Goal: Task Accomplishment & Management: Manage account settings

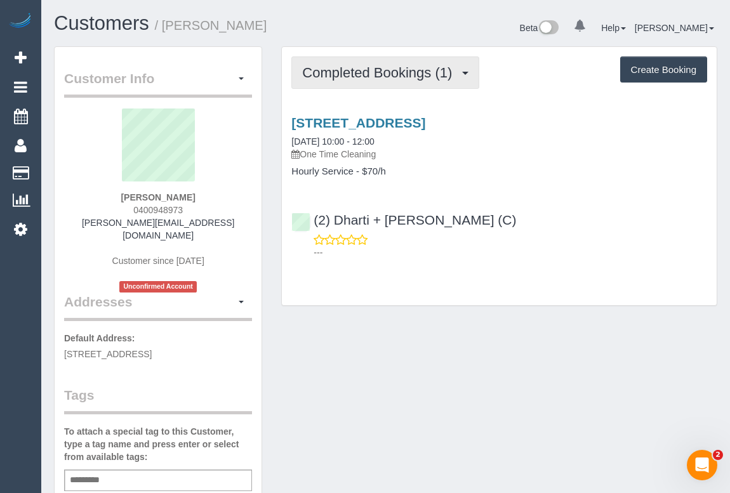
click at [361, 69] on span "Completed Bookings (1)" at bounding box center [380, 73] width 156 height 16
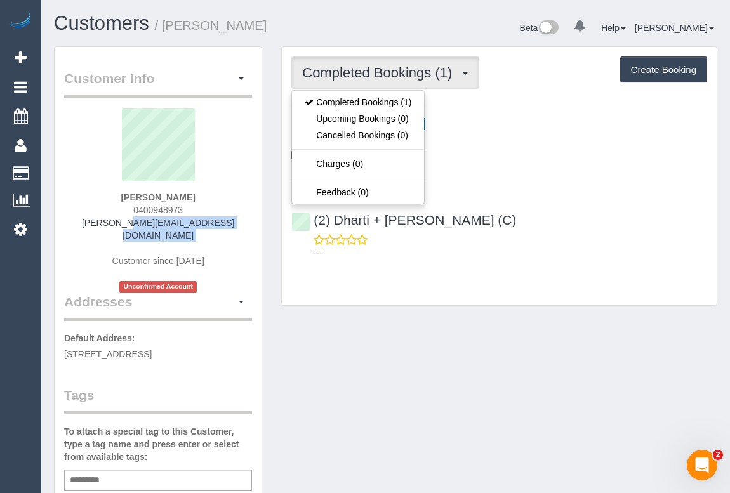
drag, startPoint x: 95, startPoint y: 226, endPoint x: 233, endPoint y: 235, distance: 138.6
click at [233, 235] on div "William Forrest 0400948973 forrest.thurecht@gmail.com Customer since 2025 Uncon…" at bounding box center [158, 200] width 188 height 184
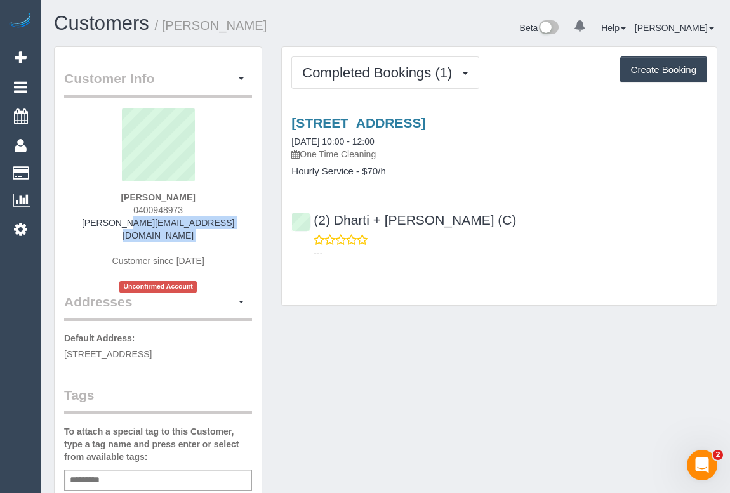
copy div "forrest.thurecht@gmail.com"
drag, startPoint x: 112, startPoint y: 200, endPoint x: 243, endPoint y: 201, distance: 131.3
click at [243, 201] on div "William Forrest 0400948973 forrest.thurecht@gmail.com Customer since 2025 Uncon…" at bounding box center [158, 200] width 188 height 184
copy strong "William Forrest"
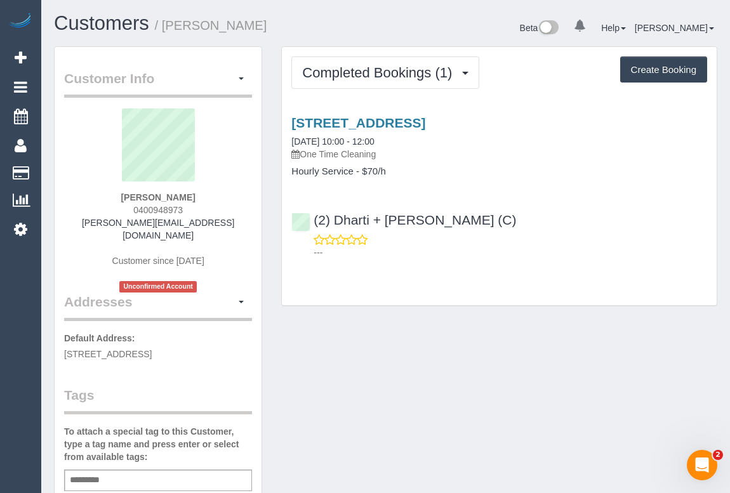
drag, startPoint x: 127, startPoint y: 207, endPoint x: 213, endPoint y: 211, distance: 85.7
click at [213, 211] on div "William Forrest 0400948973 forrest.thurecht@gmail.com Customer since 2025 Uncon…" at bounding box center [158, 200] width 188 height 184
copy span "0400948973"
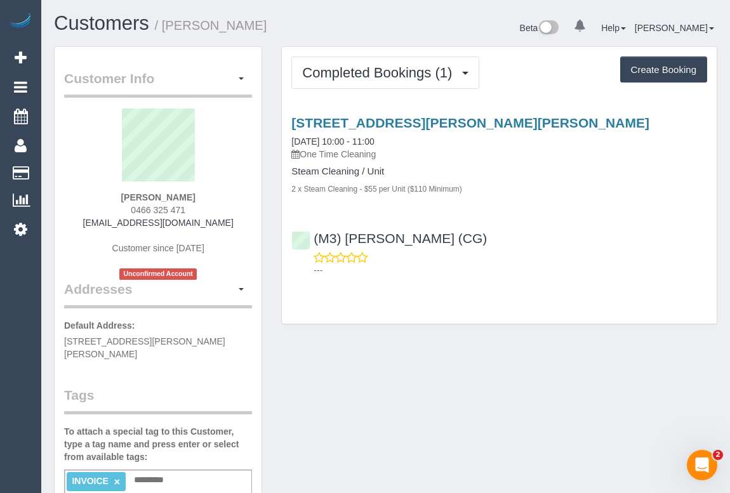
click at [429, 358] on div "Customer Info Edit Contact Info Send Message Email Preferences Special Sales Ta…" at bounding box center [385, 485] width 682 height 878
click at [473, 414] on div "Customer Info Edit Contact Info Send Message Email Preferences Special Sales Ta…" at bounding box center [385, 485] width 682 height 878
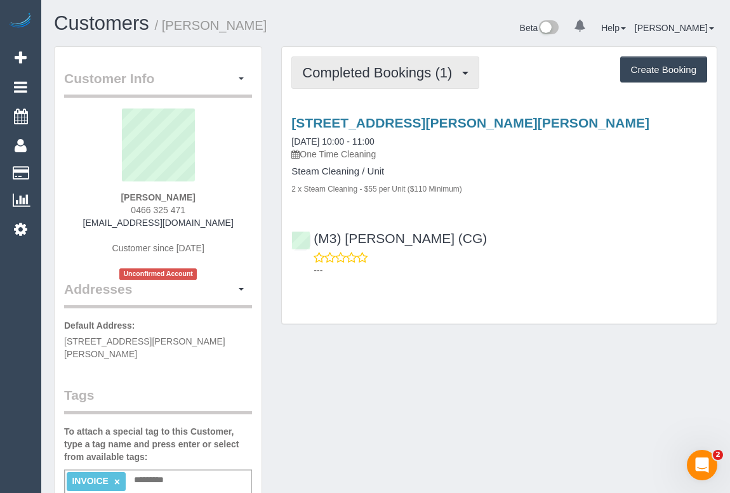
click at [355, 85] on button "Completed Bookings (1)" at bounding box center [385, 72] width 188 height 32
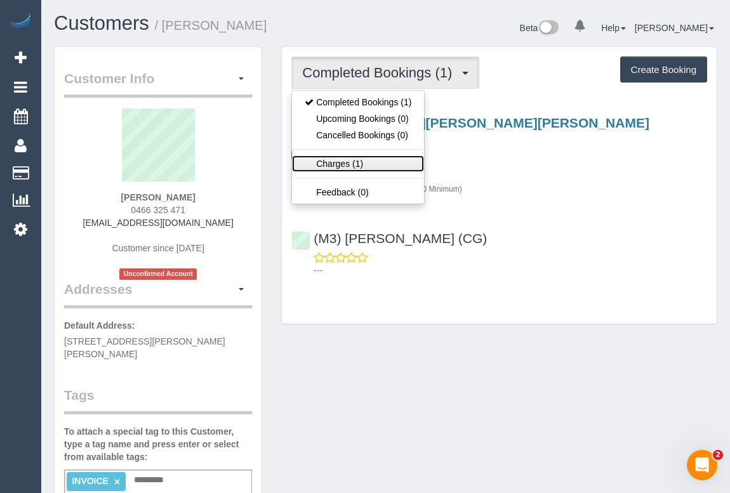
click at [355, 165] on link "Charges (1)" at bounding box center [358, 163] width 132 height 16
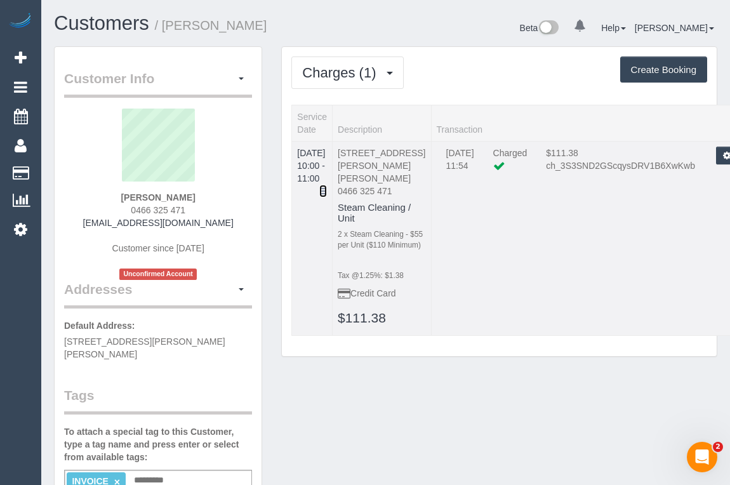
click at [327, 187] on icon at bounding box center [323, 191] width 8 height 9
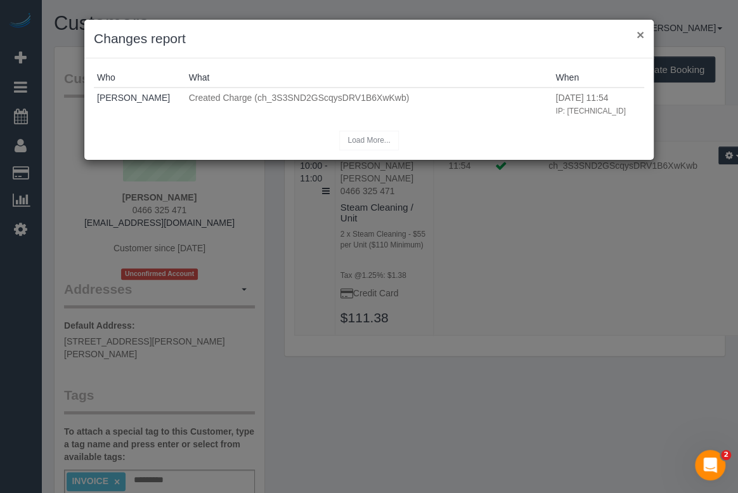
click at [643, 34] on button "×" at bounding box center [641, 34] width 8 height 13
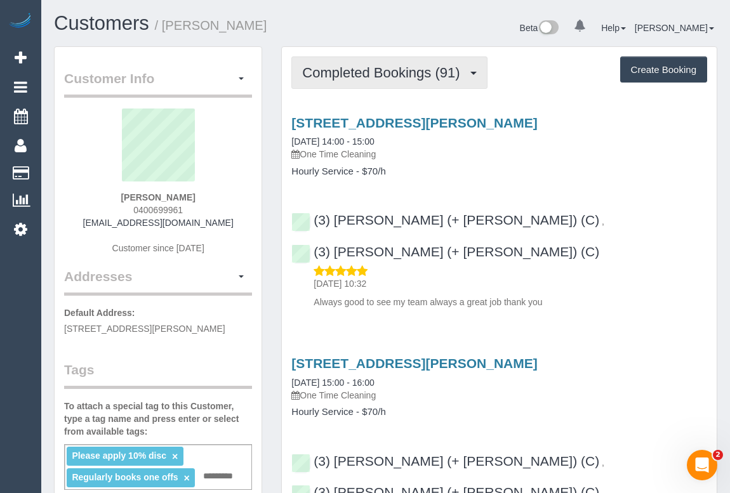
click at [372, 78] on span "Completed Bookings (91)" at bounding box center [384, 73] width 164 height 16
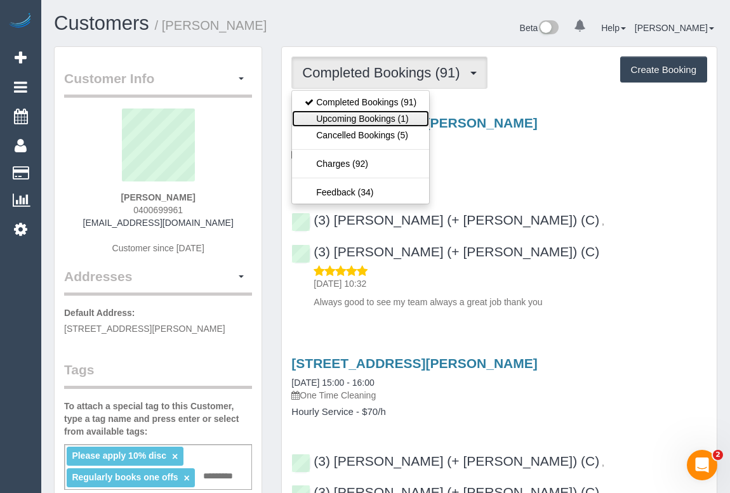
click at [365, 117] on link "Upcoming Bookings (1)" at bounding box center [360, 118] width 137 height 16
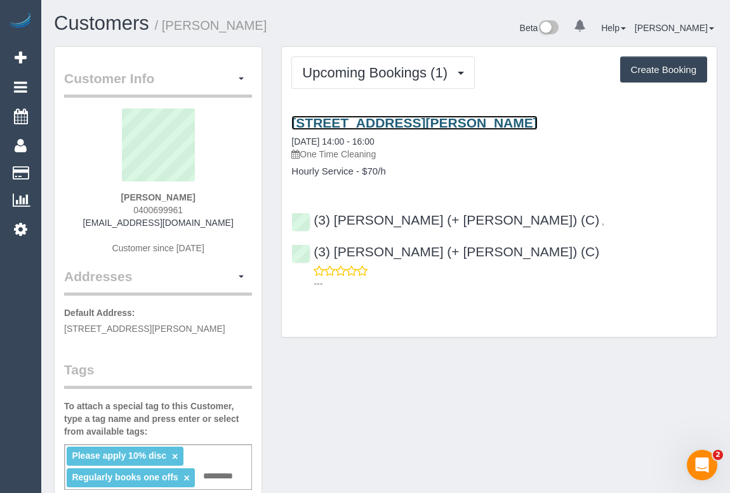
click at [409, 121] on link "7a Millicent Avenue, Toorak, VIC 3142" at bounding box center [413, 122] width 245 height 15
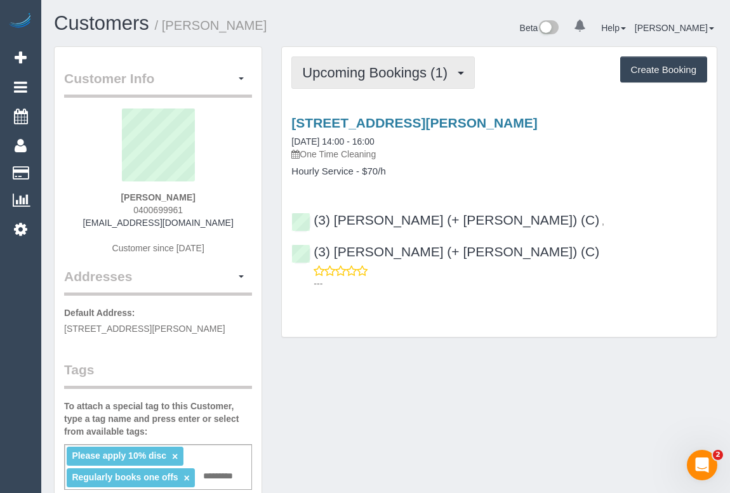
click at [339, 79] on button "Upcoming Bookings (1)" at bounding box center [382, 72] width 183 height 32
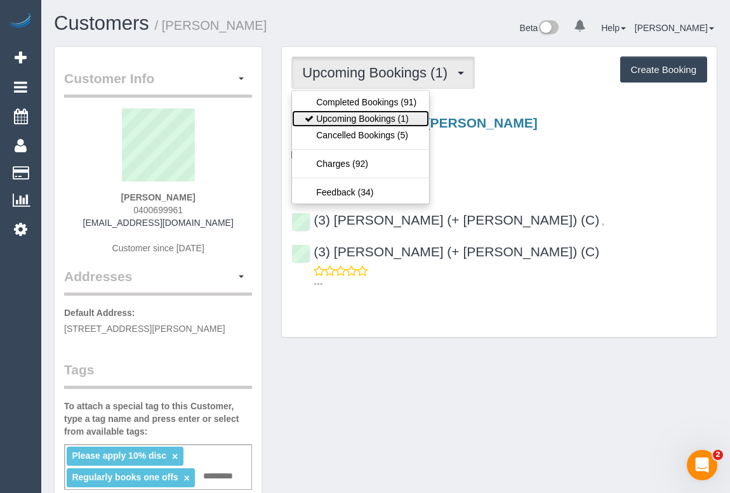
click at [339, 117] on link "Upcoming Bookings (1)" at bounding box center [360, 118] width 137 height 16
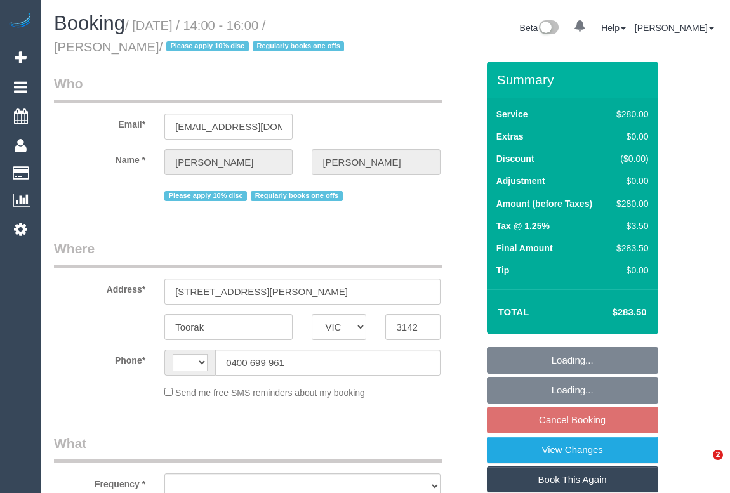
select select "VIC"
select select "string:stripe-pm_1RHbqm2GScqysDRV7qzlD5uH"
select select "2"
select select "string:AU"
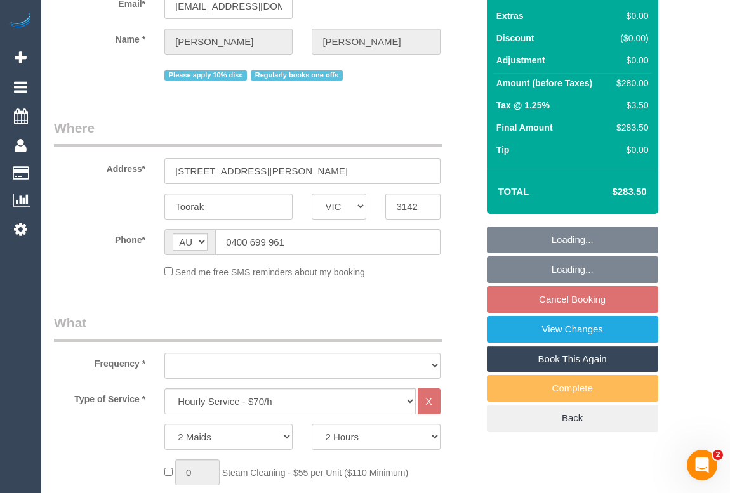
select select "object:879"
select select "number:28"
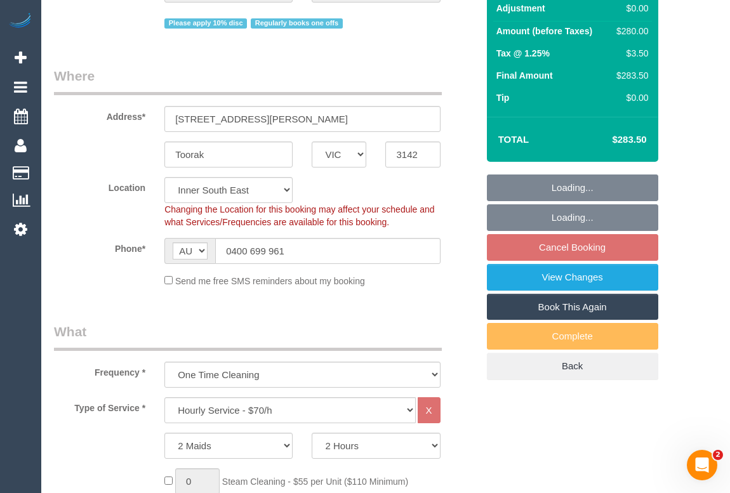
select select "object:1461"
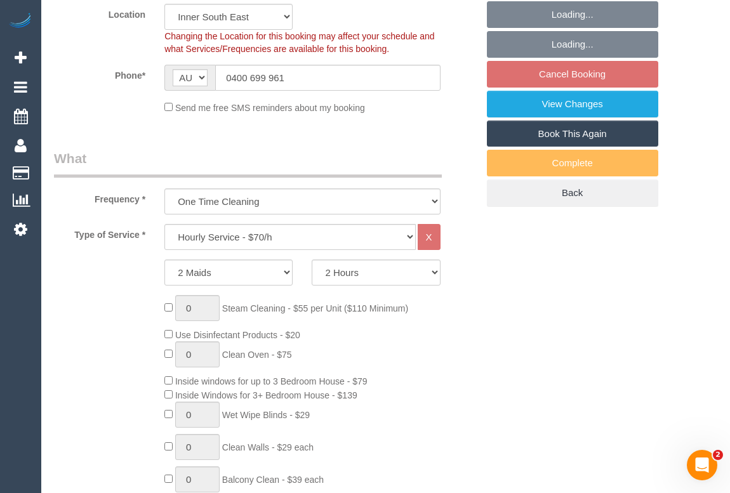
select select "spot4"
click at [437, 278] on select "2 Hours 2.5 Hours 3 Hours 3.5 Hours 4 Hours 4.5 Hours 5 Hours 5.5 Hours 6 Hours…" at bounding box center [375, 272] width 128 height 26
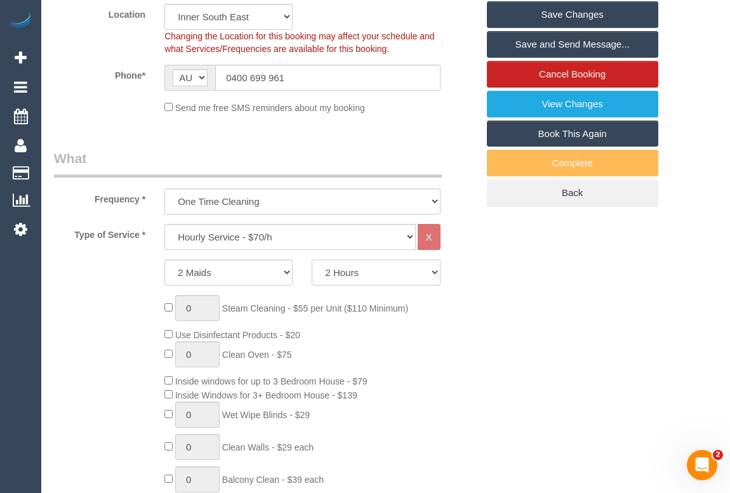
select select "150"
click at [311, 259] on select "2 Hours 2.5 Hours 3 Hours 3.5 Hours 4 Hours 4.5 Hours 5 Hours 5.5 Hours 6 Hours…" at bounding box center [375, 272] width 128 height 26
click at [481, 295] on div "0 Steam Cleaning - $55 per Unit ($110 Minimum) Use Disinfectant Products - $20 …" at bounding box center [320, 482] width 331 height 374
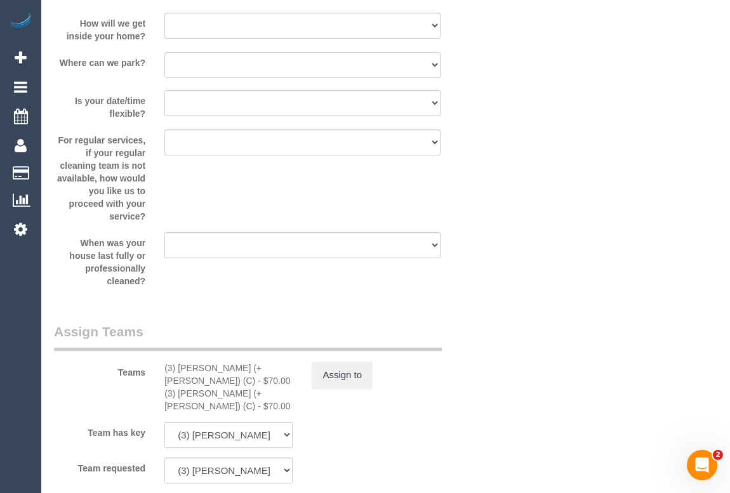
select select "spot20"
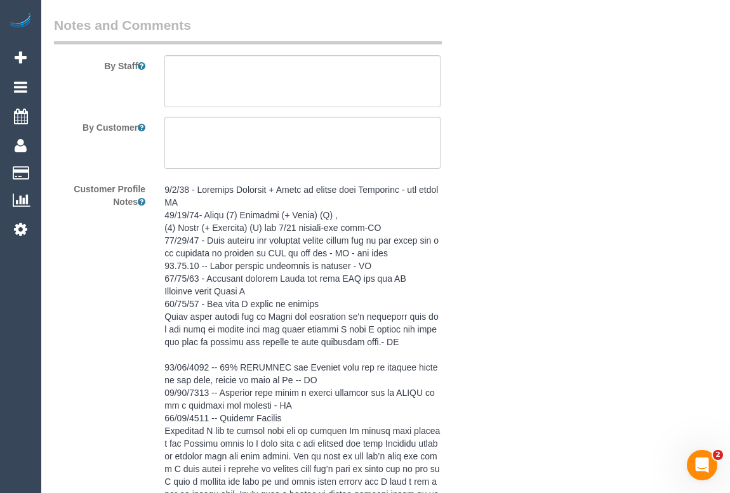
scroll to position [2587, 0]
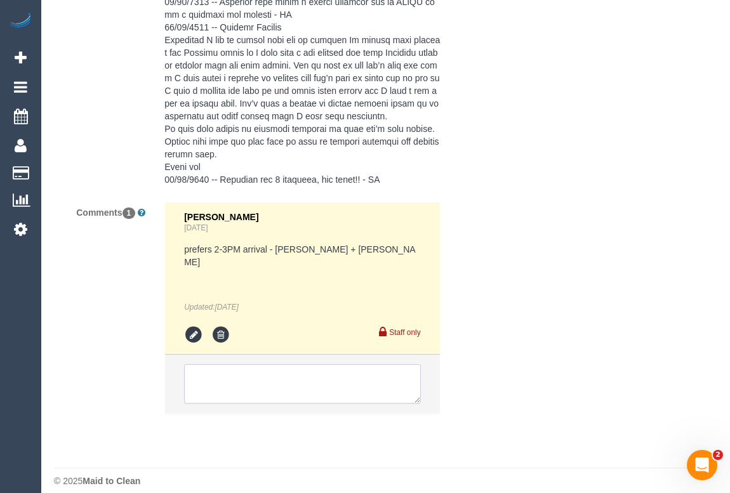
click at [219, 368] on textarea at bounding box center [302, 383] width 236 height 39
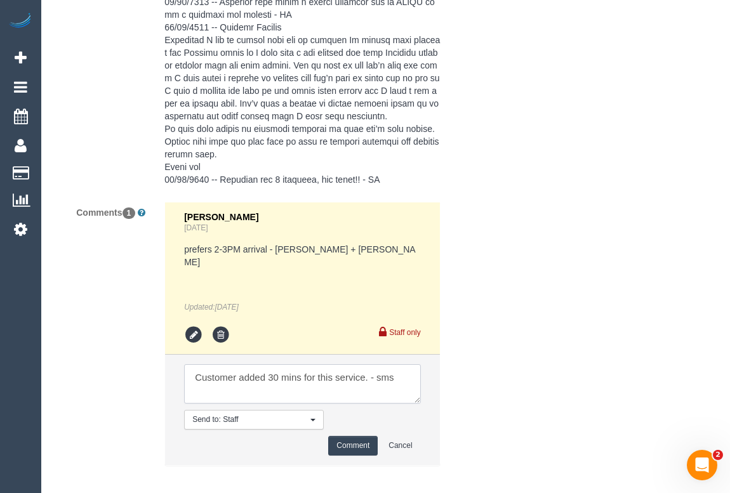
type textarea "Customer added 30 mins for this service. - sms"
click at [342, 436] on button "Comment" at bounding box center [352, 446] width 49 height 20
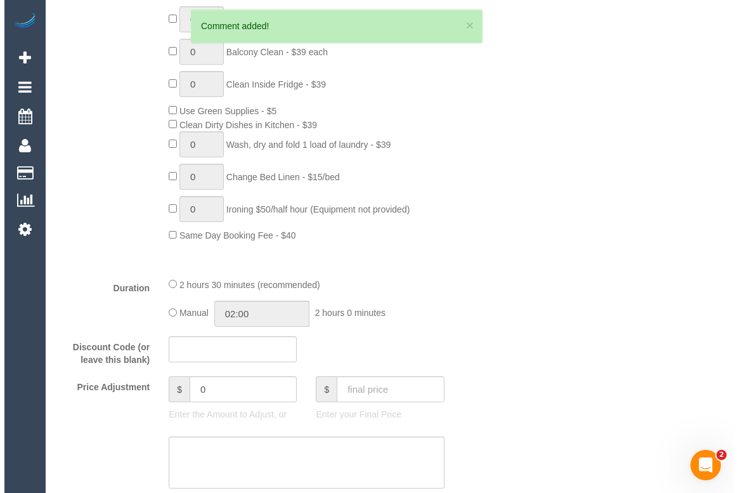
scroll to position [0, 0]
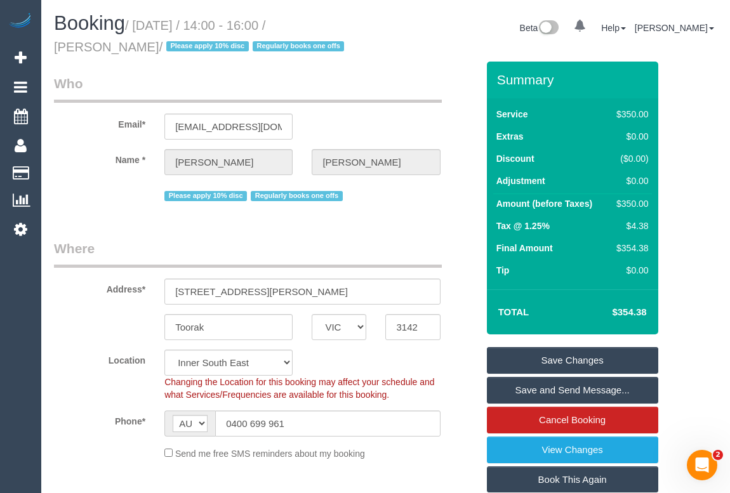
click at [545, 358] on link "Save Changes" at bounding box center [572, 360] width 171 height 27
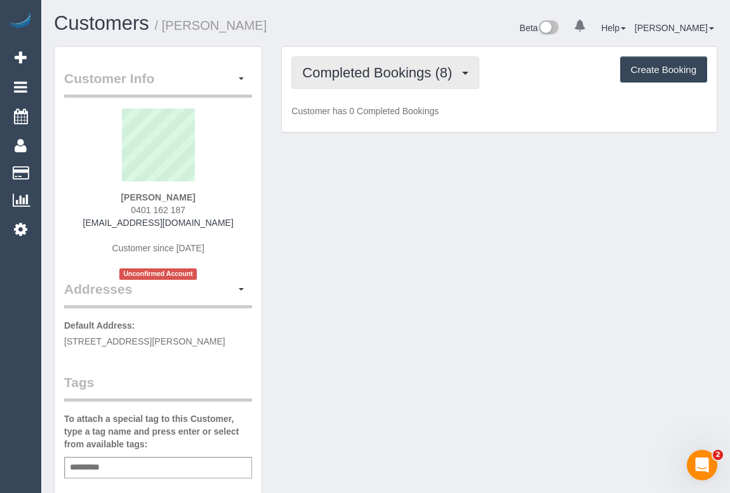
click at [377, 77] on span "Completed Bookings (8)" at bounding box center [380, 73] width 156 height 16
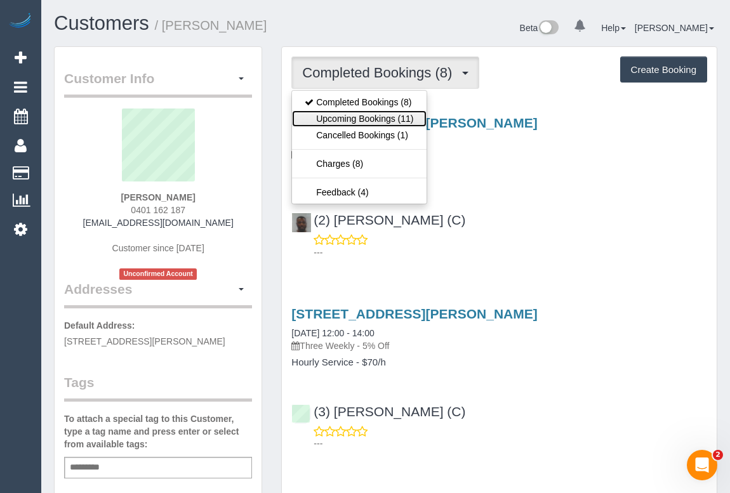
click at [379, 117] on link "Upcoming Bookings (11)" at bounding box center [359, 118] width 134 height 16
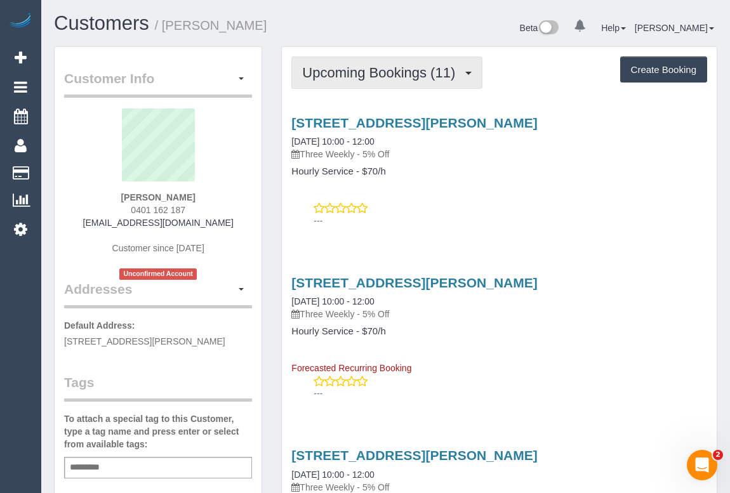
click at [408, 77] on span "Upcoming Bookings (11)" at bounding box center [381, 73] width 159 height 16
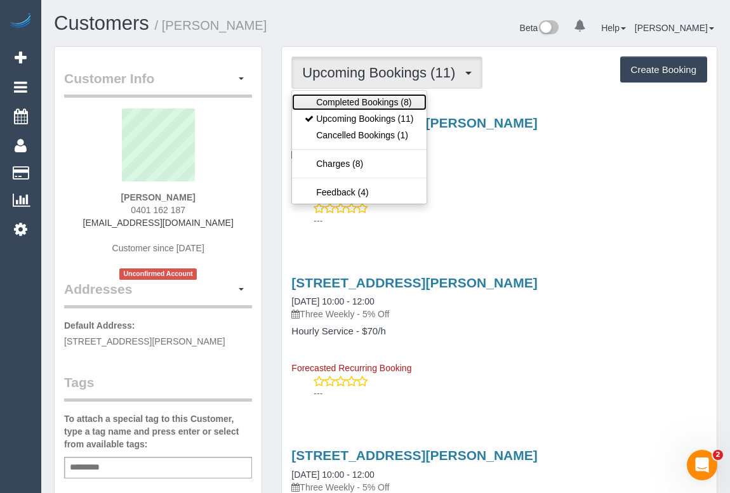
click at [395, 100] on link "Completed Bookings (8)" at bounding box center [359, 102] width 134 height 16
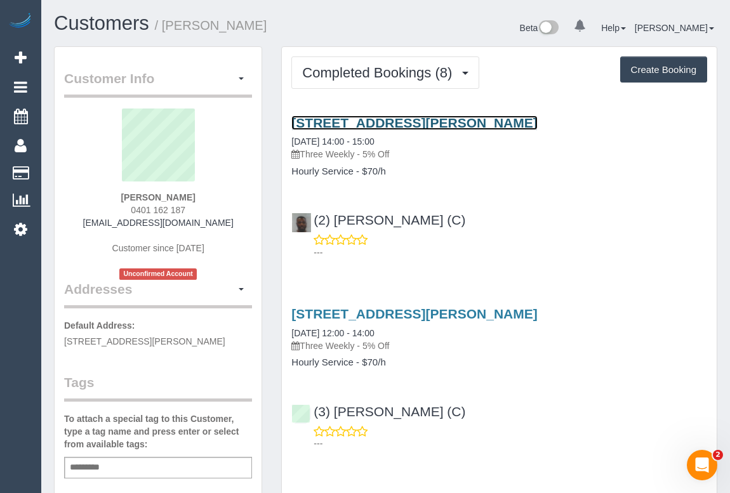
click at [426, 124] on link "71 Nell Street, 5, Greensborough, VIC 3088" at bounding box center [413, 122] width 245 height 15
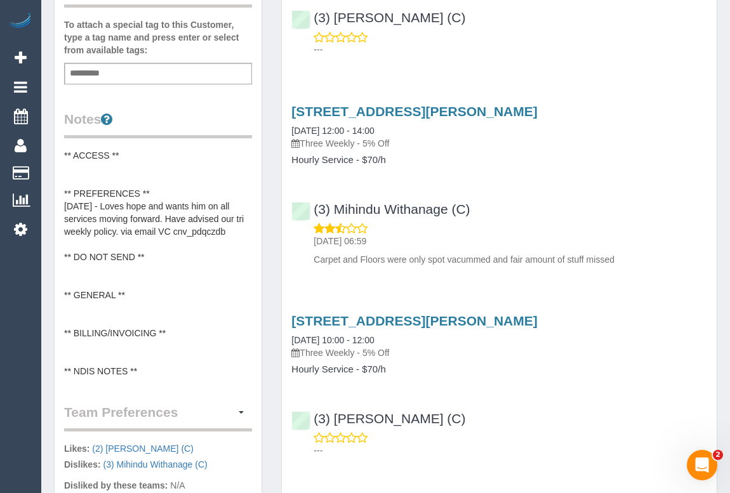
scroll to position [403, 0]
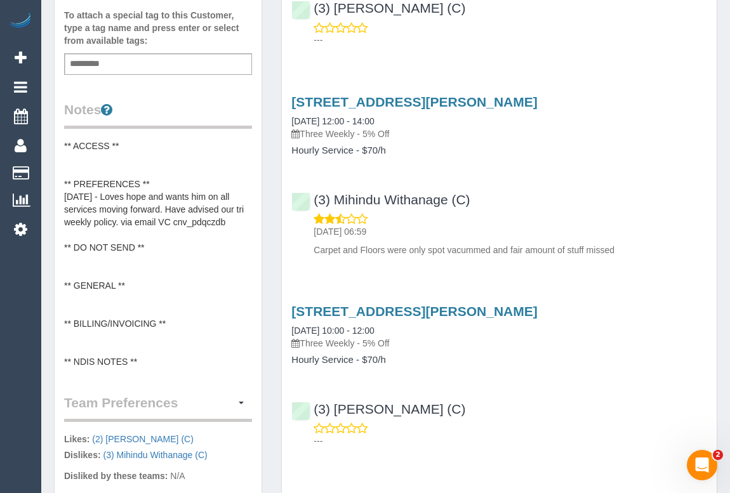
click at [133, 285] on pre "** ACCESS ** ** PREFERENCES ** 05/05/25 - Loves hope and wants him on all servi…" at bounding box center [158, 254] width 188 height 228
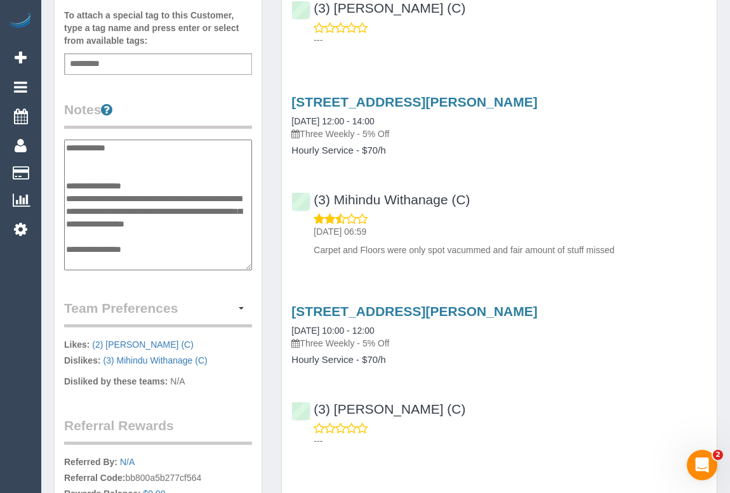
scroll to position [101, 0]
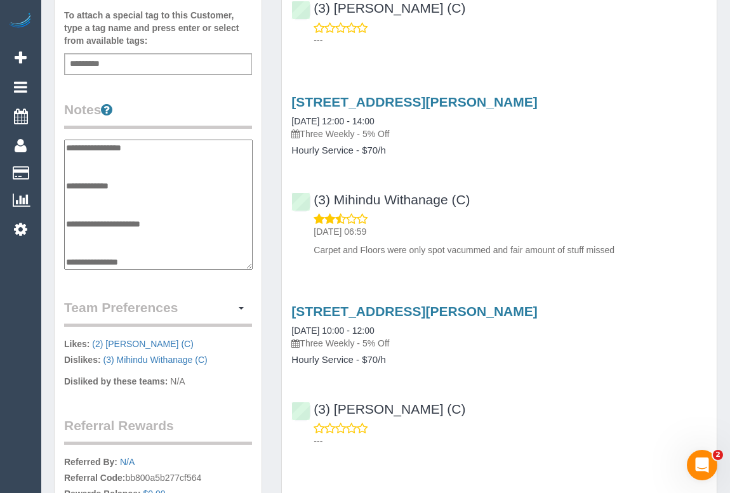
click at [134, 182] on textarea "**********" at bounding box center [158, 205] width 188 height 131
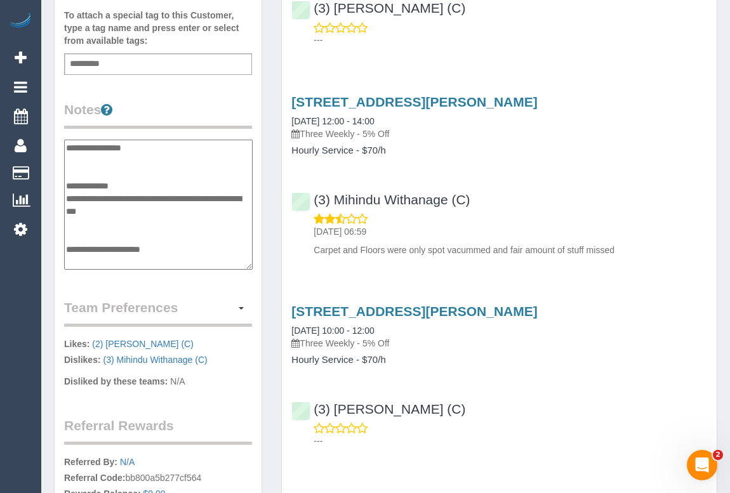
click at [106, 194] on textarea "**********" at bounding box center [158, 205] width 188 height 131
type textarea "**********"
click at [220, 289] on div "Customer Info Edit Contact Info Send Message Email Preferences Special Sales Ta…" at bounding box center [158, 131] width 207 height 976
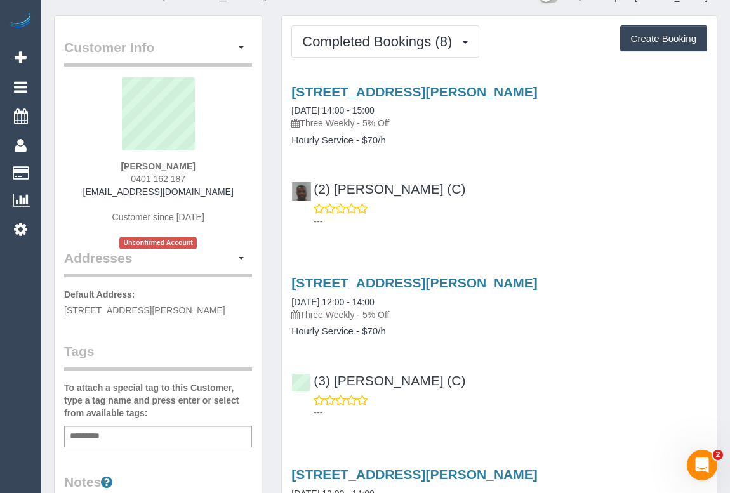
scroll to position [57, 0]
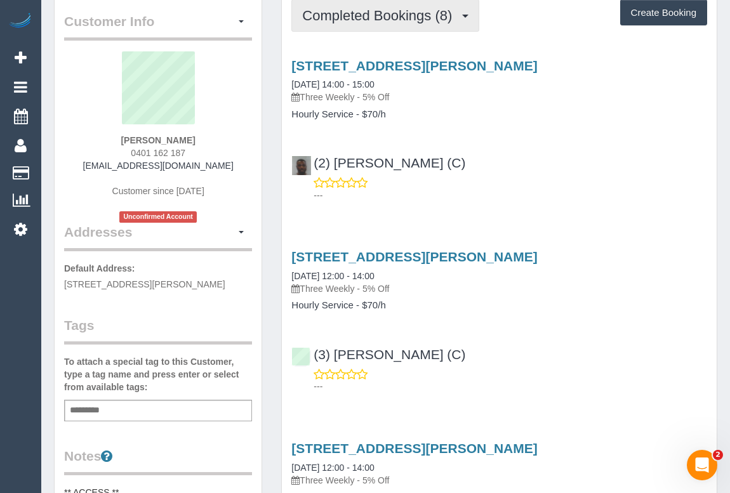
click at [409, 15] on span "Completed Bookings (8)" at bounding box center [380, 16] width 156 height 16
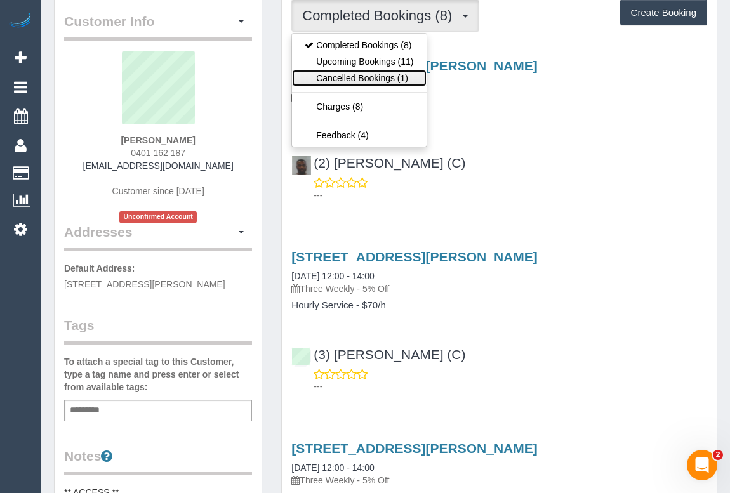
click at [373, 77] on link "Cancelled Bookings (1)" at bounding box center [359, 78] width 134 height 16
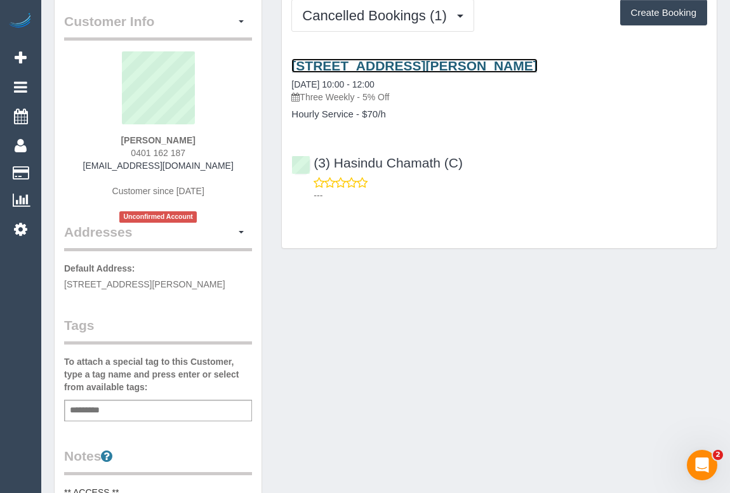
click at [408, 65] on link "71 Nell Street, 5, Greensborough, VIC 3088" at bounding box center [413, 65] width 245 height 15
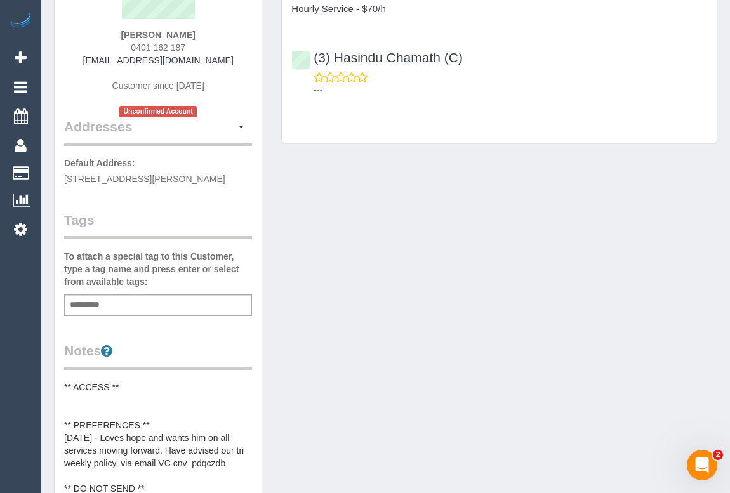
scroll to position [288, 0]
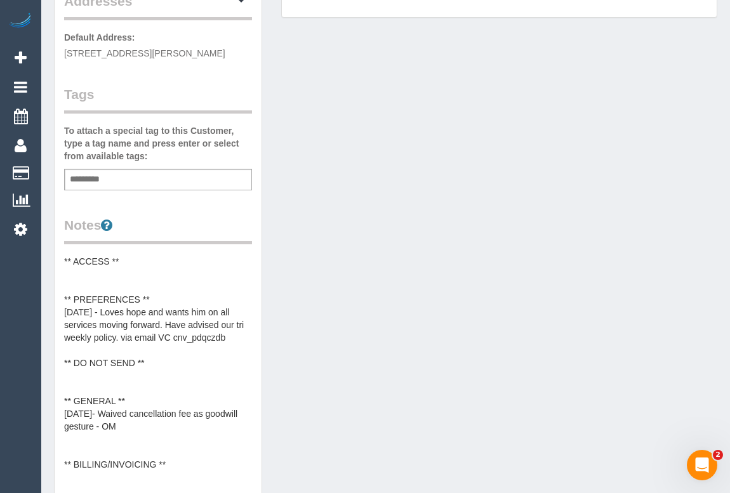
click at [142, 258] on pre "** ACCESS ** ** PREFERENCES ** 05/05/25 - Loves hope and wants him on all servi…" at bounding box center [158, 382] width 188 height 254
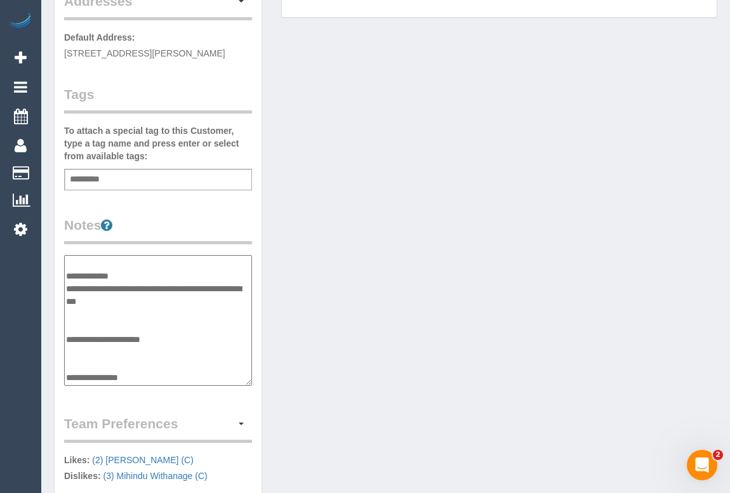
click at [138, 261] on textarea "**********" at bounding box center [158, 320] width 188 height 131
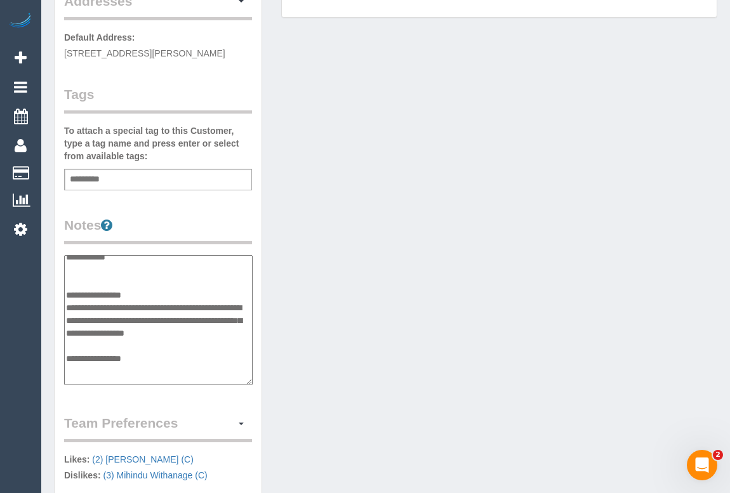
scroll to position [0, 0]
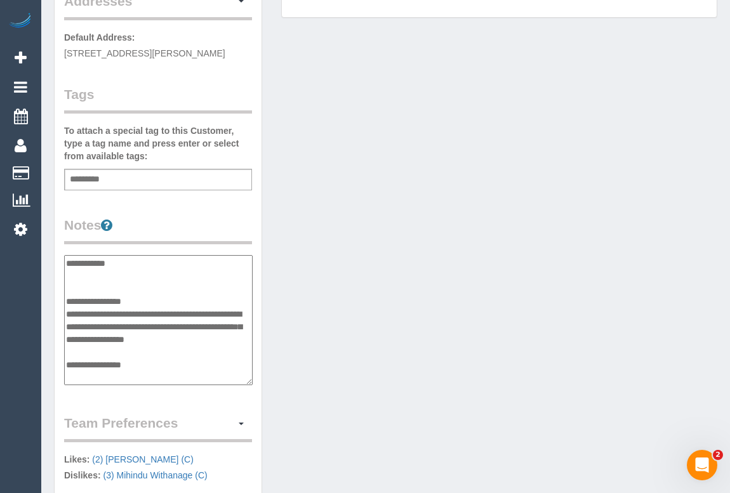
click at [145, 264] on textarea "**********" at bounding box center [158, 320] width 188 height 131
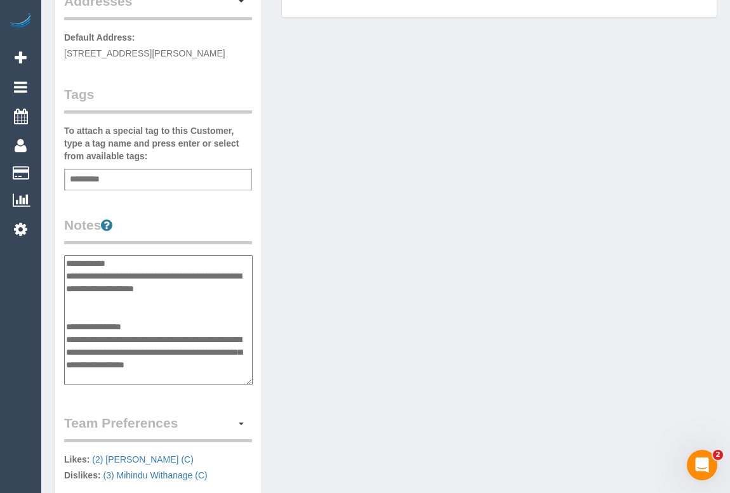
click at [212, 291] on textarea "**********" at bounding box center [158, 320] width 188 height 131
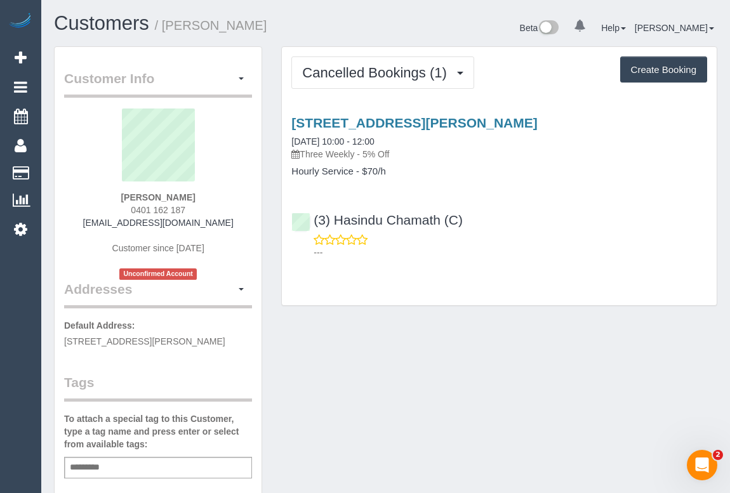
scroll to position [173, 0]
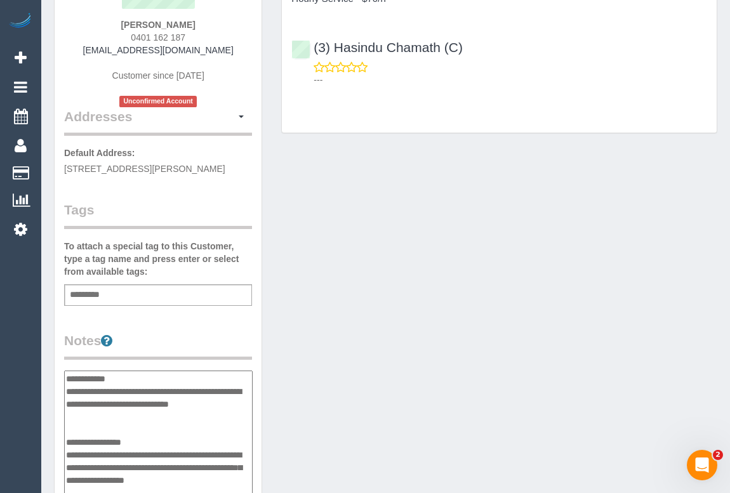
type textarea "**********"
click at [317, 353] on div "Customer Info Edit Contact Info Send Message Email Preferences Special Sales Ta…" at bounding box center [385, 369] width 682 height 990
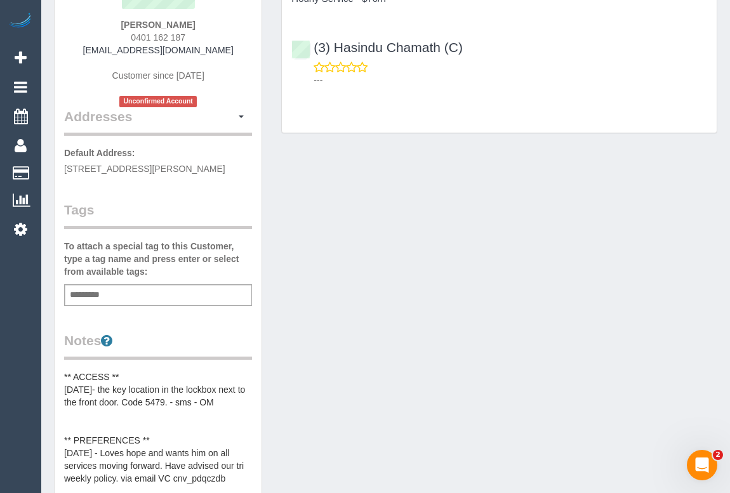
scroll to position [403, 0]
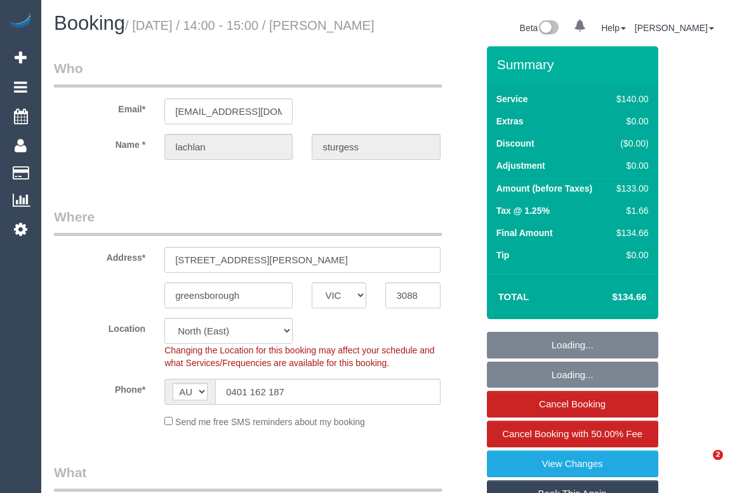
select select "VIC"
select select "string:stripe-pm_1R1DXp2GScqysDRVNiavhCpE"
select select "number:28"
select select "number:15"
select select "number:18"
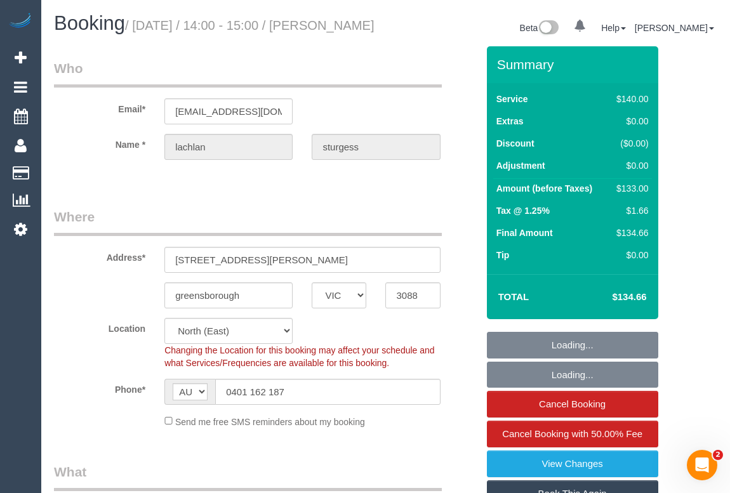
select select "number:23"
select select "number:34"
select select "number:12"
select select "object:1535"
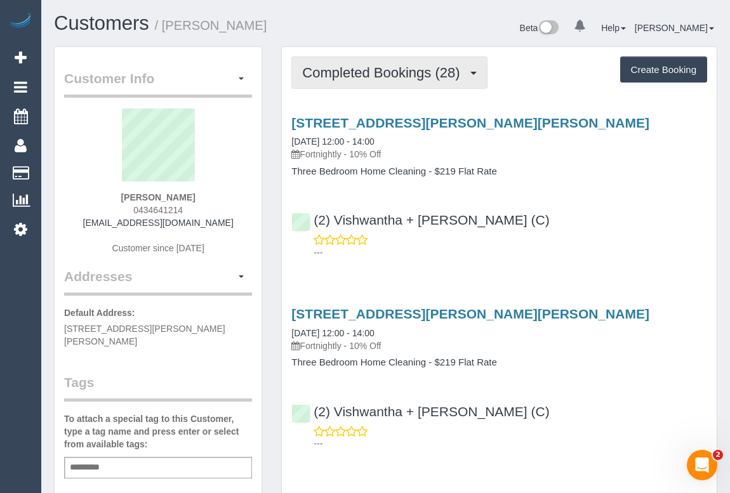
click at [349, 86] on button "Completed Bookings (28)" at bounding box center [388, 72] width 195 height 32
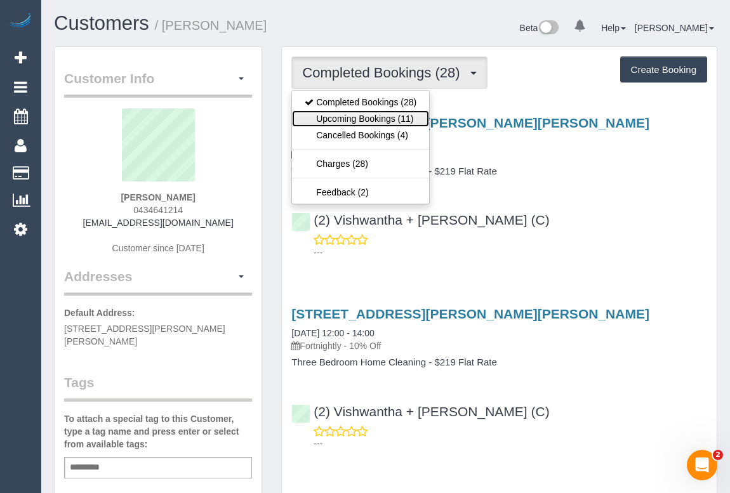
click at [370, 121] on link "Upcoming Bookings (11)" at bounding box center [360, 118] width 137 height 16
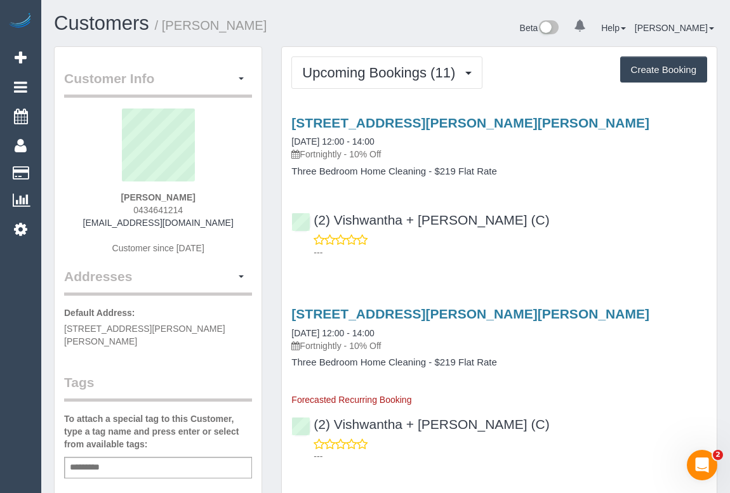
click at [650, 246] on p "---" at bounding box center [509, 252] width 393 height 13
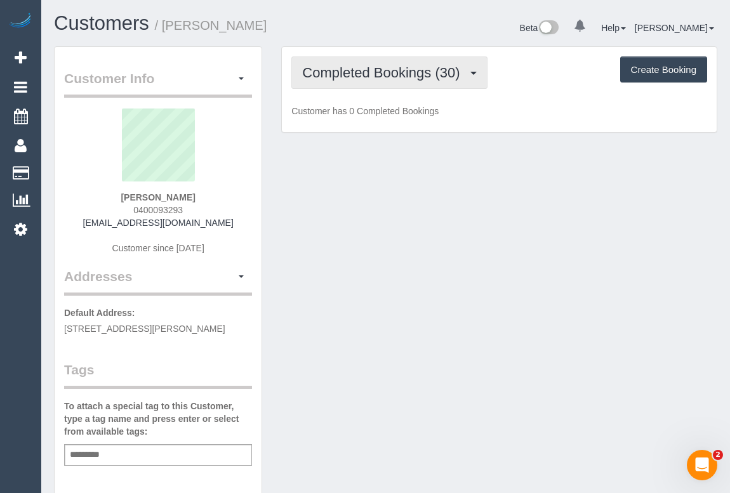
click at [358, 79] on button "Completed Bookings (30)" at bounding box center [388, 72] width 195 height 32
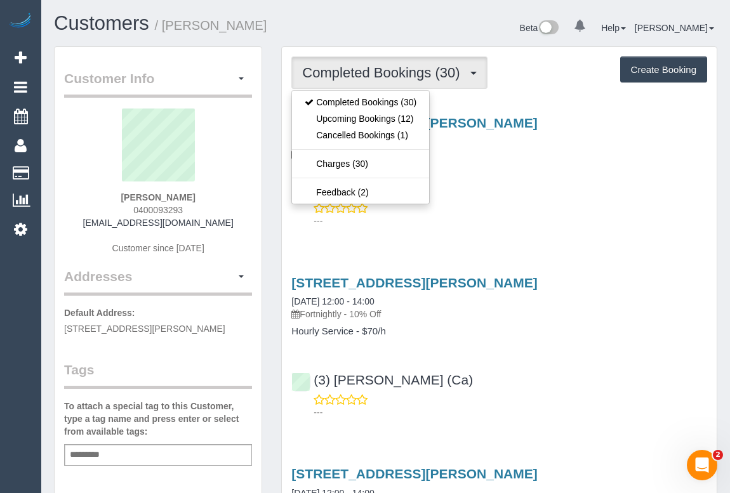
click at [551, 182] on div "25 Newman St, Brunswick West, VIC 3055 18/08/2025 12:00 - 14:00 Fortnightly - 1…" at bounding box center [499, 169] width 435 height 128
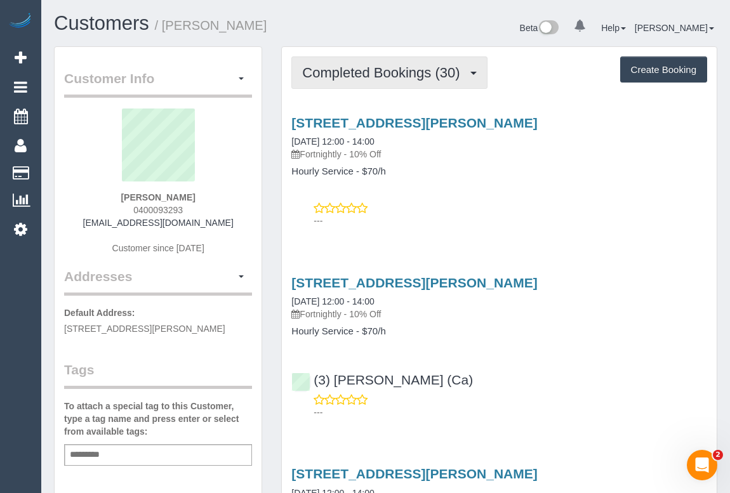
click at [370, 59] on button "Completed Bookings (30)" at bounding box center [388, 72] width 195 height 32
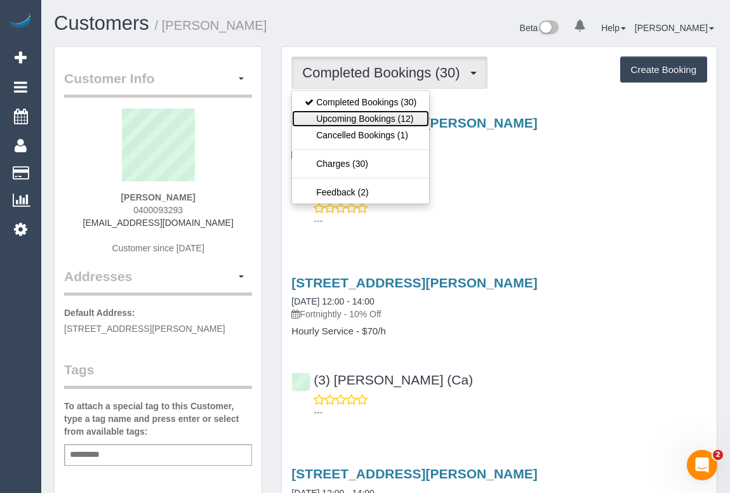
click at [362, 112] on link "Upcoming Bookings (12)" at bounding box center [360, 118] width 137 height 16
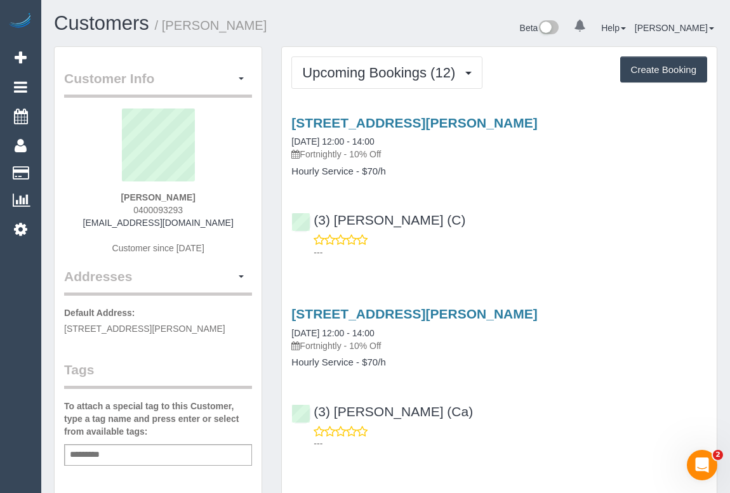
click at [505, 211] on div "(3) Imanuil Afiuo (C) ---" at bounding box center [499, 230] width 435 height 57
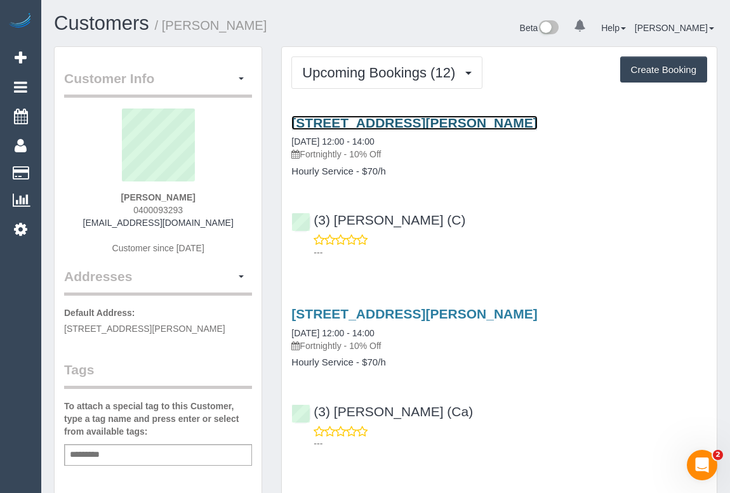
click at [429, 122] on link "25 Newman St, Brunswick West, VIC 3055" at bounding box center [413, 122] width 245 height 15
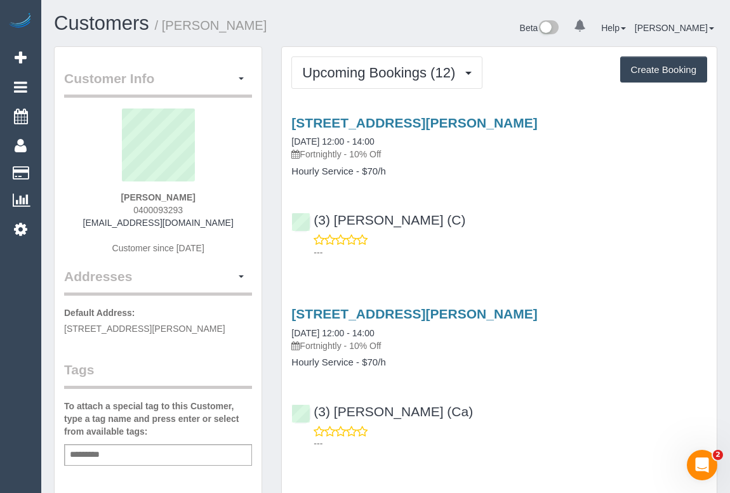
click at [566, 239] on div "---" at bounding box center [499, 245] width 416 height 25
click at [280, 29] on h1 "Customers / Claire Waller" at bounding box center [215, 24] width 322 height 22
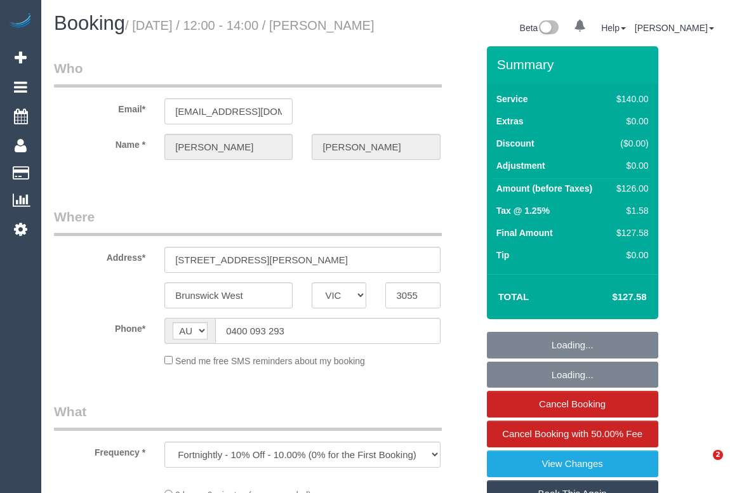
select select "VIC"
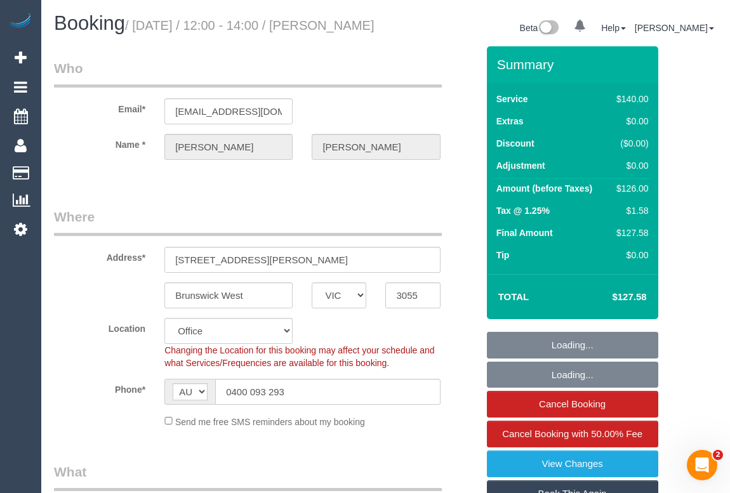
select select "string:stripe-pm_1PRSSJ2GScqysDRVmbk2Lbql"
select select "number:27"
select select "number:14"
select select "number:19"
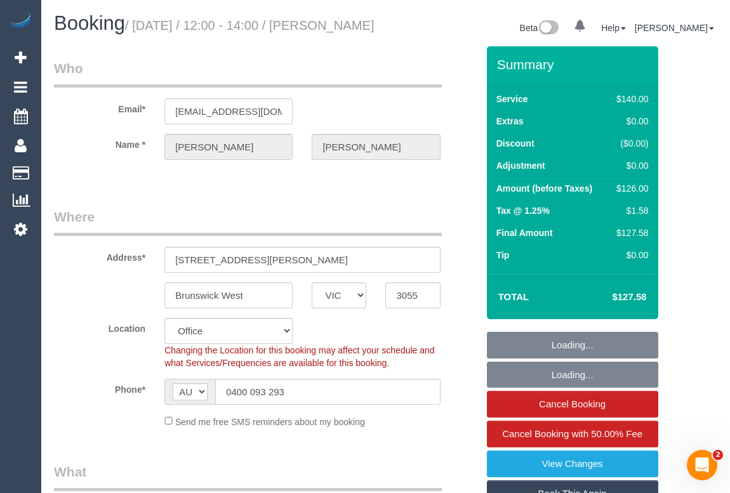
select select "number:22"
select select "number:35"
select select "number:13"
select select "object:913"
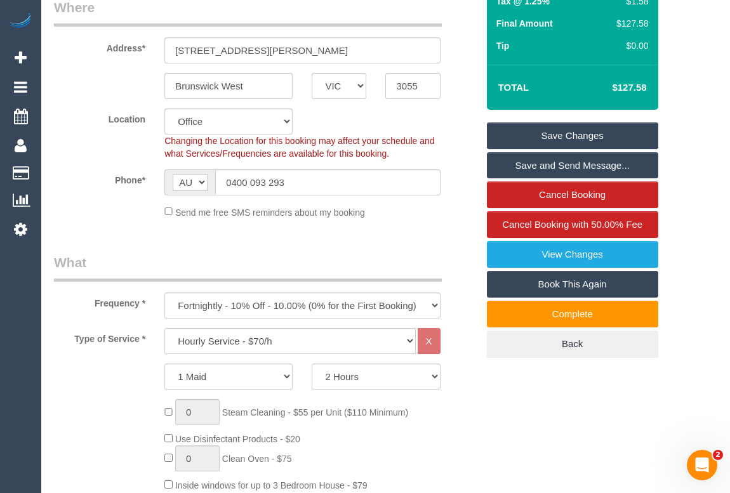
scroll to position [209, 0]
click at [405, 273] on legend "What" at bounding box center [248, 267] width 388 height 29
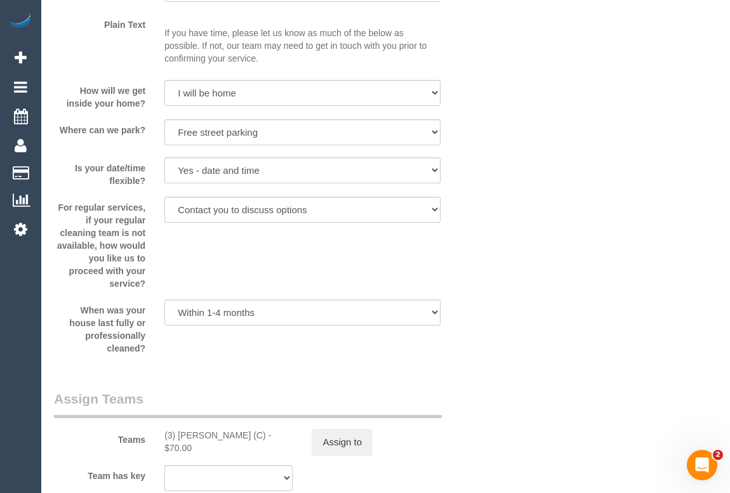
scroll to position [1845, 0]
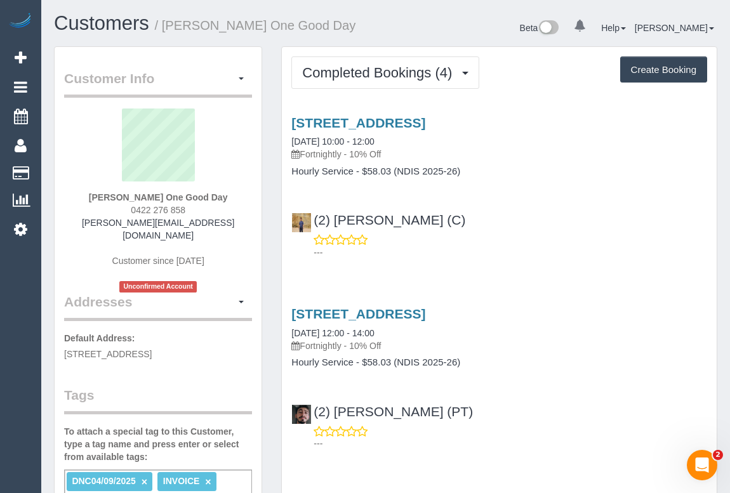
click at [535, 229] on div "(2) Qiyang Bo (C) ---" at bounding box center [499, 230] width 435 height 57
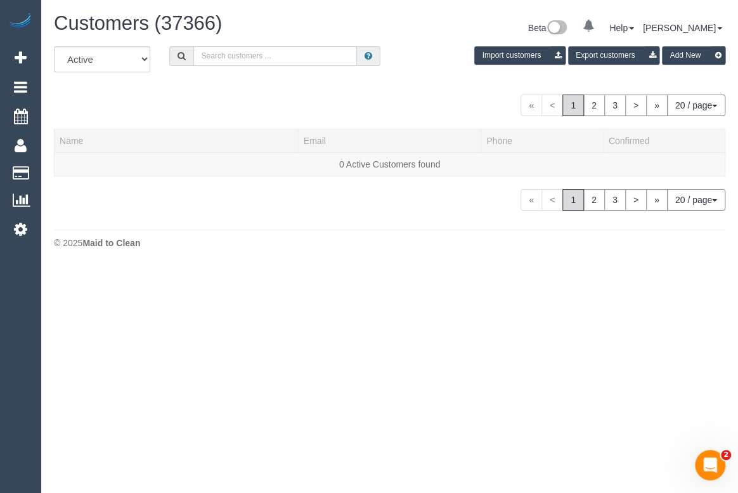
click at [272, 59] on input "text" at bounding box center [275, 56] width 164 height 20
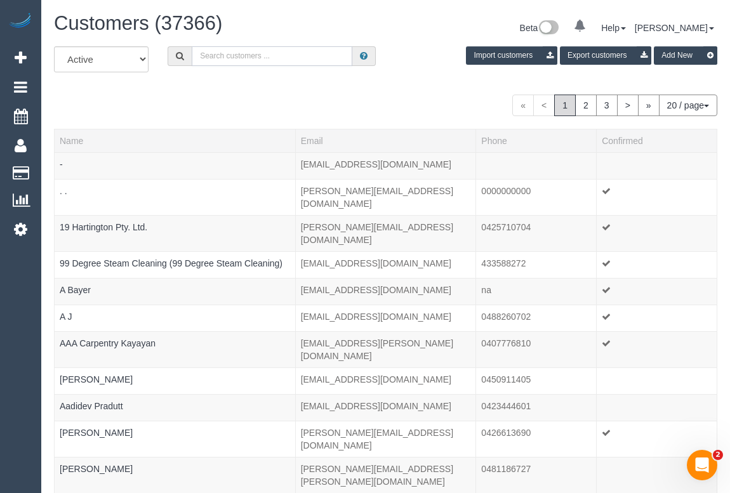
paste input "Chris Wright One Good Day"
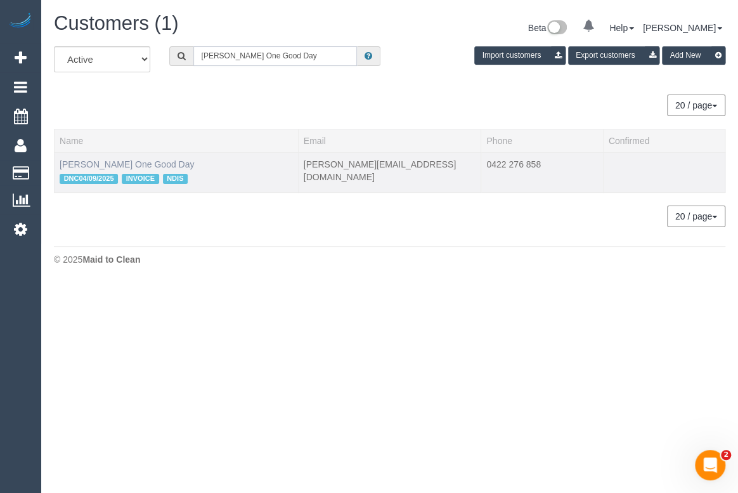
type input "Chris Wright One Good Day"
click at [152, 162] on link "Chris Wright One Good Day" at bounding box center [127, 164] width 134 height 10
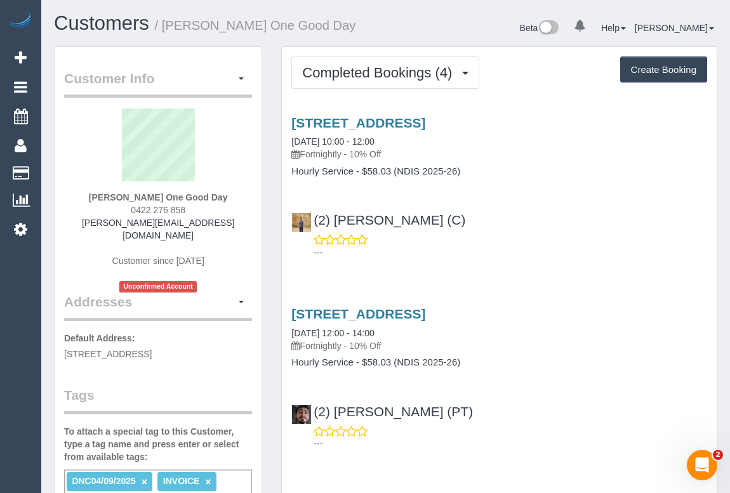
click at [513, 218] on div "(2) Qiyang Bo (C) ---" at bounding box center [499, 230] width 435 height 57
click at [519, 254] on p "---" at bounding box center [509, 252] width 393 height 13
drag, startPoint x: 87, startPoint y: 194, endPoint x: 225, endPoint y: 199, distance: 138.4
click at [225, 199] on div "Chris Wright One Good Day 0422 276 858 wright.cj@optusnet.com.au Customer since…" at bounding box center [158, 200] width 188 height 184
copy strong "Chris Wright One Good Day"
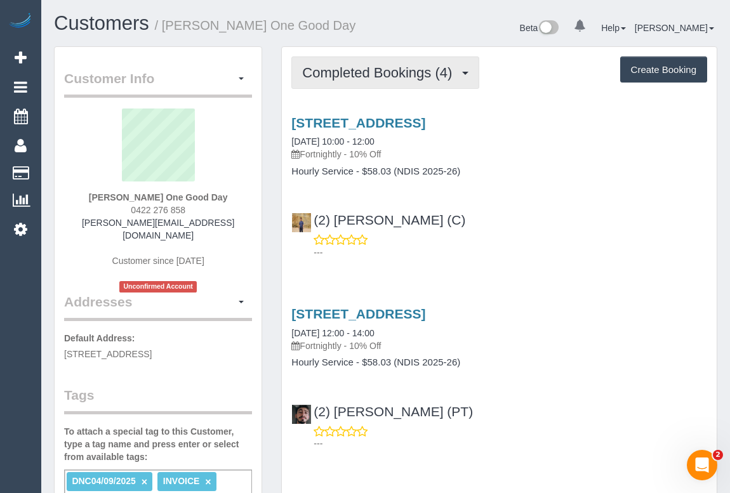
click at [394, 81] on button "Completed Bookings (4)" at bounding box center [385, 72] width 188 height 32
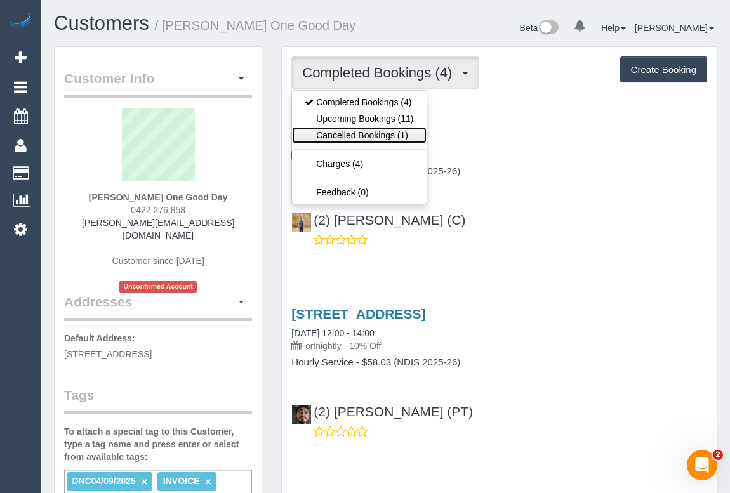
click at [367, 128] on link "Cancelled Bookings (1)" at bounding box center [359, 135] width 134 height 16
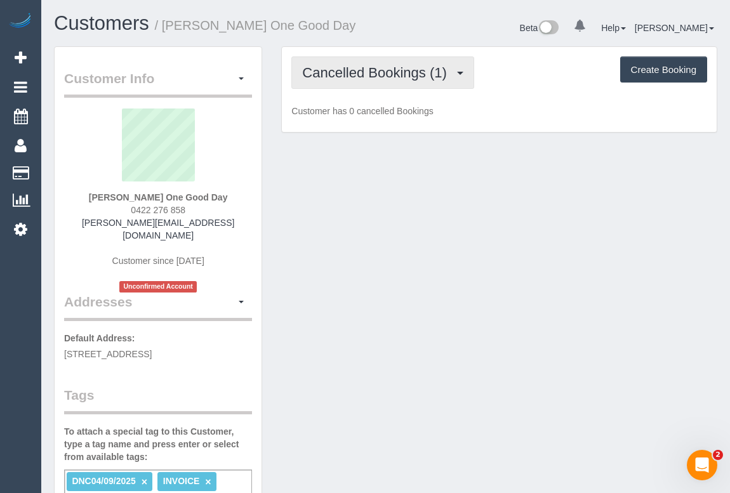
click at [368, 79] on button "Cancelled Bookings (1)" at bounding box center [382, 72] width 183 height 32
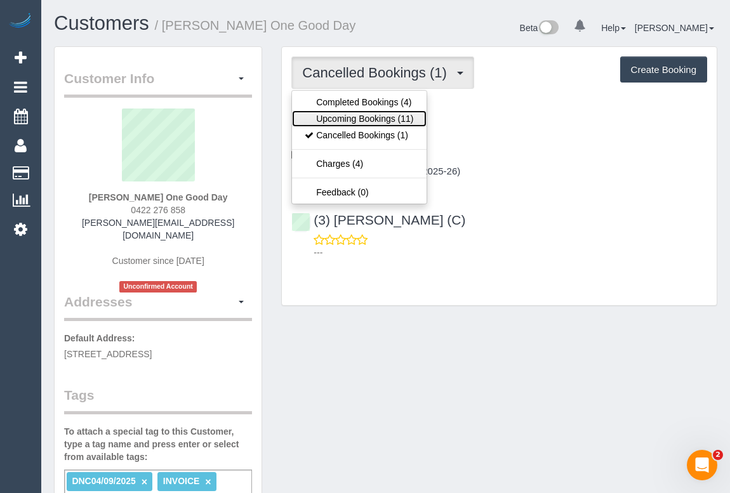
click at [361, 117] on link "Upcoming Bookings (11)" at bounding box center [359, 118] width 134 height 16
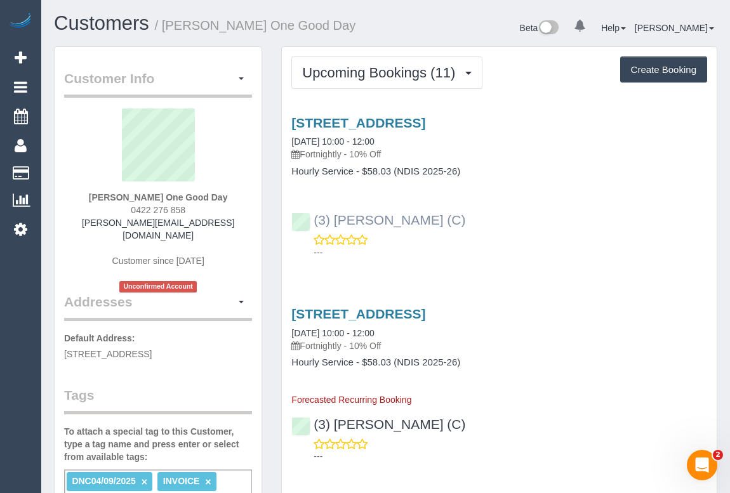
drag, startPoint x: 425, startPoint y: 219, endPoint x: 313, endPoint y: 219, distance: 112.3
click at [313, 219] on div "(3) Imanuil Afiuo (C) ---" at bounding box center [499, 230] width 435 height 57
copy link "(3) Imanuil Afiuo (C)"
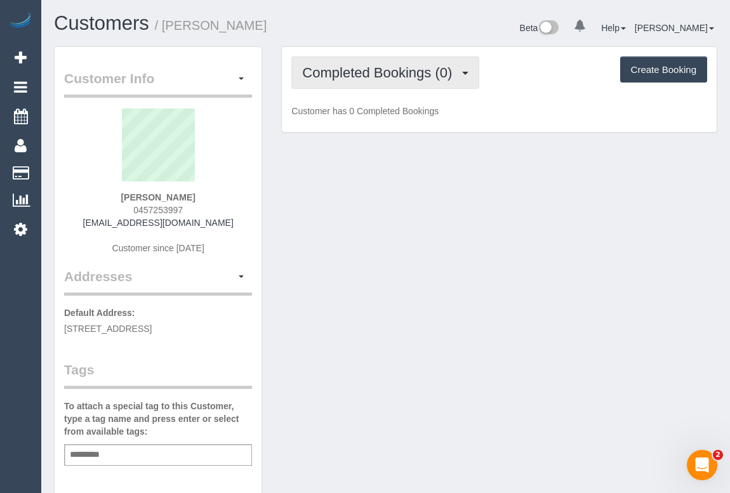
click at [362, 74] on span "Completed Bookings (0)" at bounding box center [380, 73] width 156 height 16
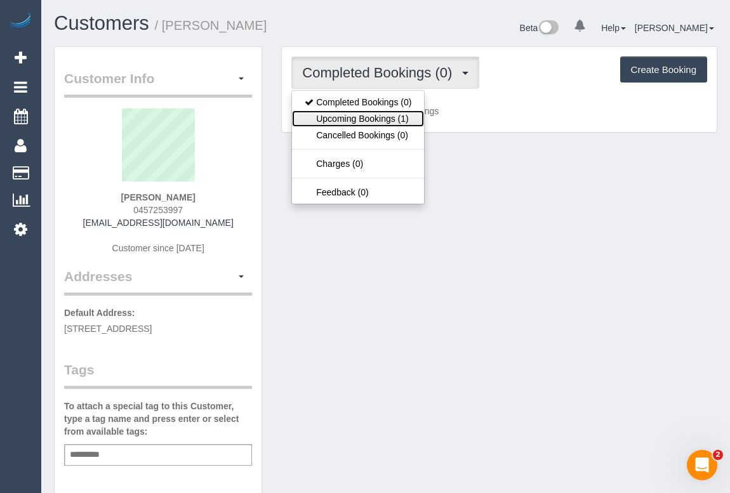
click at [363, 114] on link "Upcoming Bookings (1)" at bounding box center [358, 118] width 132 height 16
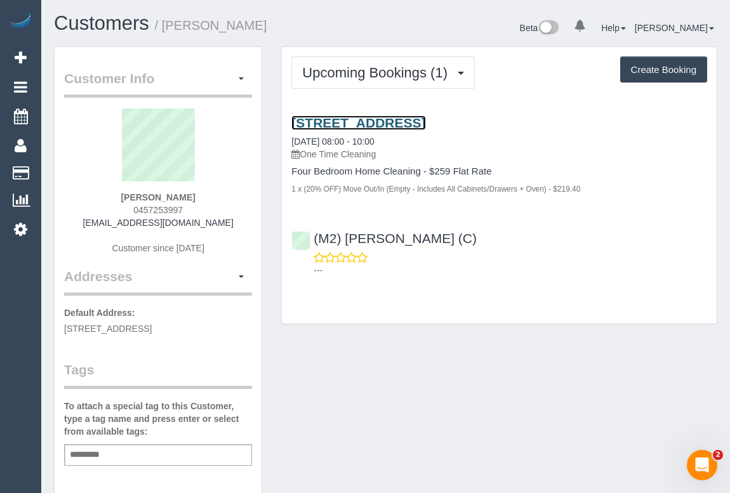
click at [403, 119] on link "[STREET_ADDRESS]" at bounding box center [358, 122] width 134 height 15
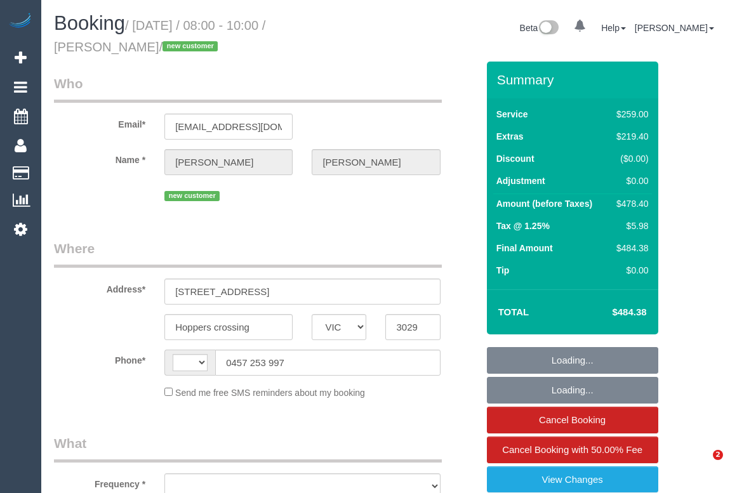
select select "VIC"
select select "string:AU"
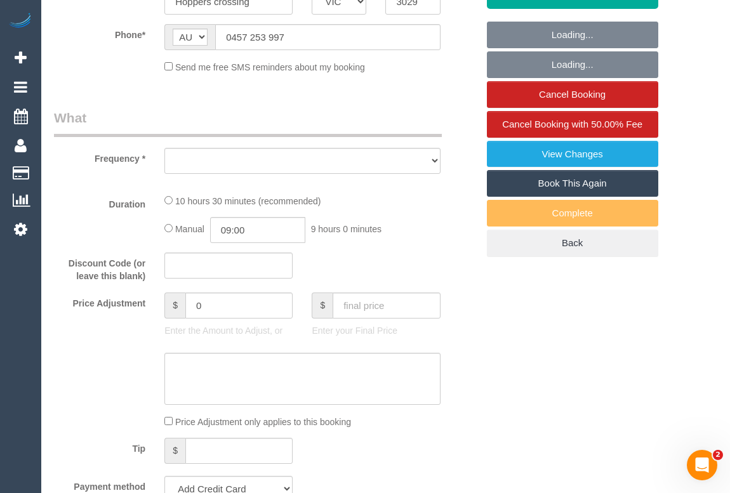
select select "object:583"
select select "string:stripe-pm_1S0ddu2GScqysDRVfvwfa58p"
select select "number:29"
select select "number:15"
select select "number:19"
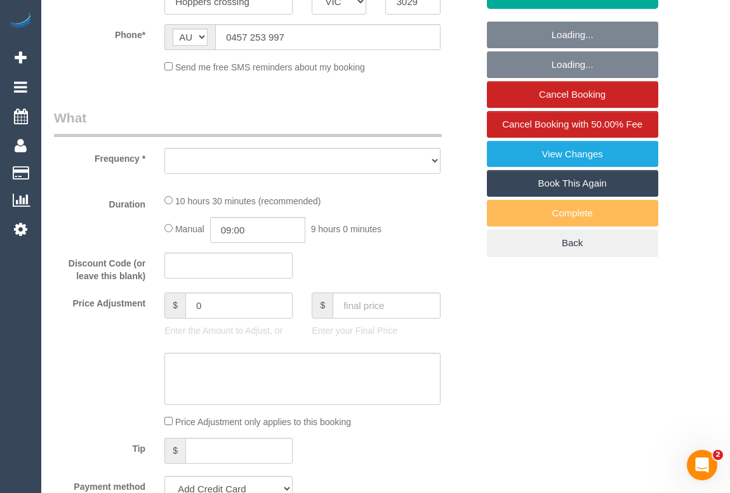
select select "number:25"
select select "number:35"
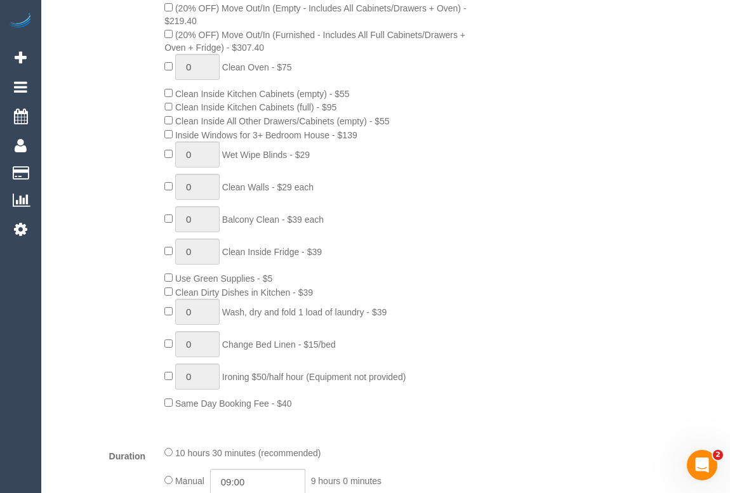
select select "object:832"
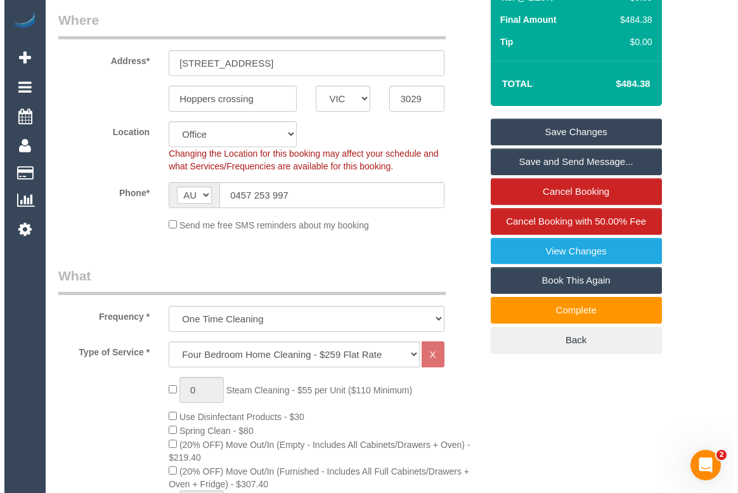
scroll to position [288, 0]
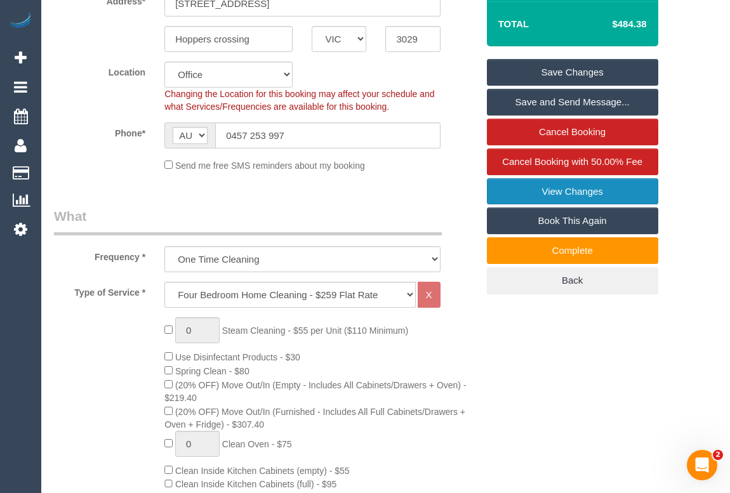
click at [565, 190] on link "View Changes" at bounding box center [572, 191] width 171 height 27
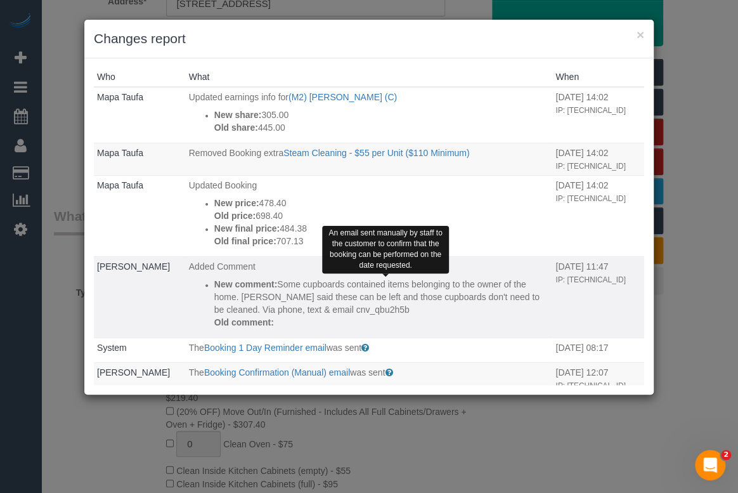
scroll to position [0, 0]
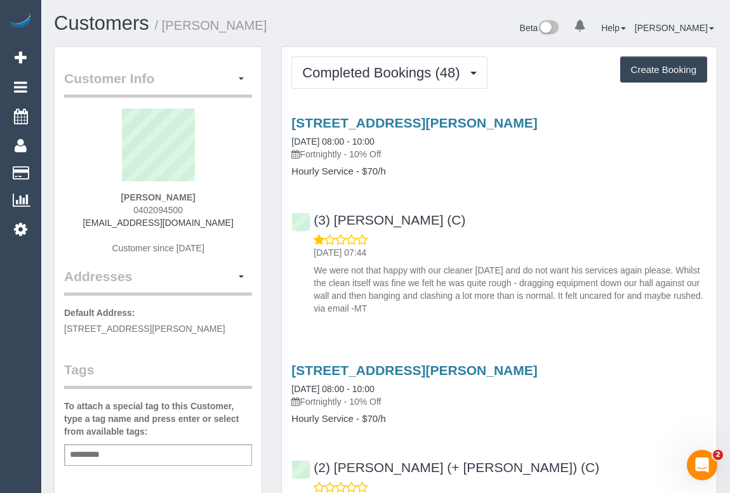
click at [475, 187] on div "[STREET_ADDRESS][PERSON_NAME] [DATE] 08:00 - 10:00 Fortnightly - 10% Off Hourly…" at bounding box center [499, 213] width 435 height 216
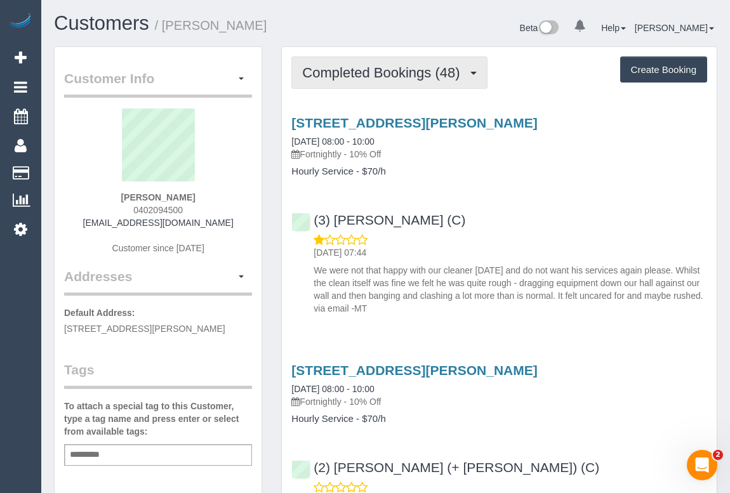
click at [351, 74] on span "Completed Bookings (48)" at bounding box center [384, 73] width 164 height 16
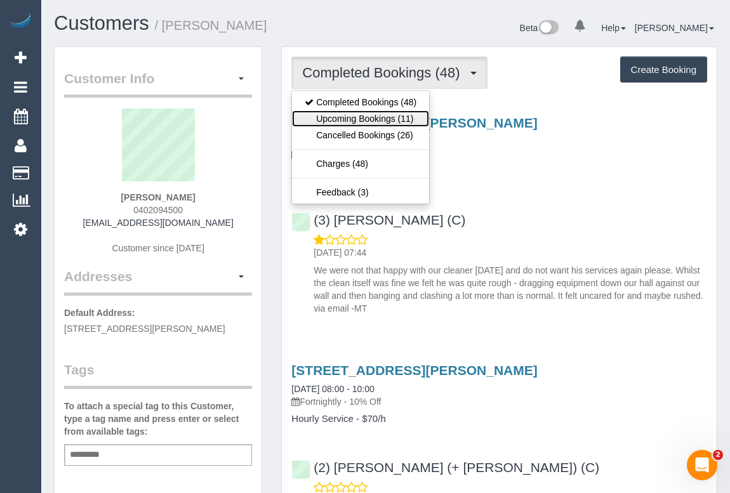
click at [344, 115] on link "Upcoming Bookings (11)" at bounding box center [360, 118] width 137 height 16
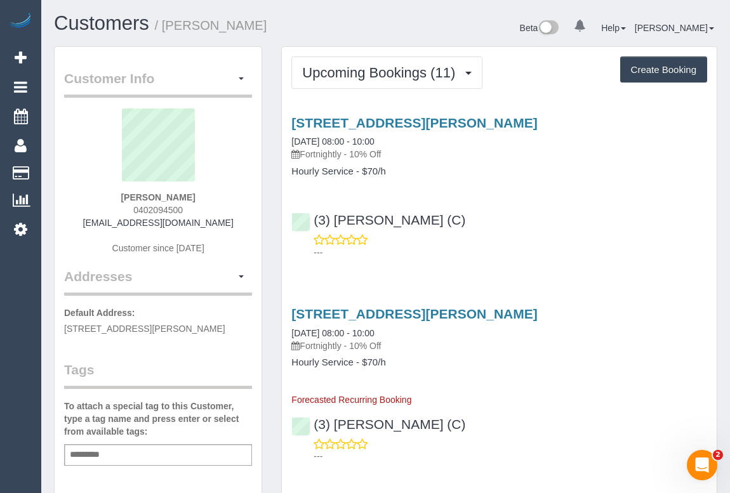
click at [517, 212] on div "(3) Rowan Walia (C) ---" at bounding box center [499, 230] width 435 height 57
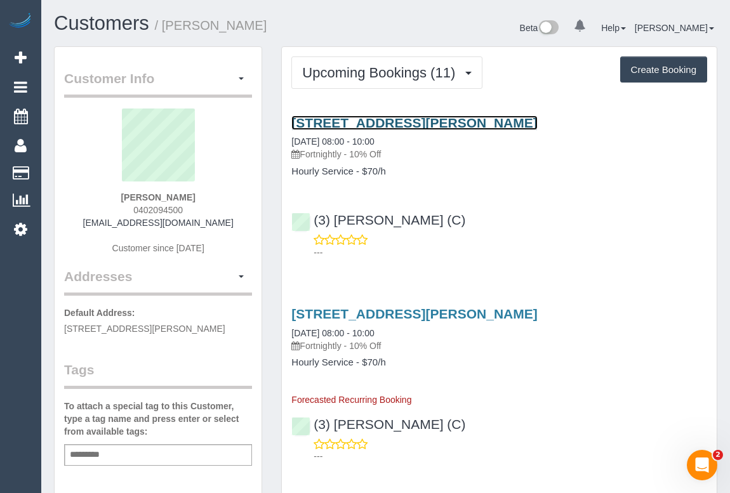
click at [417, 122] on link "72 Alfred Street, Prahran, VIC 3181" at bounding box center [413, 122] width 245 height 15
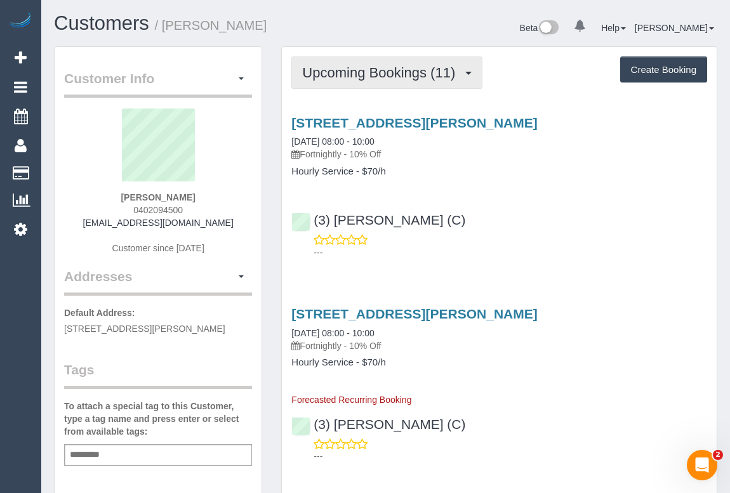
click at [405, 75] on span "Upcoming Bookings (11)" at bounding box center [381, 73] width 159 height 16
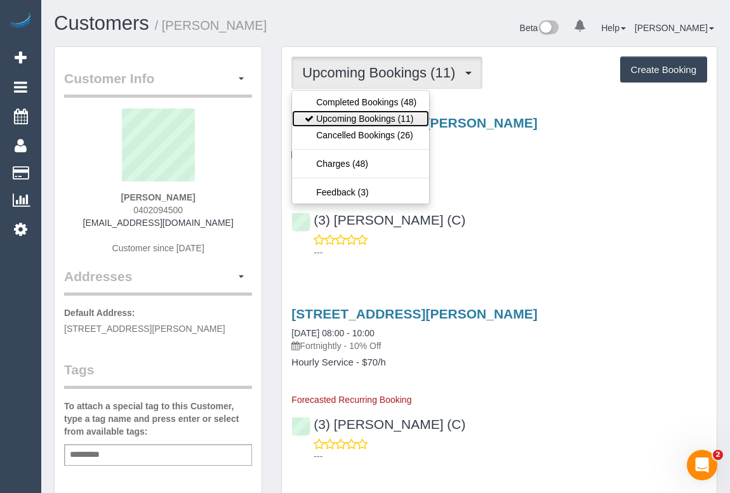
click at [380, 121] on link "Upcoming Bookings (11)" at bounding box center [360, 118] width 137 height 16
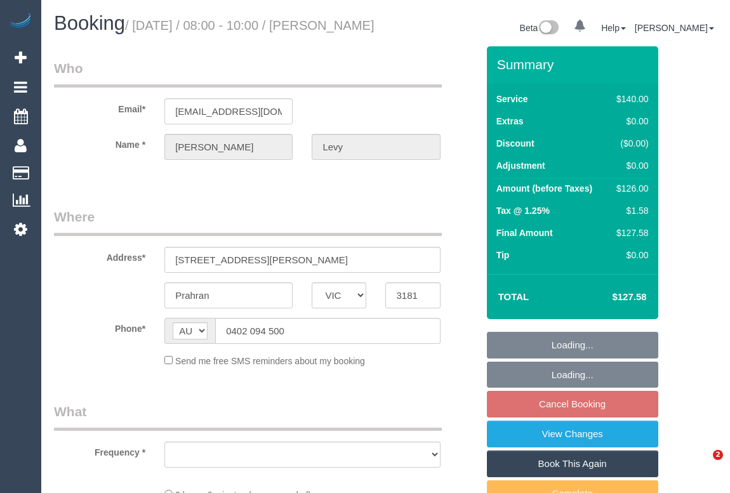
select select "VIC"
select select "object:528"
select select "number:29"
select select "number:14"
select select "number:21"
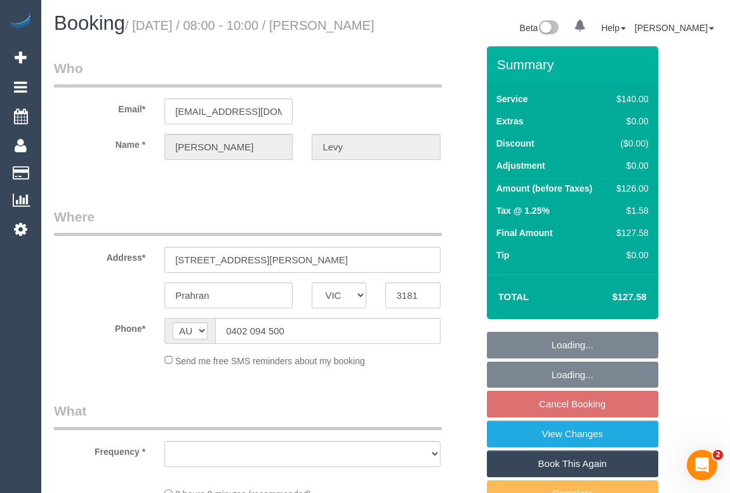
select select "number:24"
select select "number:34"
select select "number:12"
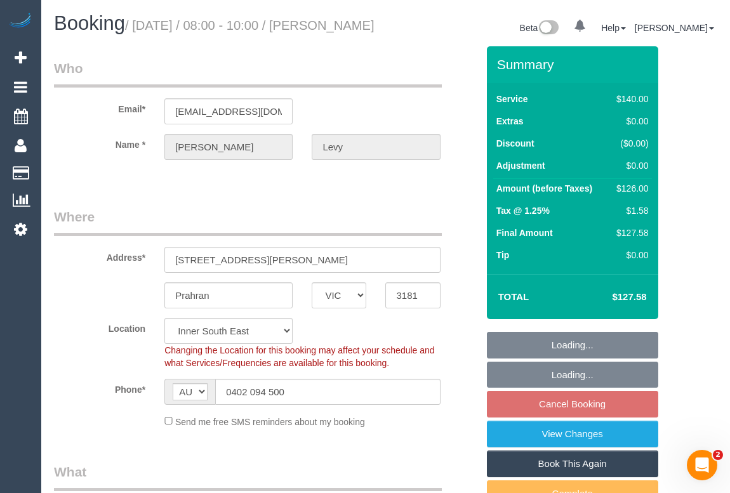
select select "object:702"
select select "string:stripe-pm_1NXGwa2GScqysDRVqccCb12H"
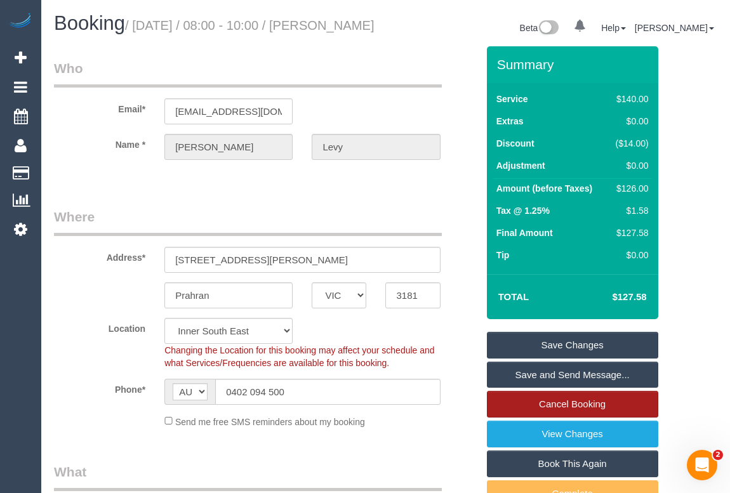
click at [530, 417] on link "Cancel Booking" at bounding box center [572, 404] width 171 height 27
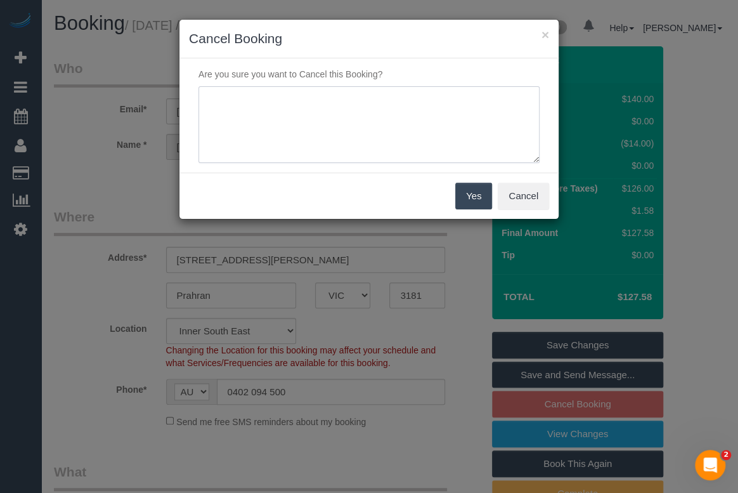
click at [277, 105] on textarea at bounding box center [369, 124] width 341 height 77
type textarea "C"
type textarea "Requested to cancel due to illness. - OM"
click at [469, 192] on button "Yes" at bounding box center [473, 196] width 37 height 27
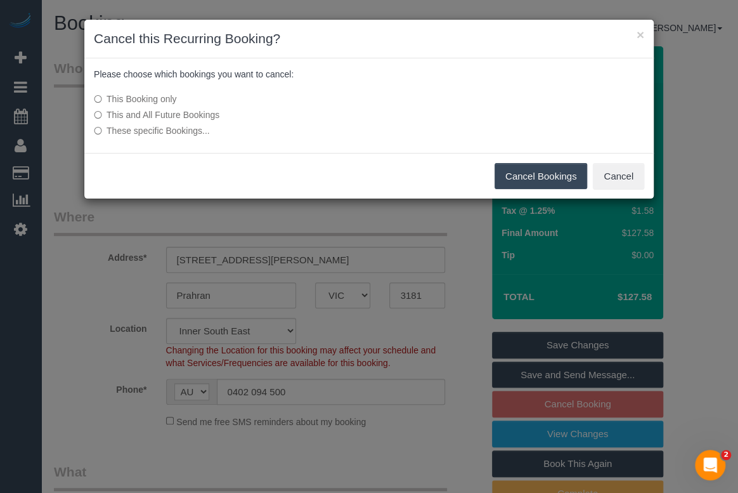
click at [523, 176] on button "Cancel Bookings" at bounding box center [541, 176] width 93 height 27
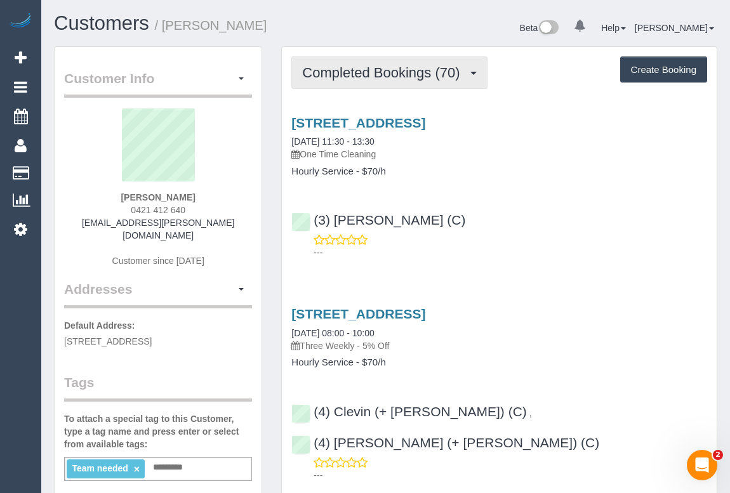
click at [344, 74] on span "Completed Bookings (70)" at bounding box center [384, 73] width 164 height 16
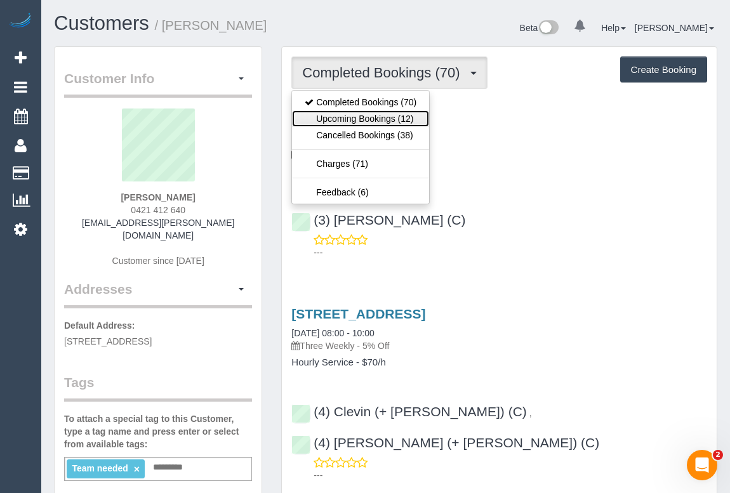
click at [386, 119] on link "Upcoming Bookings (12)" at bounding box center [360, 118] width 137 height 16
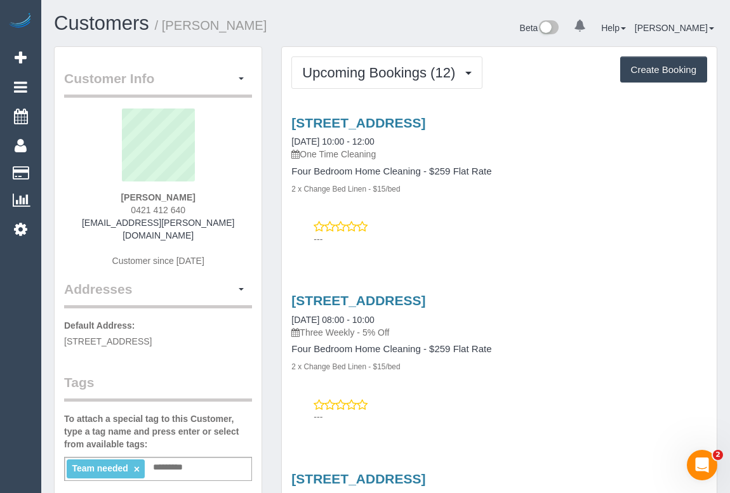
click at [534, 241] on p "---" at bounding box center [509, 239] width 393 height 13
click at [560, 226] on div "---" at bounding box center [499, 232] width 416 height 25
click at [502, 227] on div "---" at bounding box center [499, 232] width 416 height 25
click at [513, 222] on div "---" at bounding box center [499, 232] width 416 height 25
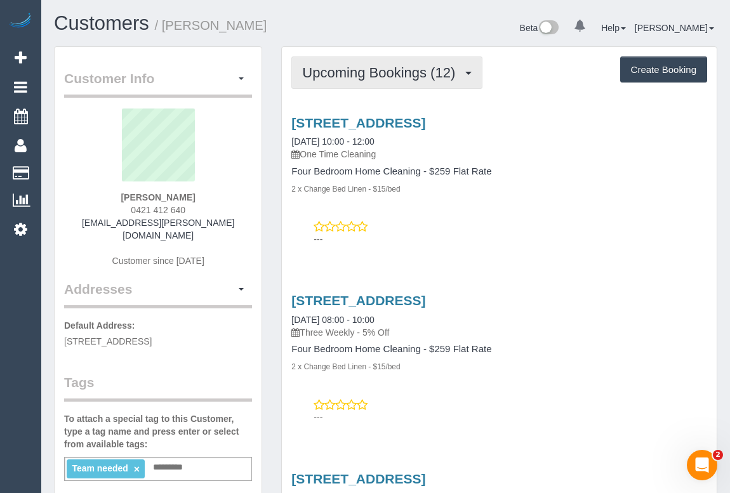
click at [400, 68] on span "Upcoming Bookings (12)" at bounding box center [381, 73] width 159 height 16
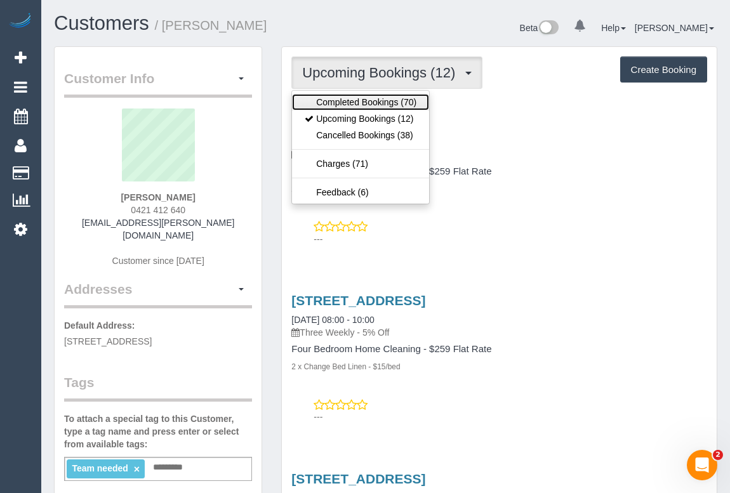
click at [374, 98] on link "Completed Bookings (70)" at bounding box center [360, 102] width 137 height 16
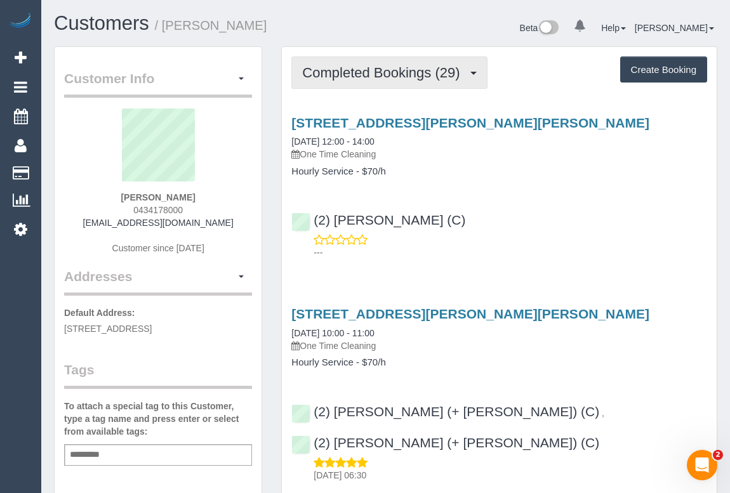
click at [401, 79] on span "Completed Bookings (29)" at bounding box center [384, 73] width 164 height 16
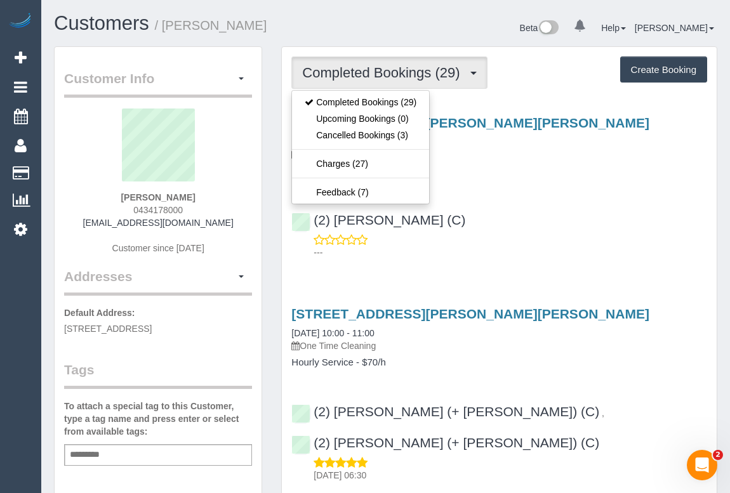
click at [546, 237] on div "---" at bounding box center [499, 245] width 416 height 25
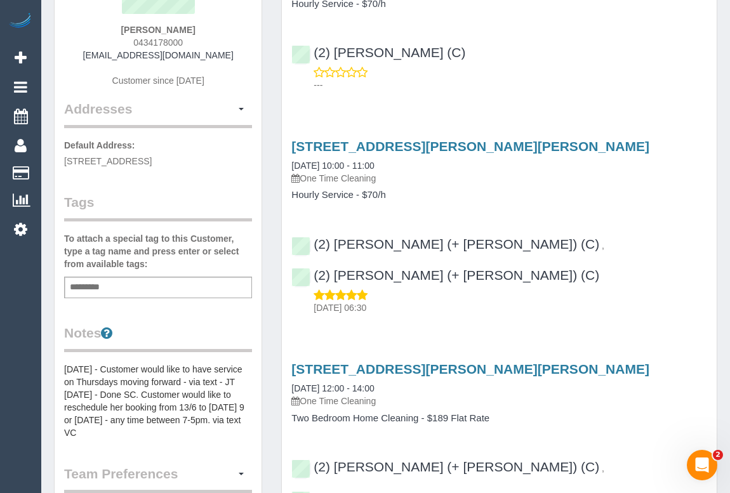
scroll to position [173, 0]
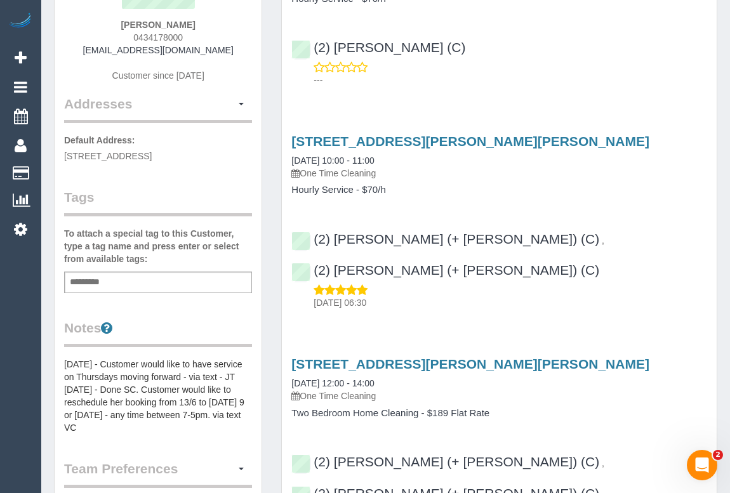
click at [612, 346] on div "[STREET_ADDRESS][PERSON_NAME][PERSON_NAME] [DATE] 12:00 - 14:00 One Time Cleani…" at bounding box center [499, 441] width 435 height 191
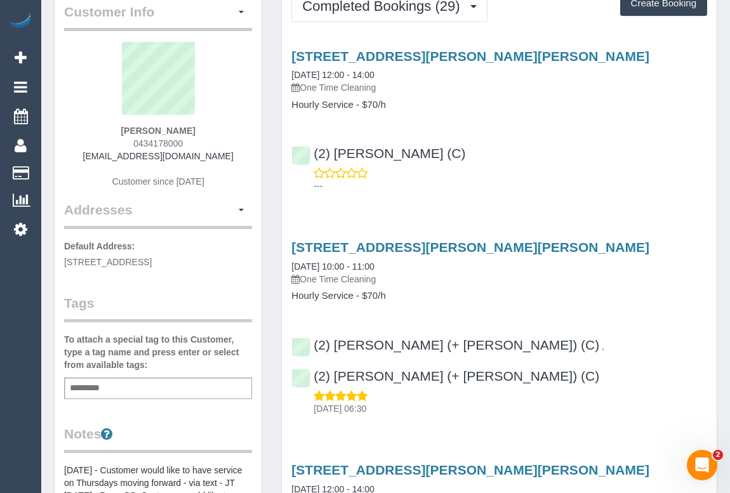
scroll to position [0, 0]
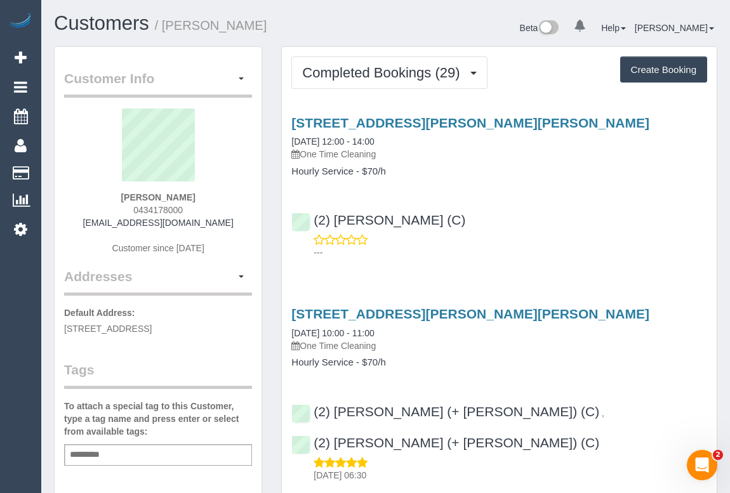
click at [478, 248] on p "---" at bounding box center [509, 252] width 393 height 13
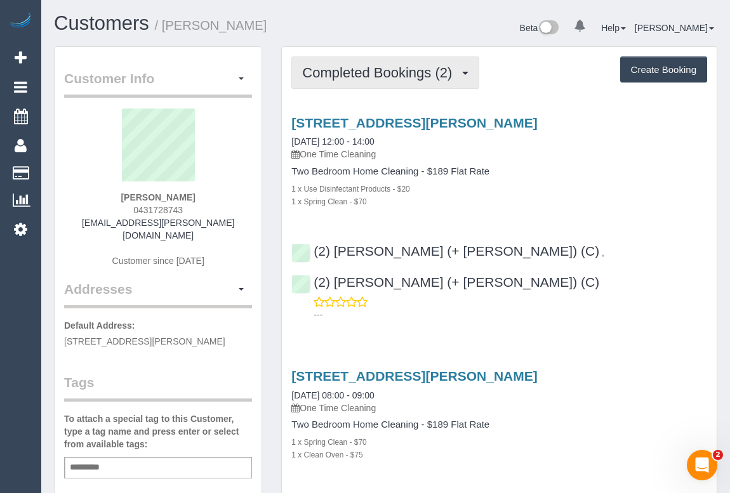
click at [377, 75] on span "Completed Bookings (2)" at bounding box center [380, 73] width 156 height 16
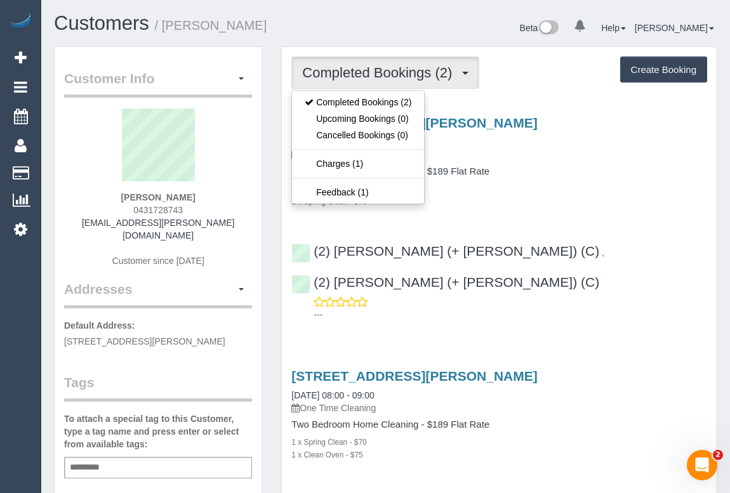
click at [553, 133] on div "[STREET_ADDRESS][PERSON_NAME] [DATE] 12:00 - 14:00 One Time Cleaning" at bounding box center [499, 138] width 416 height 46
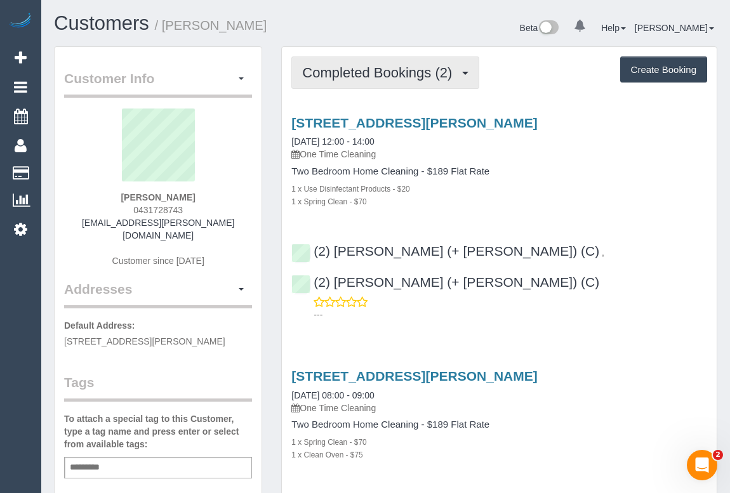
click at [374, 73] on span "Completed Bookings (2)" at bounding box center [380, 73] width 156 height 16
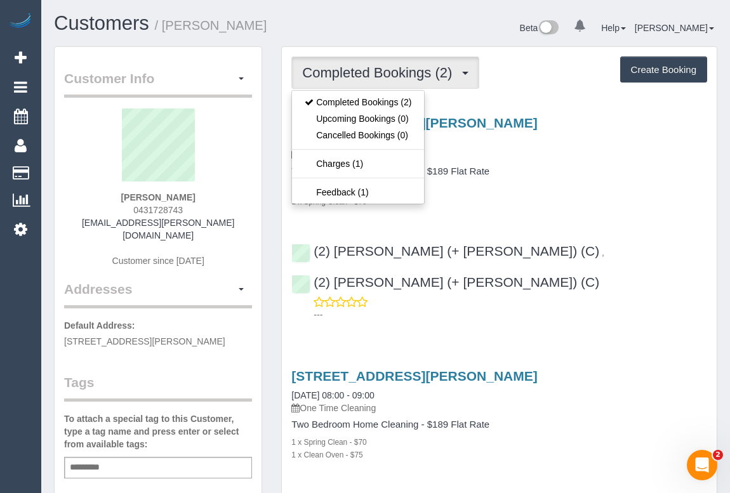
click at [613, 190] on div "1 x Use Disinfectant Products - $20" at bounding box center [499, 188] width 416 height 13
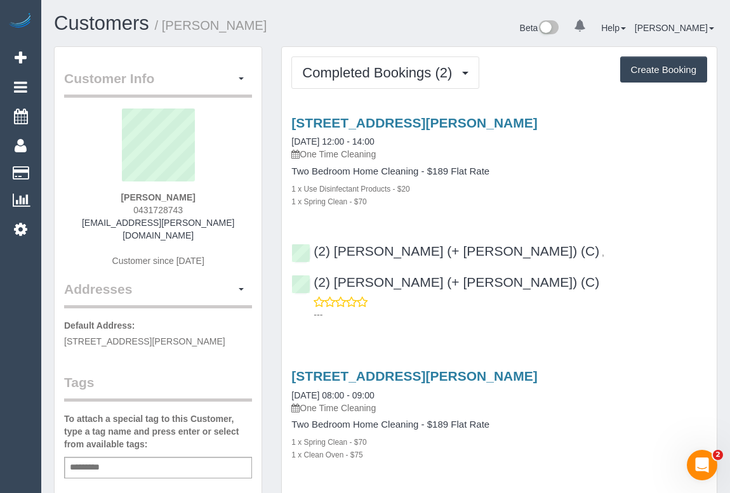
click at [538, 186] on div "1 x Use Disinfectant Products - $20" at bounding box center [499, 188] width 416 height 13
drag, startPoint x: 96, startPoint y: 225, endPoint x: 228, endPoint y: 228, distance: 131.4
click at [228, 228] on div "Tessa Micucci 0431728743 tessa.micucci@outlook.com Customer since 2025" at bounding box center [158, 193] width 188 height 171
copy link "tessa.micucci@outlook.com"
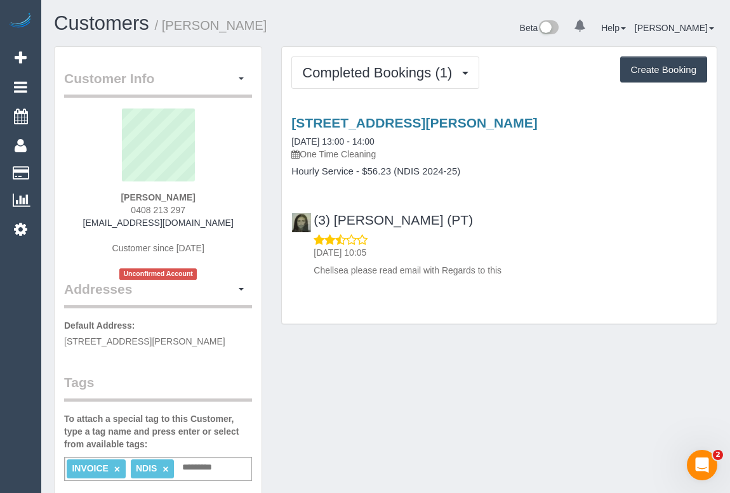
click at [483, 177] on div "[STREET_ADDRESS][PERSON_NAME] [DATE] 13:00 - 14:00 One Time Cleaning Hourly Ser…" at bounding box center [499, 194] width 435 height 178
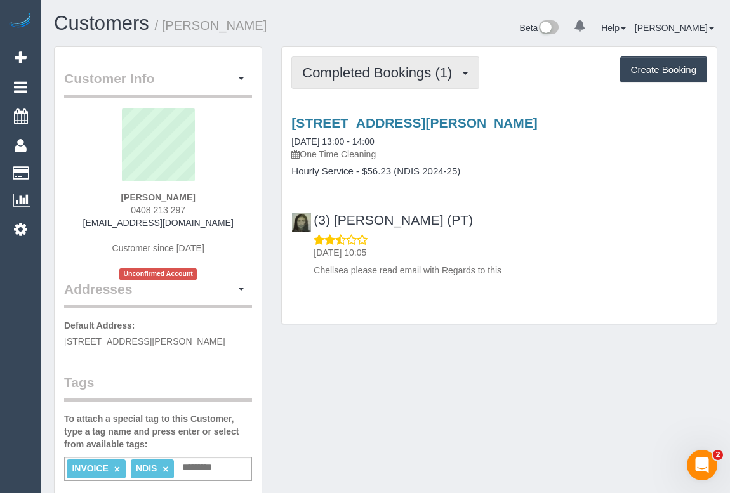
click at [342, 63] on button "Completed Bookings (1)" at bounding box center [385, 72] width 188 height 32
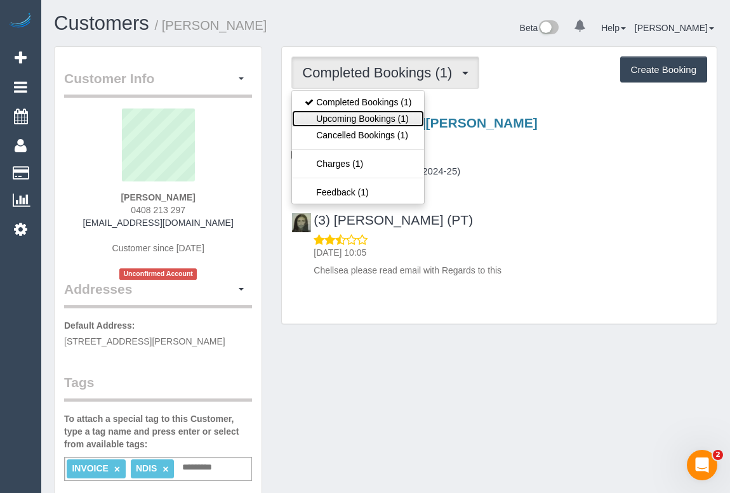
click at [339, 119] on link "Upcoming Bookings (1)" at bounding box center [358, 118] width 132 height 16
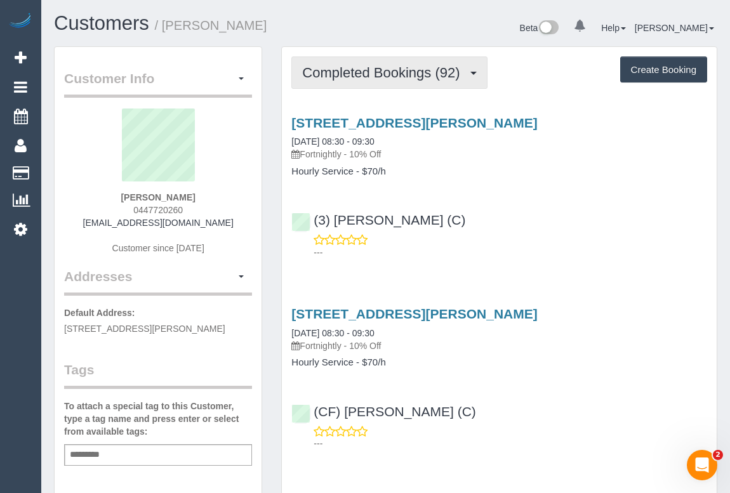
click at [367, 72] on span "Completed Bookings (92)" at bounding box center [384, 73] width 164 height 16
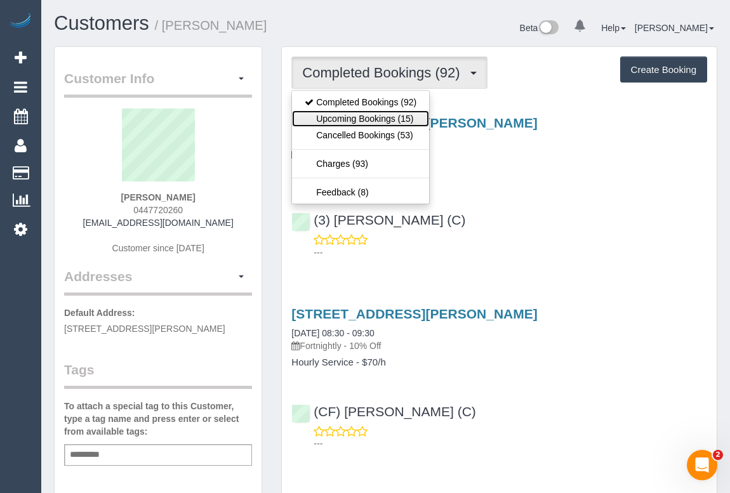
click at [345, 117] on link "Upcoming Bookings (15)" at bounding box center [360, 118] width 137 height 16
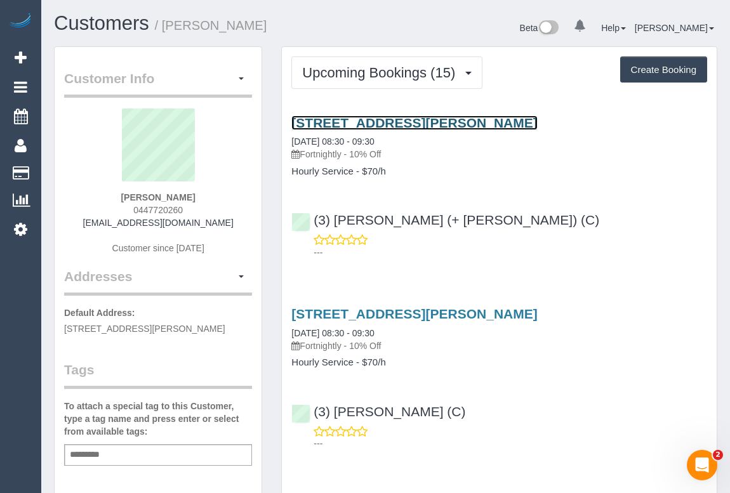
click at [402, 122] on link "80 The Righi, Eaglemont, VIC 3084" at bounding box center [413, 122] width 245 height 15
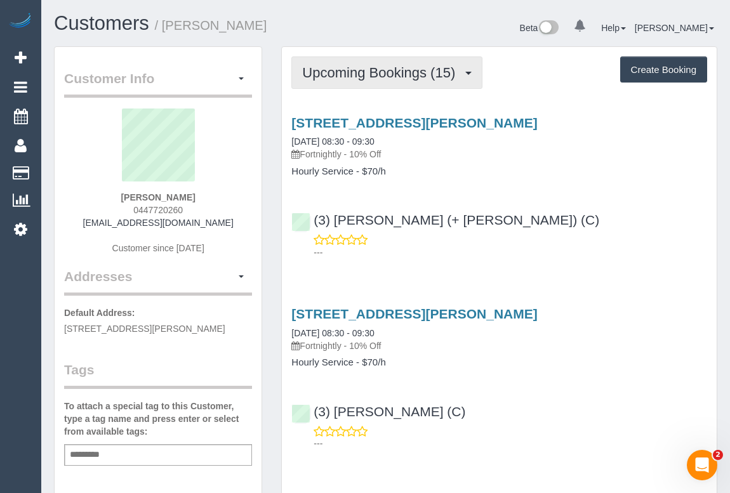
click at [352, 79] on button "Upcoming Bookings (15)" at bounding box center [386, 72] width 191 height 32
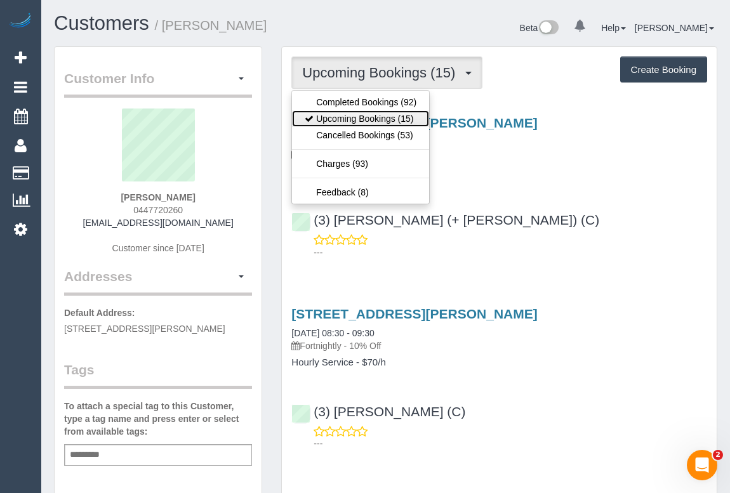
click at [351, 120] on link "Upcoming Bookings (15)" at bounding box center [360, 118] width 137 height 16
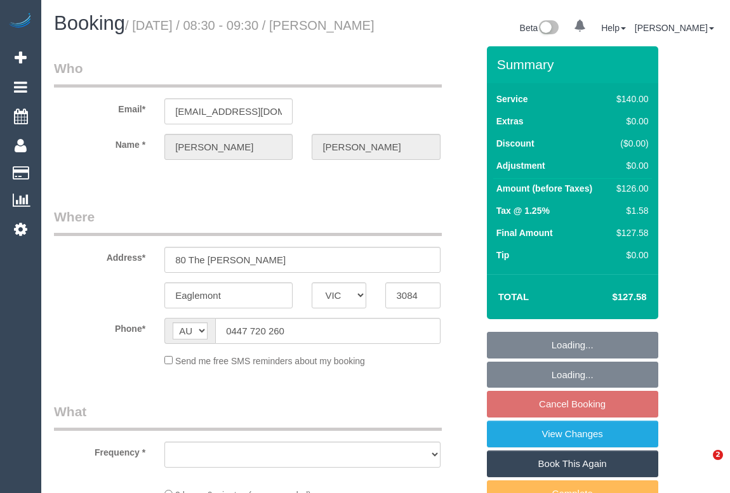
select select "VIC"
select select "object:567"
select select "string:stripe-pm_1FMqzf2GScqysDRVPnPLdsY7"
select select "number:32"
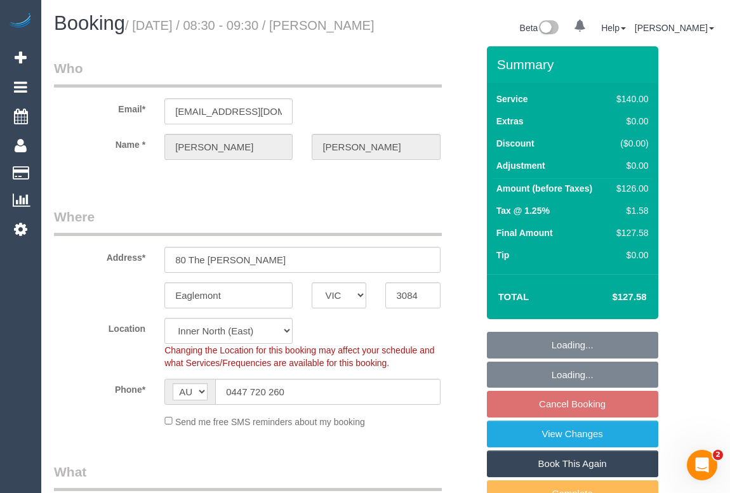
select select "object:740"
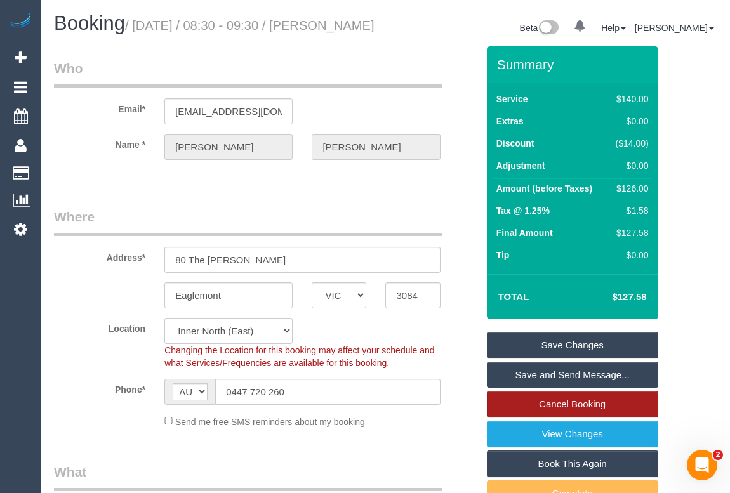
click at [556, 417] on link "Cancel Booking" at bounding box center [572, 404] width 171 height 27
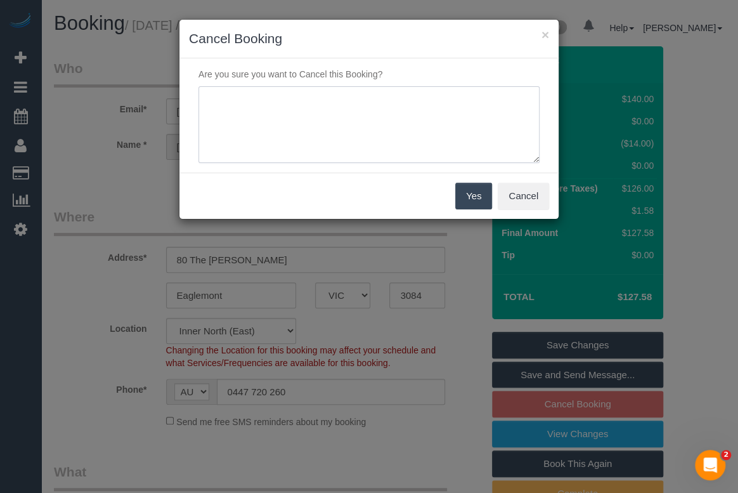
click at [278, 105] on textarea at bounding box center [369, 124] width 341 height 77
click at [261, 110] on textarea at bounding box center [369, 124] width 341 height 77
paste textarea "[MEDICAL_DATA]."
type textarea "Unavailable due to [MEDICAL_DATA]. - OM"
click at [469, 199] on button "Yes" at bounding box center [473, 196] width 37 height 27
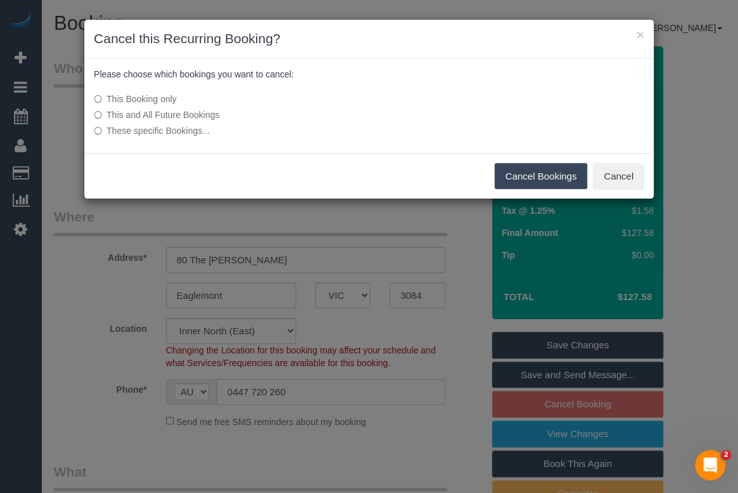
click at [525, 177] on button "Cancel Bookings" at bounding box center [541, 176] width 93 height 27
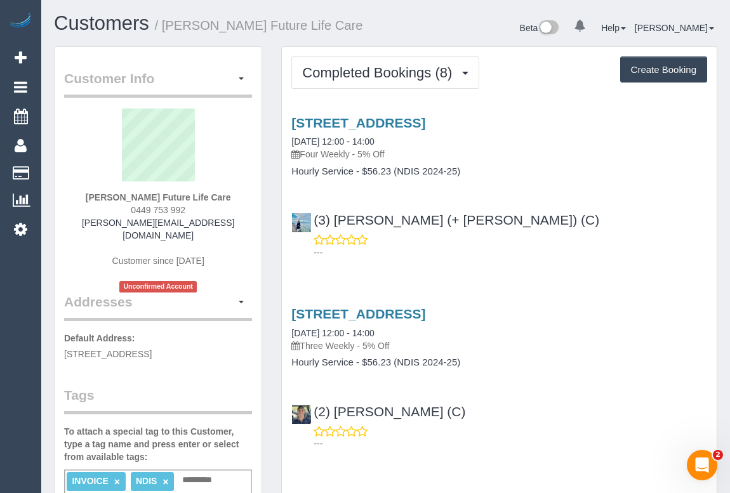
click at [581, 249] on p "---" at bounding box center [509, 252] width 393 height 13
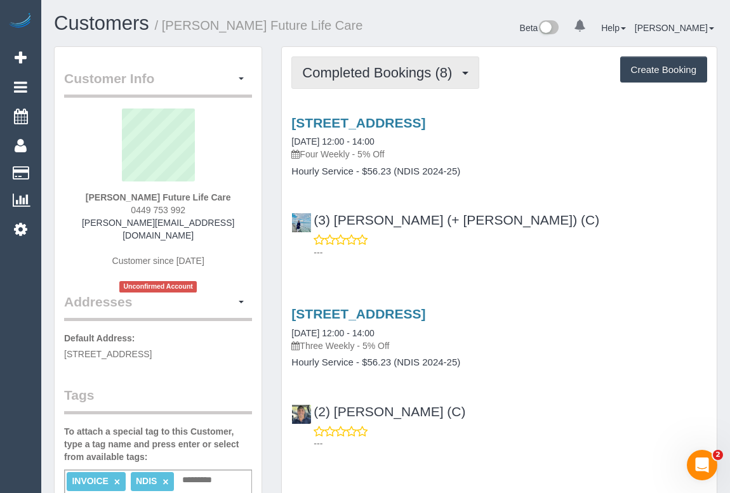
click at [391, 72] on span "Completed Bookings (8)" at bounding box center [380, 73] width 156 height 16
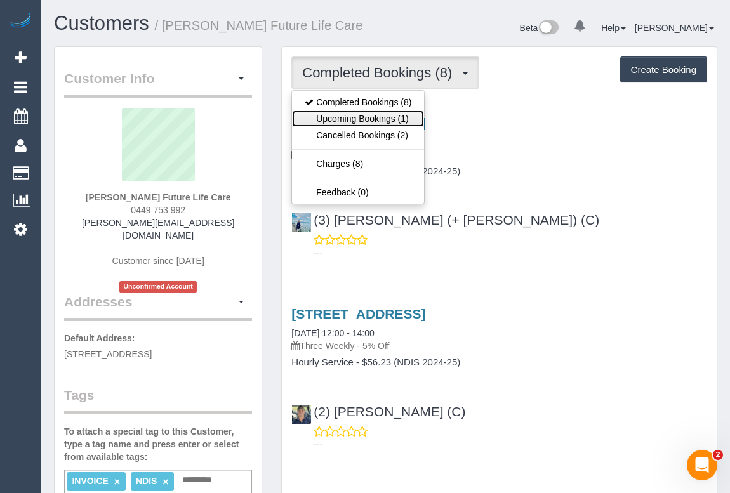
click at [386, 117] on link "Upcoming Bookings (1)" at bounding box center [358, 118] width 132 height 16
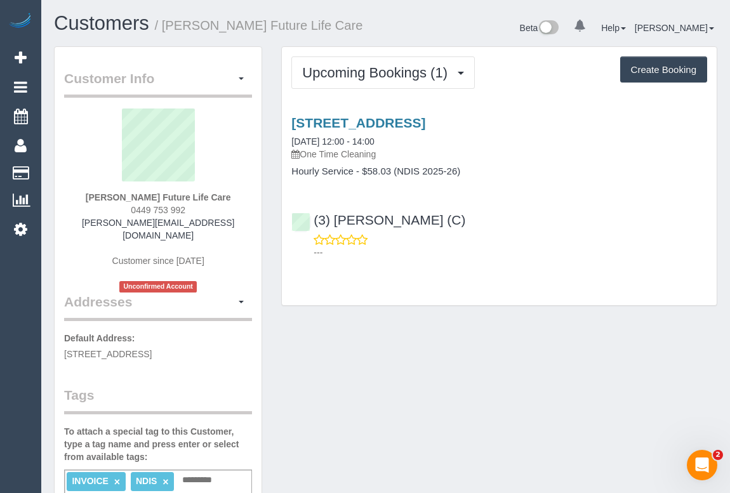
click at [492, 246] on p "---" at bounding box center [509, 252] width 393 height 13
click at [409, 122] on link "95 Nordic Avenue, Taylors Lakes, VIC 3038" at bounding box center [358, 122] width 134 height 15
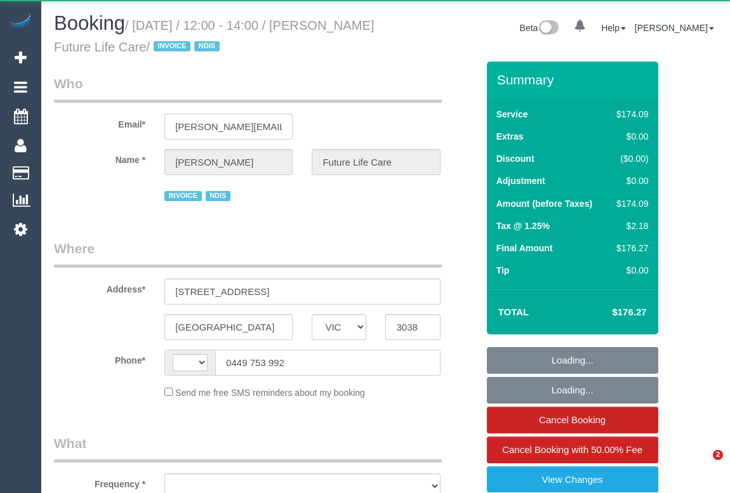
select select "VIC"
select select "string:AU"
select select "180"
select select "number:27"
select select "number:14"
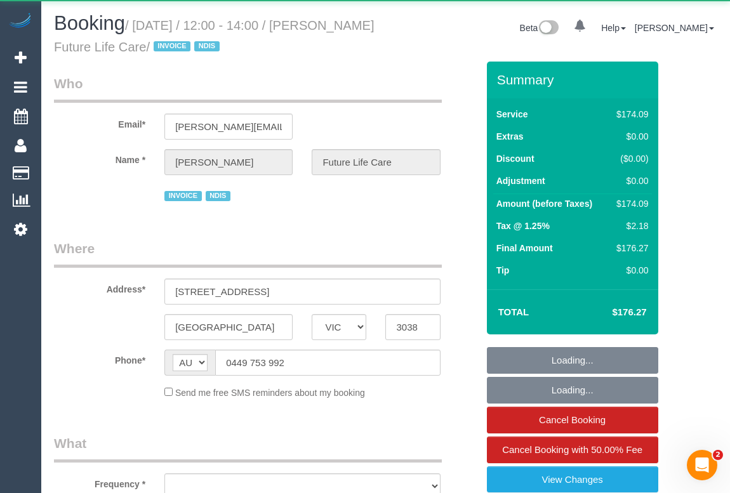
select select "number:19"
select select "number:36"
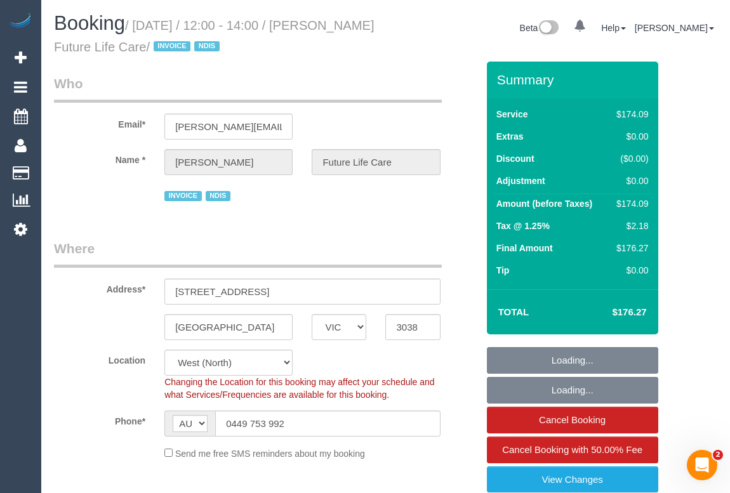
select select "object:1320"
select select "spot1"
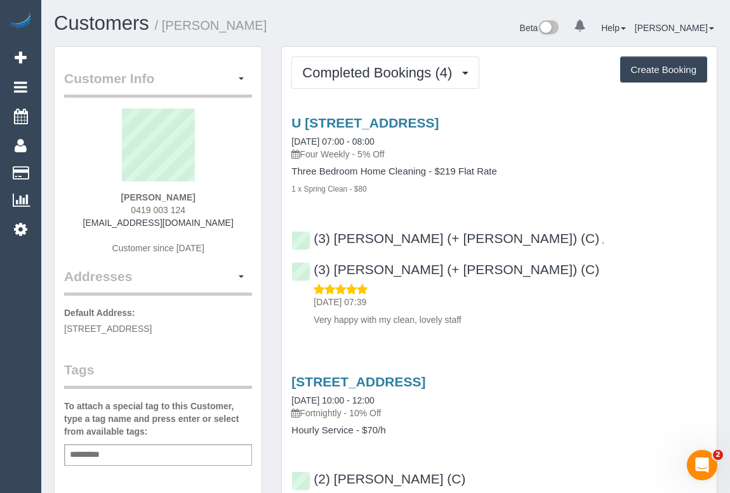
drag, startPoint x: 123, startPoint y: 206, endPoint x: 208, endPoint y: 207, distance: 85.0
click at [208, 207] on div "[PERSON_NAME] 0419 003 124 [EMAIL_ADDRESS][DOMAIN_NAME] Customer since [DATE]" at bounding box center [158, 187] width 188 height 159
copy span "0419 003 124"
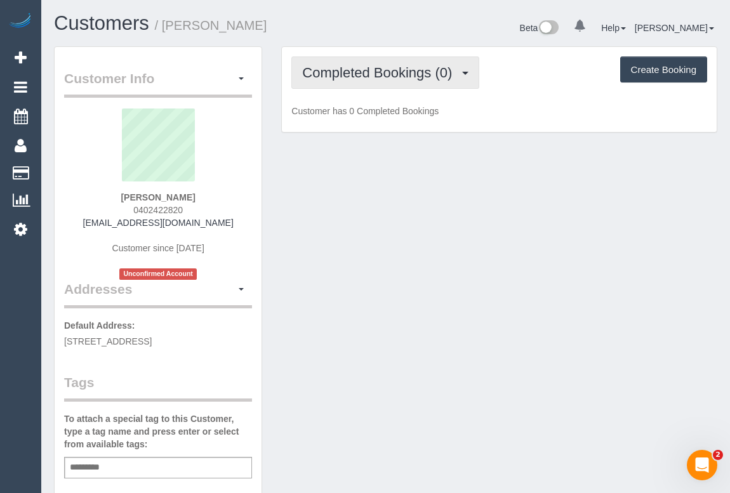
click at [361, 70] on span "Completed Bookings (0)" at bounding box center [380, 73] width 156 height 16
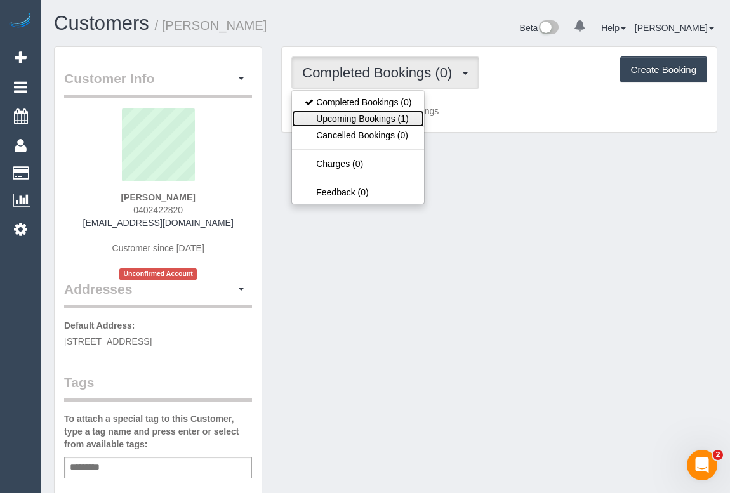
click at [367, 115] on link "Upcoming Bookings (1)" at bounding box center [358, 118] width 132 height 16
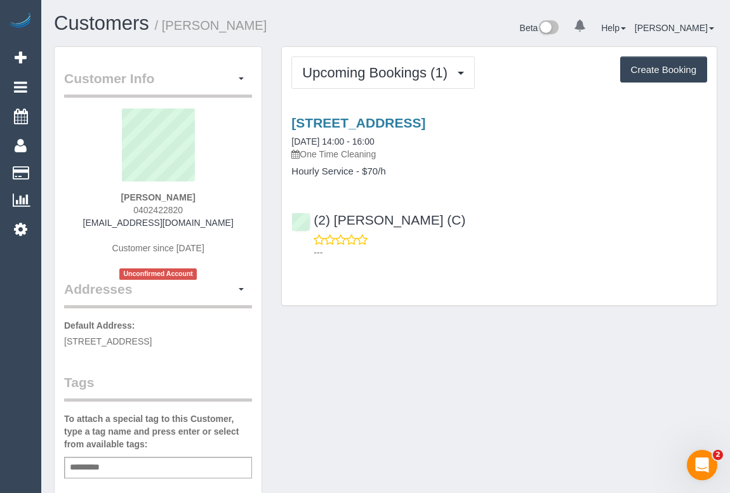
drag, startPoint x: 126, startPoint y: 209, endPoint x: 190, endPoint y: 209, distance: 64.7
click at [190, 209] on div "Jacob Walker 0402422820 jacobwalker49@outlook.com Customer since 2025 Unconfirm…" at bounding box center [158, 193] width 188 height 171
copy span "0402422820"
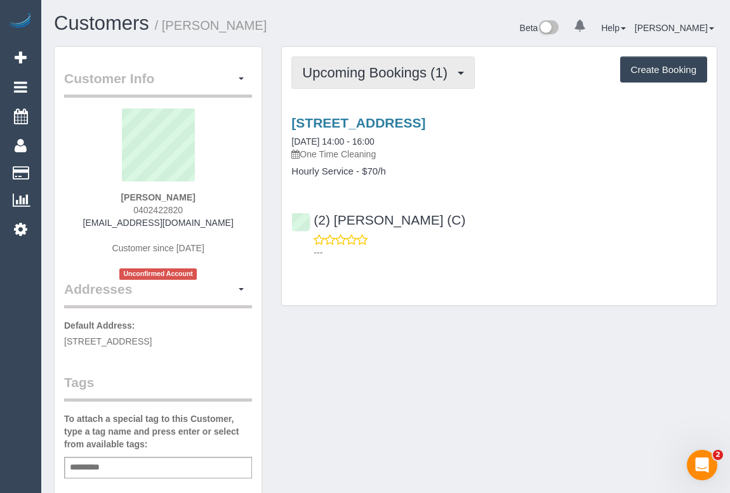
click at [391, 71] on span "Upcoming Bookings (1)" at bounding box center [378, 73] width 152 height 16
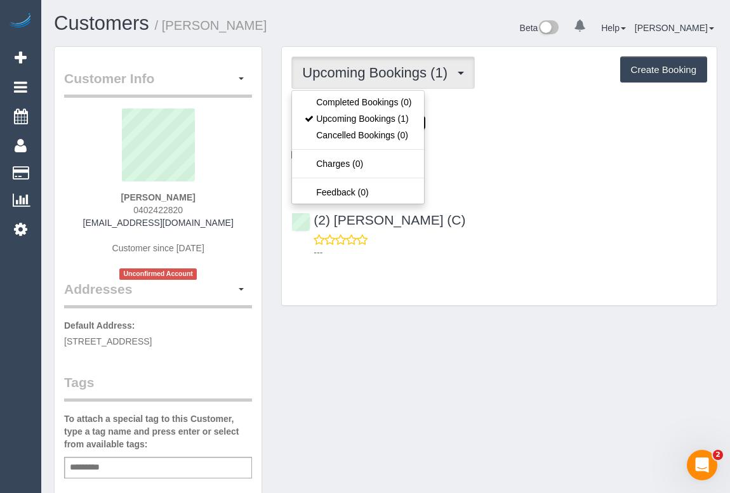
click at [425, 119] on link "[STREET_ADDRESS]" at bounding box center [358, 122] width 134 height 15
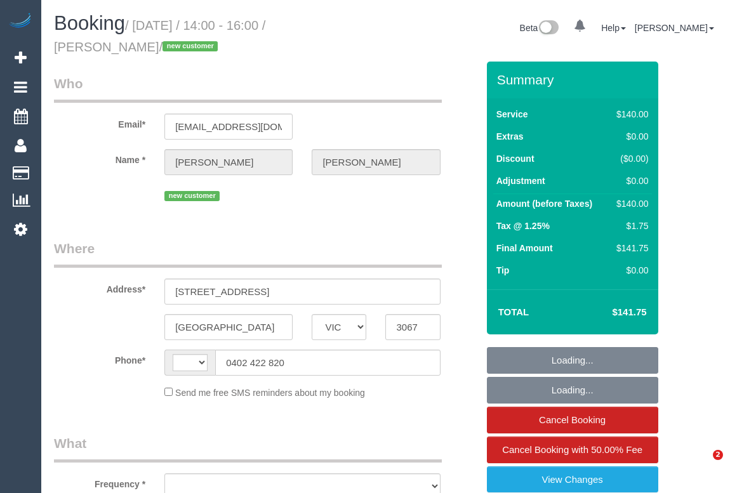
select select "VIC"
select select "string:AU"
select select "object:541"
select select "string:stripe-pm_1S2gpF2GScqysDRVhMzYVQ14"
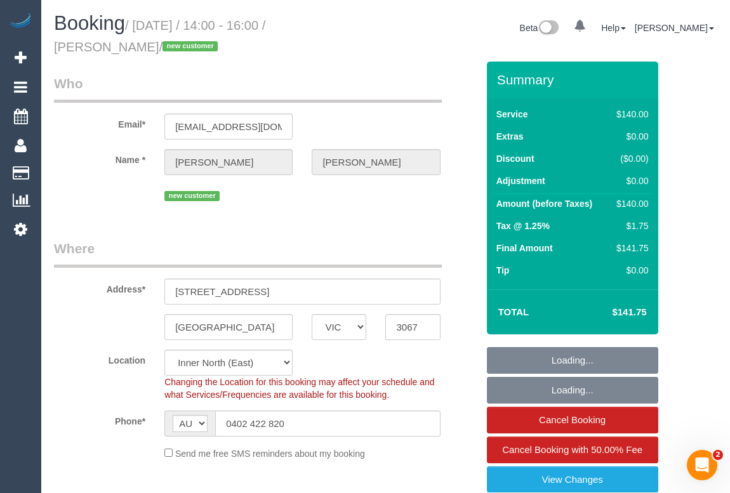
select select "object:694"
select select "number:28"
select select "number:14"
select select "number:18"
select select "number:25"
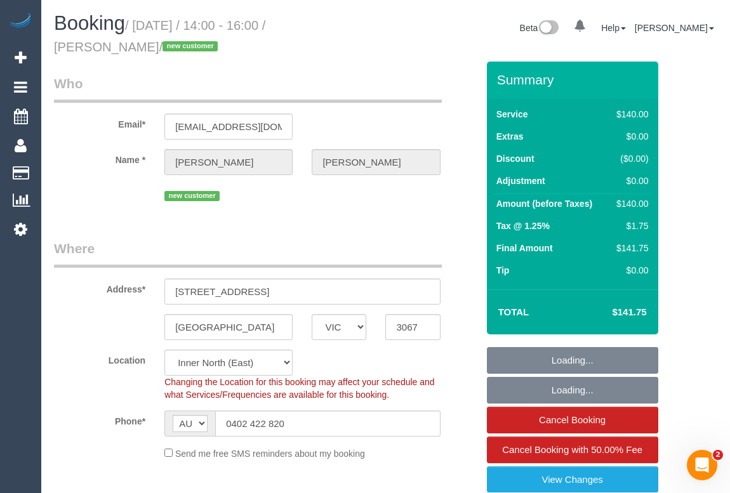
select select "number:12"
select select "spot1"
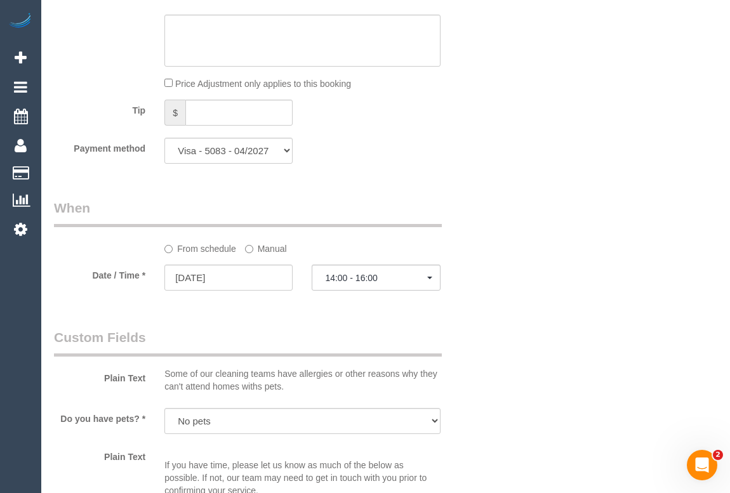
scroll to position [1269, 0]
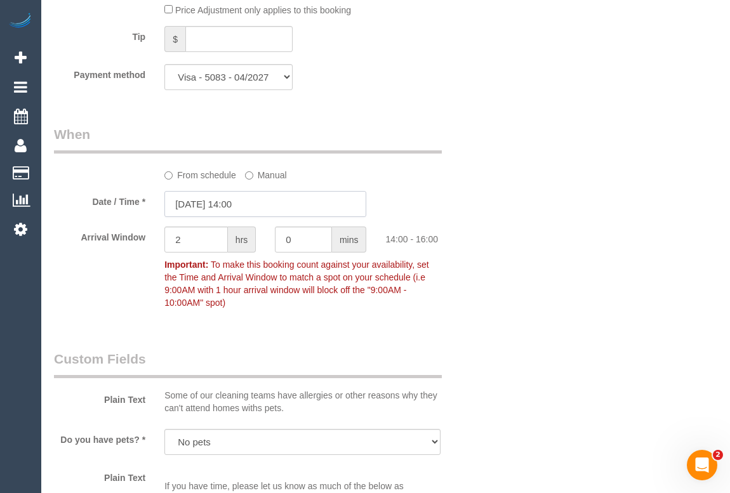
click at [244, 209] on input "04/09/2025 14:00" at bounding box center [265, 204] width 202 height 26
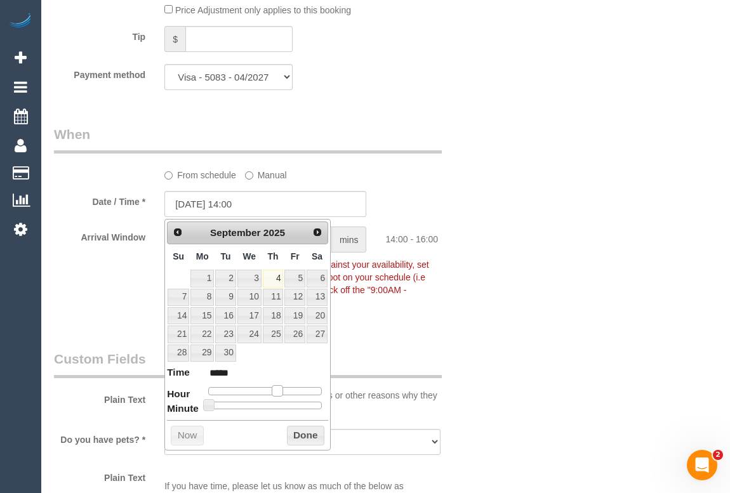
type input "04/09/2025 15:00"
type input "*****"
type input "04/09/2025 16:00"
type input "*****"
type input "04/09/2025 17:00"
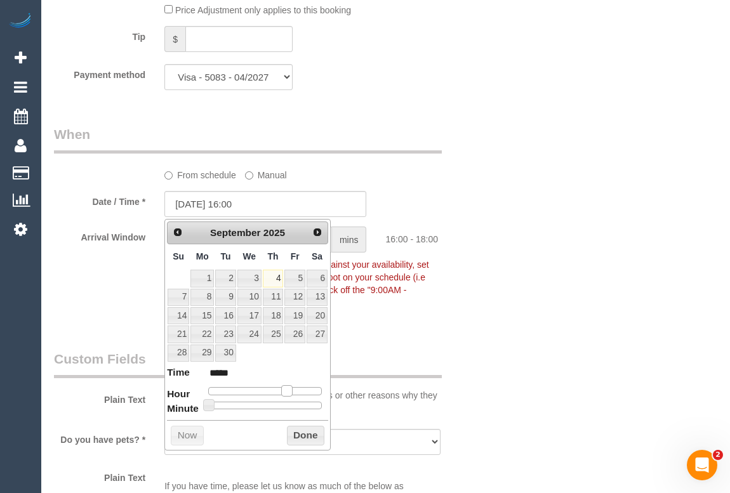
type input "*****"
drag, startPoint x: 278, startPoint y: 389, endPoint x: 292, endPoint y: 389, distance: 14.0
click at [292, 389] on span at bounding box center [291, 390] width 11 height 11
type input "04/09/2025 17:05"
type input "*****"
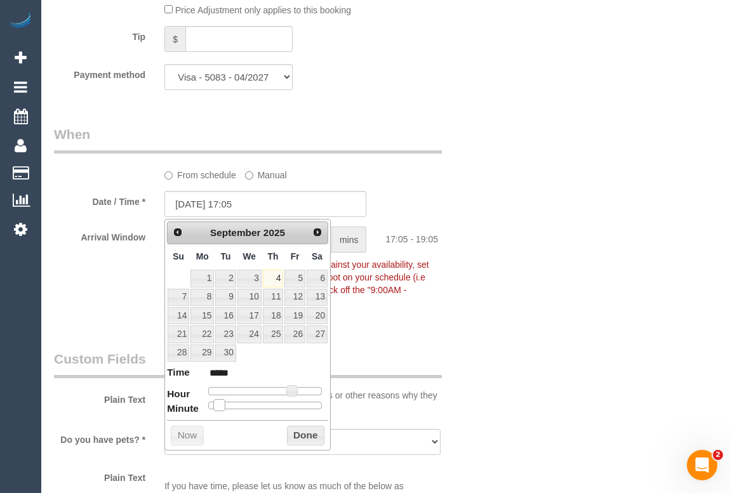
type input "04/09/2025 17:10"
type input "*****"
type input "04/09/2025 17:15"
type input "*****"
drag, startPoint x: 209, startPoint y: 405, endPoint x: 240, endPoint y: 405, distance: 31.7
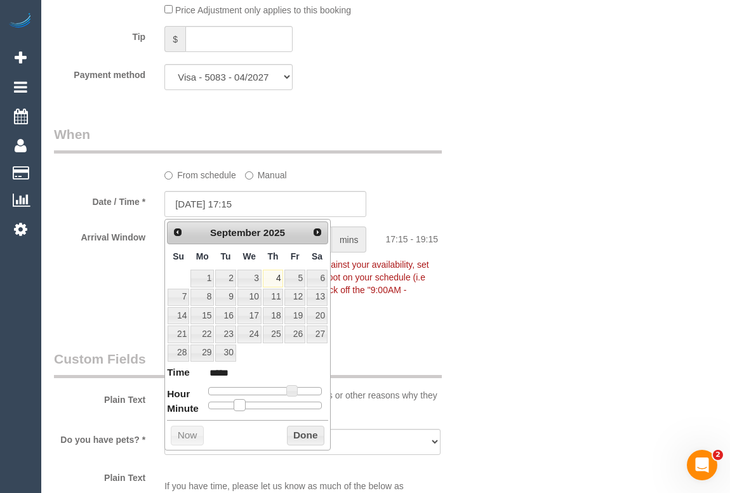
click at [240, 405] on span at bounding box center [238, 404] width 11 height 11
click at [306, 438] on button "Done" at bounding box center [305, 436] width 37 height 20
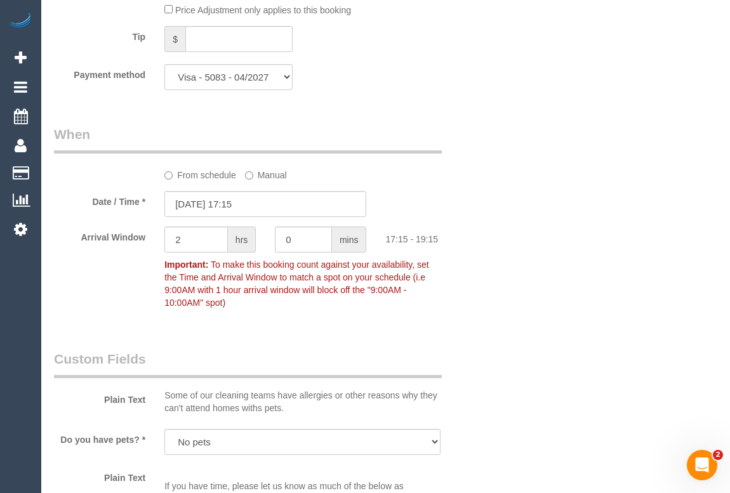
click at [535, 365] on div "Who Email* jacobwalker49@outlook.com Name * Jacob Walker new customer Where Add…" at bounding box center [385, 106] width 663 height 2626
drag, startPoint x: 199, startPoint y: 240, endPoint x: 135, endPoint y: 238, distance: 64.1
click at [135, 238] on div "Arrival Window 2 hrs 0 mins 17:15 - 19:15 Important: To make this booking count…" at bounding box center [265, 270] width 442 height 88
drag, startPoint x: 295, startPoint y: 242, endPoint x: 278, endPoint y: 242, distance: 17.1
click at [278, 242] on input "0" at bounding box center [303, 239] width 57 height 26
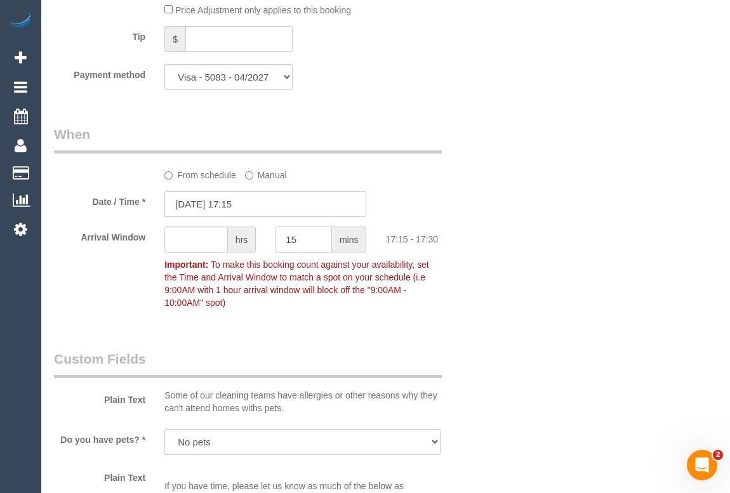
type input "15"
click at [525, 311] on div "Who Email* jacobwalker49@outlook.com Name * Jacob Walker new customer Where Add…" at bounding box center [385, 106] width 663 height 2626
click at [192, 240] on input "text" at bounding box center [195, 239] width 63 height 26
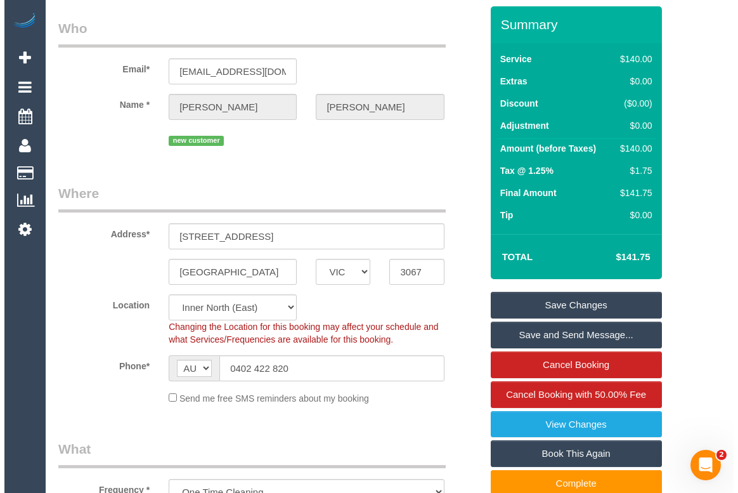
scroll to position [0, 0]
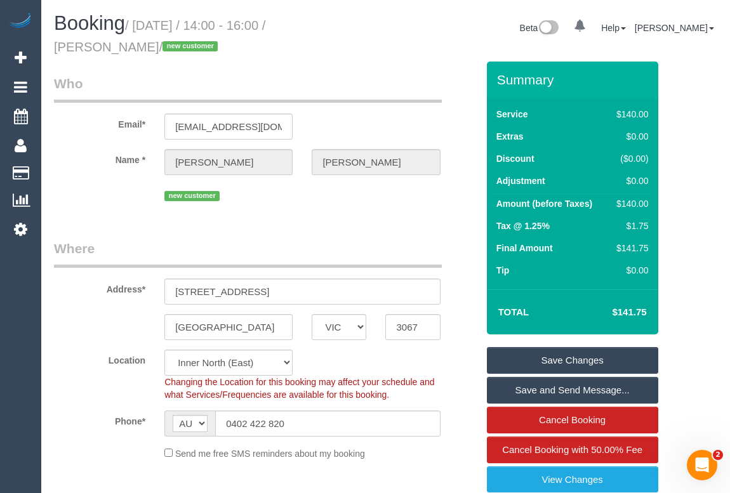
type input "0"
click at [568, 359] on link "Save Changes" at bounding box center [572, 360] width 171 height 27
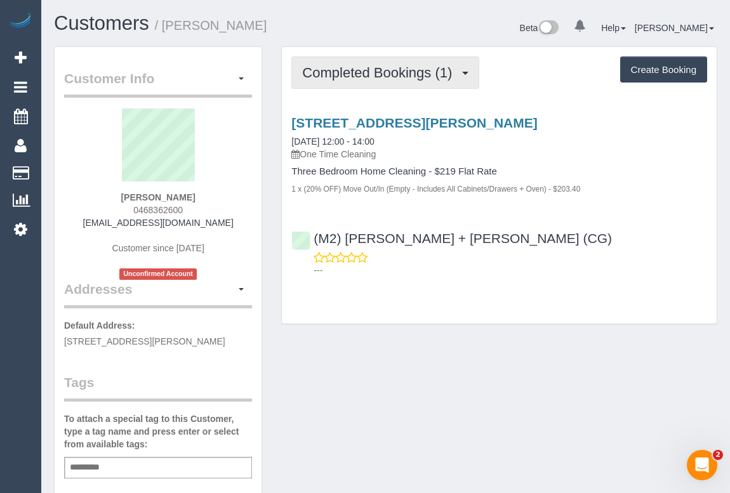
click at [349, 80] on button "Completed Bookings (1)" at bounding box center [385, 72] width 188 height 32
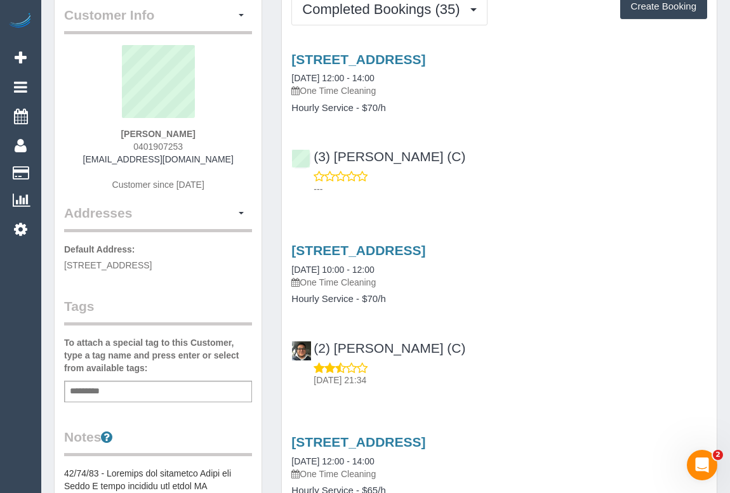
scroll to position [57, 0]
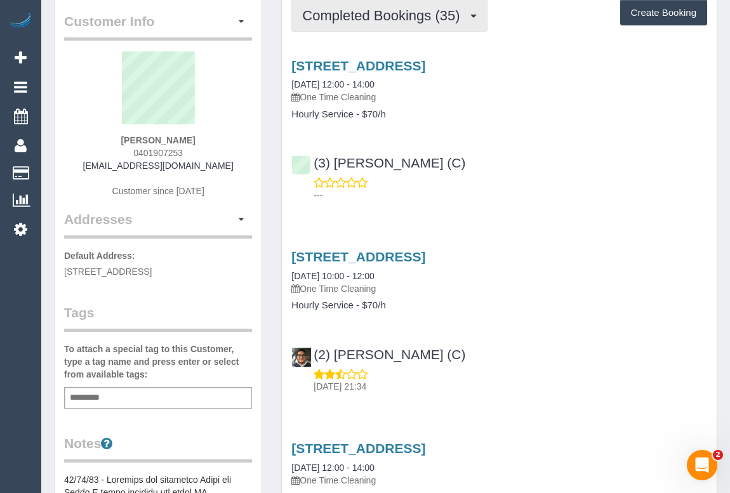
click at [402, 19] on span "Completed Bookings (35)" at bounding box center [384, 16] width 164 height 16
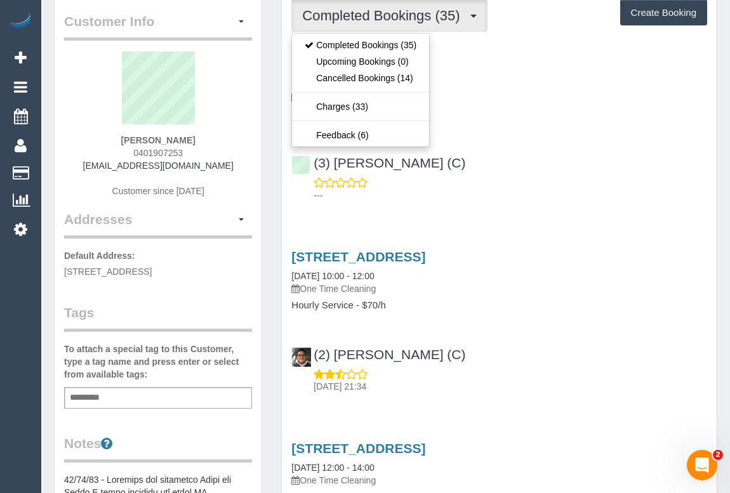
click at [579, 197] on p "---" at bounding box center [509, 195] width 393 height 13
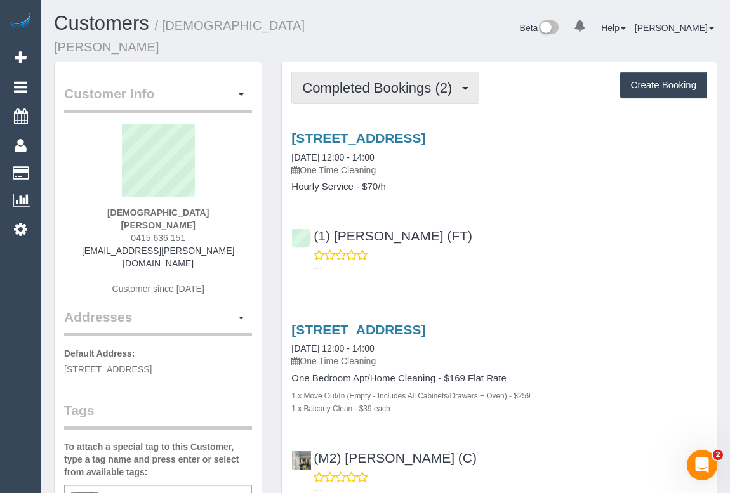
click at [381, 80] on span "Completed Bookings (2)" at bounding box center [380, 88] width 156 height 16
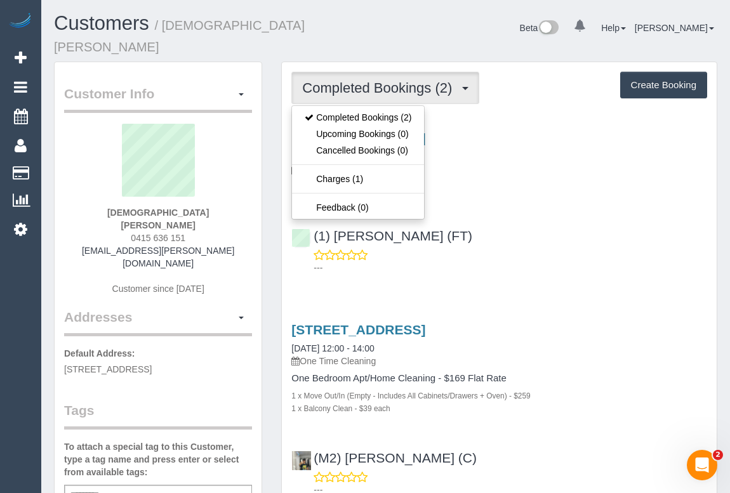
click at [539, 218] on div "(1) Debbie Brodjanac (FT) ---" at bounding box center [499, 246] width 435 height 57
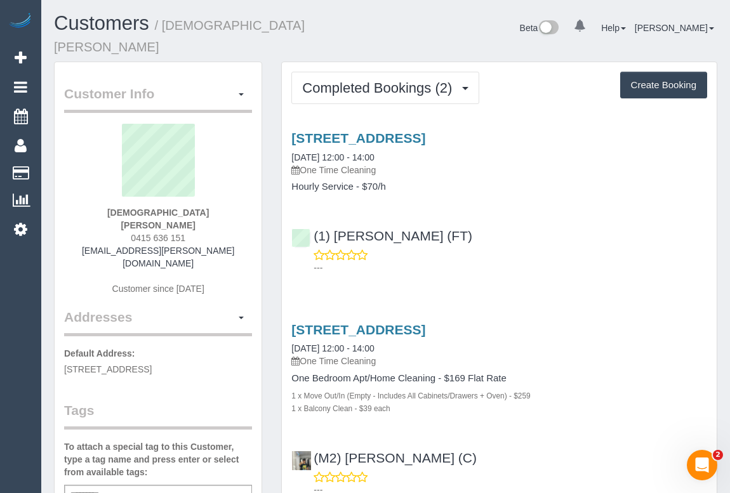
click at [440, 260] on div "280 Canning Street, Carlton North, VIC 3054 03/09/2025 12:00 - 14:00 One Time C…" at bounding box center [499, 200] width 435 height 160
drag, startPoint x: 92, startPoint y: 222, endPoint x: 228, endPoint y: 228, distance: 136.5
click at [228, 228] on div "Christian Obrien 0415 636 151 christian.d.obrien@gmail.com Customer since 2025" at bounding box center [158, 216] width 188 height 184
copy div "christian.d.obrien@gmail.com"
drag, startPoint x: 118, startPoint y: 195, endPoint x: 206, endPoint y: 193, distance: 87.6
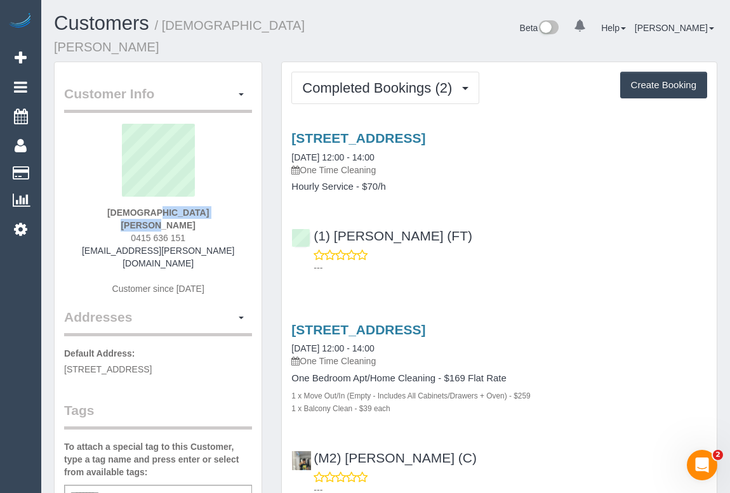
click at [206, 193] on div "Christian Obrien 0415 636 151 christian.d.obrien@gmail.com Customer since 2025" at bounding box center [158, 216] width 188 height 184
copy strong "Christian Obrien"
drag, startPoint x: 115, startPoint y: 209, endPoint x: 216, endPoint y: 206, distance: 100.3
click at [216, 206] on div "Christian Obrien 0415 636 151 christian.d.obrien@gmail.com Customer since 2025" at bounding box center [158, 216] width 188 height 184
copy span "0415 636 151"
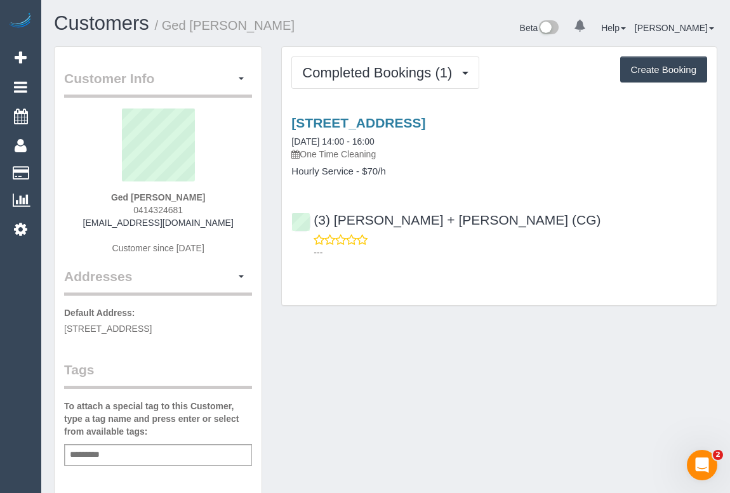
drag, startPoint x: 131, startPoint y: 206, endPoint x: 202, endPoint y: 207, distance: 71.1
click at [202, 207] on div "Ged [PERSON_NAME] 0414324681 [EMAIL_ADDRESS][DOMAIN_NAME] Customer since [DATE]" at bounding box center [158, 187] width 188 height 159
copy span "0414324681"
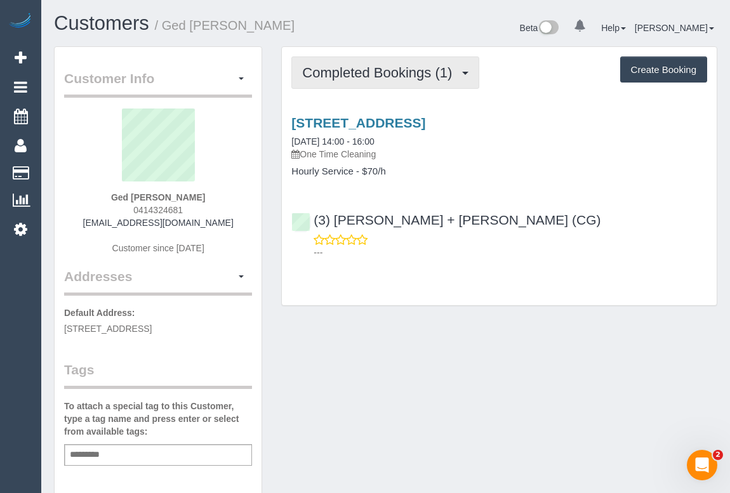
click at [355, 73] on span "Completed Bookings (1)" at bounding box center [380, 73] width 156 height 16
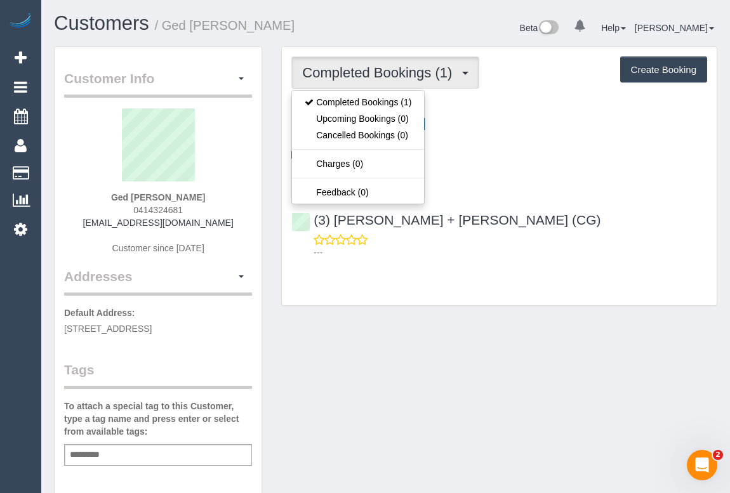
click at [466, 303] on div "Completed Bookings (1) Completed Bookings (1) Upcoming Bookings (0) Cancelled B…" at bounding box center [499, 176] width 435 height 259
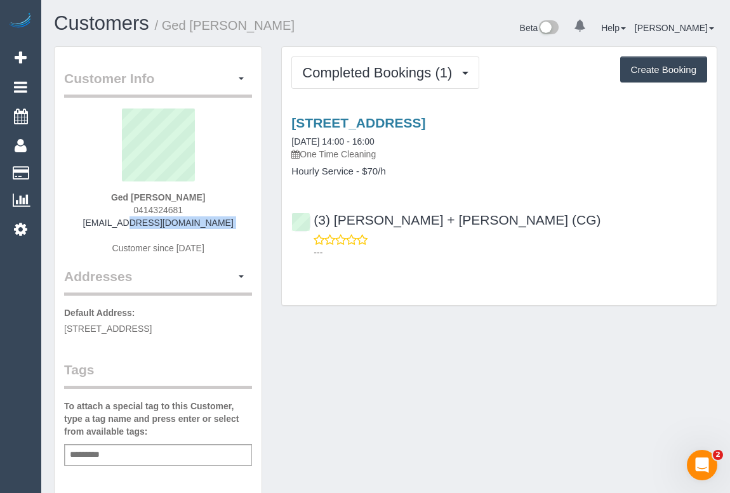
drag, startPoint x: 108, startPoint y: 222, endPoint x: 223, endPoint y: 228, distance: 115.6
click at [223, 228] on div "Ged Unsworth 0414324681 gedu@priorityerp.com Customer since 2025" at bounding box center [158, 187] width 188 height 159
copy div "gedu@priorityerp.com"
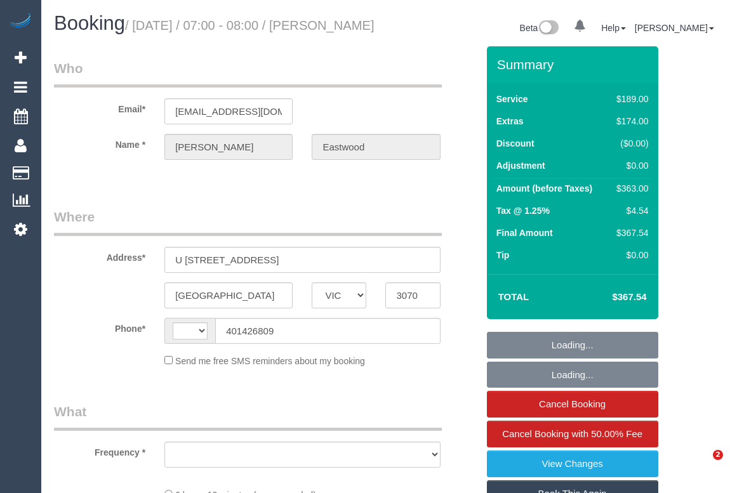
select select "VIC"
select select "string:AU"
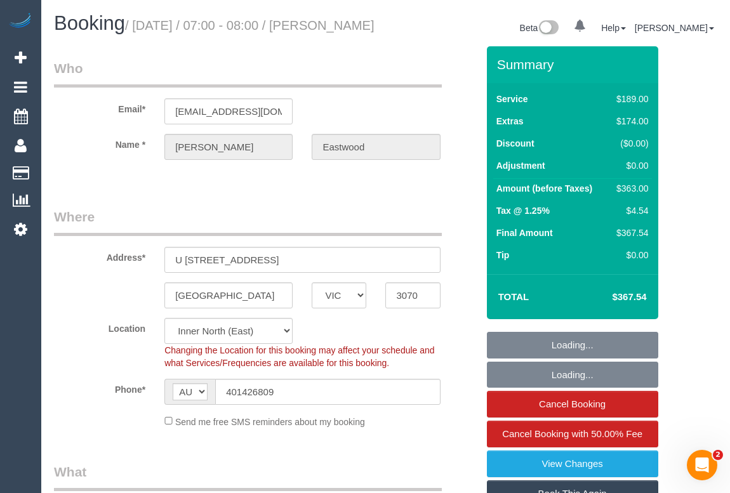
select select "object:617"
select select "string:stripe-pm_1S2jbO2GScqysDRVqEwhMXDE"
select select "number:28"
select select "number:16"
select select "number:19"
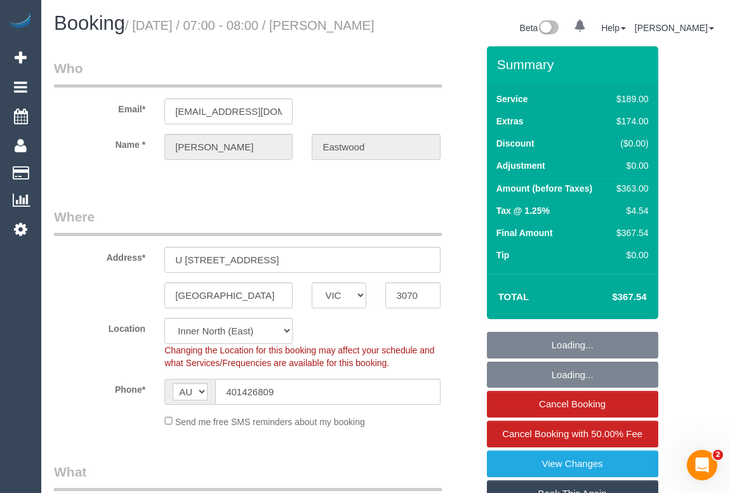
select select "number:24"
select select "number:13"
select select "object:864"
select select "spot1"
click at [387, 103] on div "Email* milo.eastwood@gmail.com" at bounding box center [265, 91] width 442 height 65
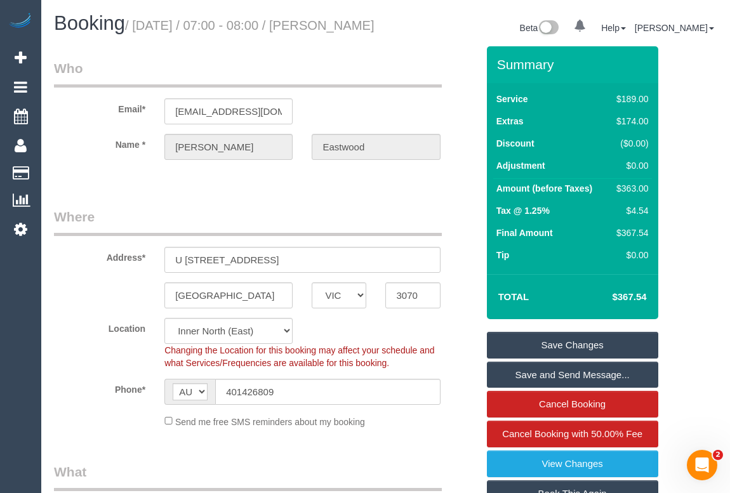
drag, startPoint x: 352, startPoint y: 23, endPoint x: 370, endPoint y: 36, distance: 22.2
click at [370, 34] on h1 "Booking / September 04, 2025 / 07:00 - 08:00 / Milo Eastwood" at bounding box center [215, 24] width 322 height 22
copy small "[PERSON_NAME]"
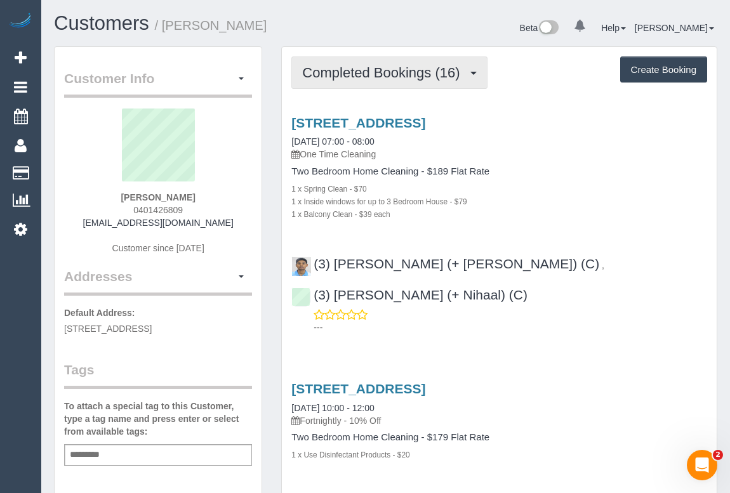
click at [402, 80] on button "Completed Bookings (16)" at bounding box center [388, 72] width 195 height 32
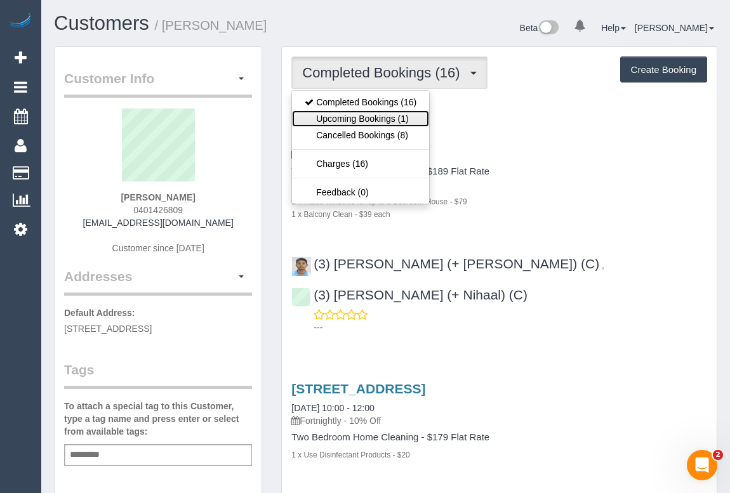
click at [391, 119] on link "Upcoming Bookings (1)" at bounding box center [360, 118] width 137 height 16
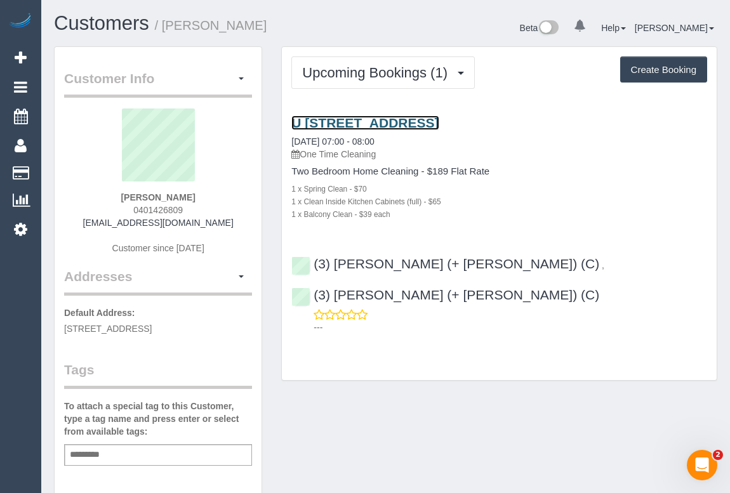
click at [425, 126] on link "U 401 550 High St, Northcote, VIC 3070" at bounding box center [364, 122] width 147 height 15
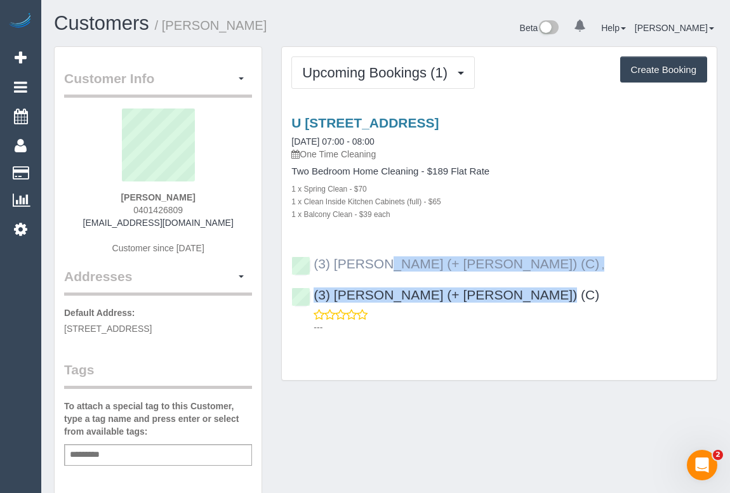
drag, startPoint x: 630, startPoint y: 270, endPoint x: 311, endPoint y: 269, distance: 318.5
click at [311, 269] on div "(3) Gazi (+ Juireya) (C) , (3) Juireya (+ Gazi) (C) ---" at bounding box center [499, 289] width 435 height 88
copy div "(3) Gazi (+ Juireya) (C) , (3) Juireya (+ Gazi) (C)"
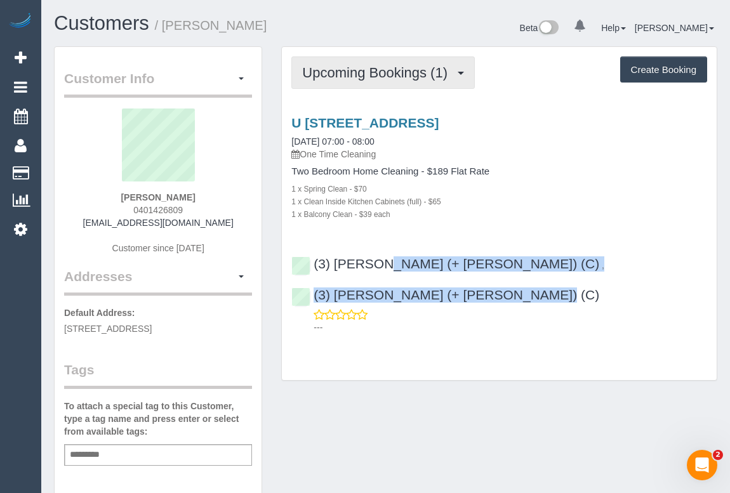
click at [370, 69] on span "Upcoming Bookings (1)" at bounding box center [378, 73] width 152 height 16
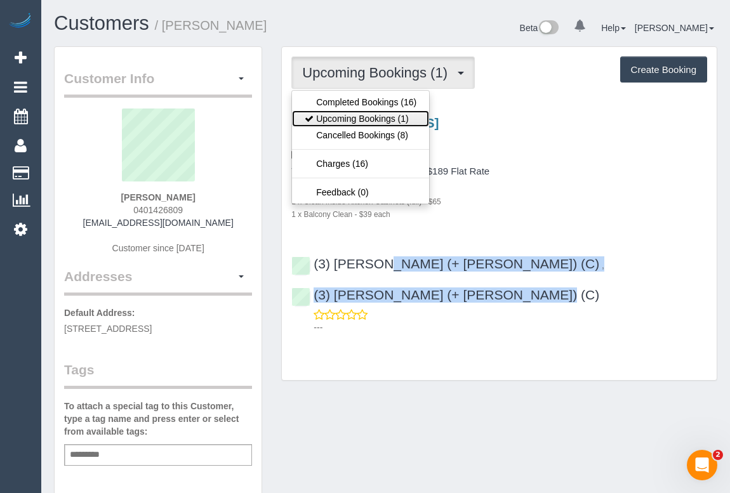
click at [369, 116] on link "Upcoming Bookings (1)" at bounding box center [360, 118] width 137 height 16
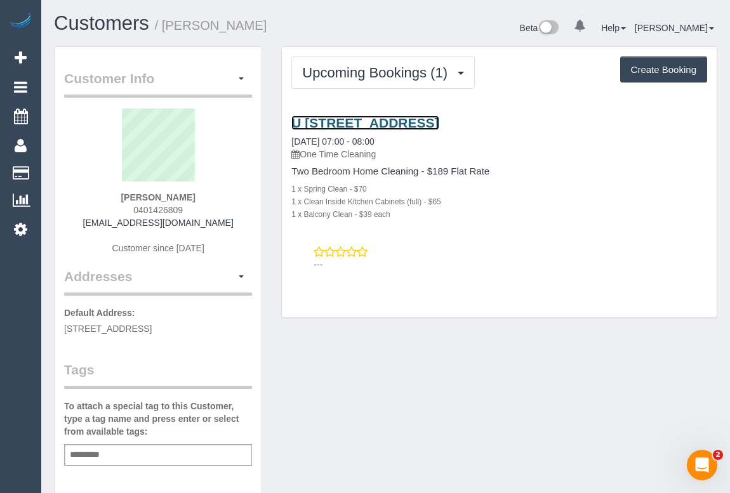
click at [438, 122] on link "U 401 550 High St, Northcote, VIC 3070" at bounding box center [364, 122] width 147 height 15
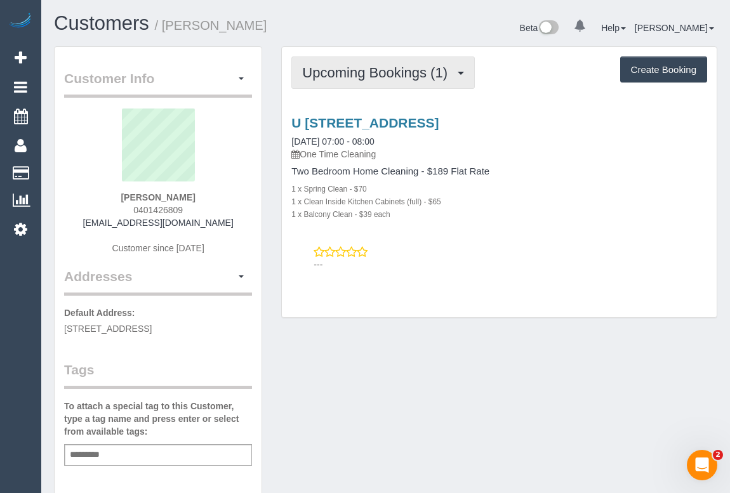
click at [381, 77] on span "Upcoming Bookings (1)" at bounding box center [378, 73] width 152 height 16
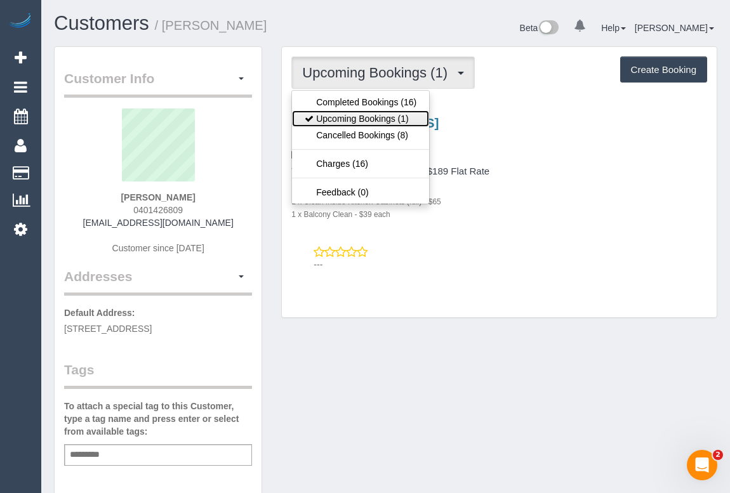
click at [365, 119] on link "Upcoming Bookings (1)" at bounding box center [360, 118] width 137 height 16
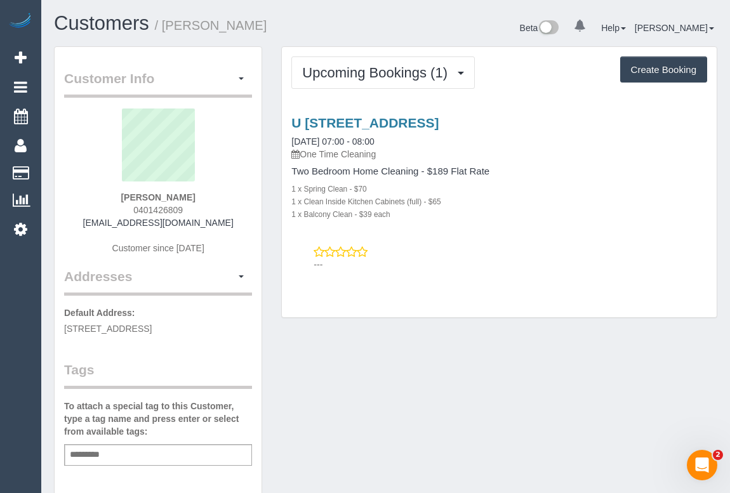
click at [490, 233] on div "U 401 550 High St, Northcote, VIC 3070 04/09/2025 07:00 - 08:00 One Time Cleani…" at bounding box center [499, 191] width 435 height 172
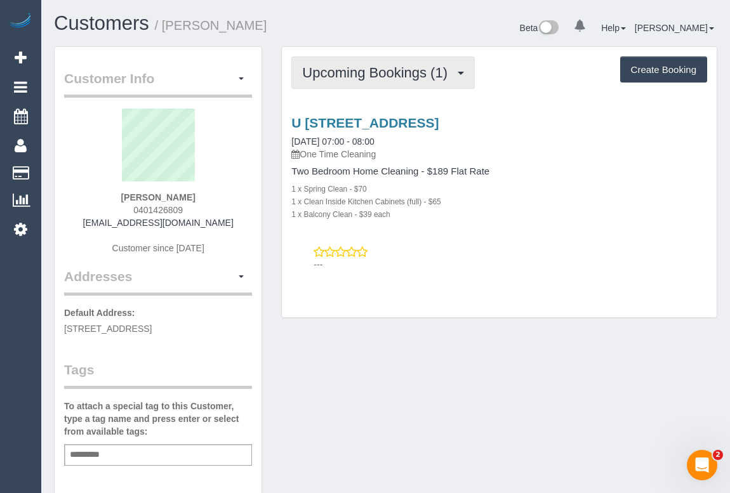
click at [341, 77] on span "Upcoming Bookings (1)" at bounding box center [378, 73] width 152 height 16
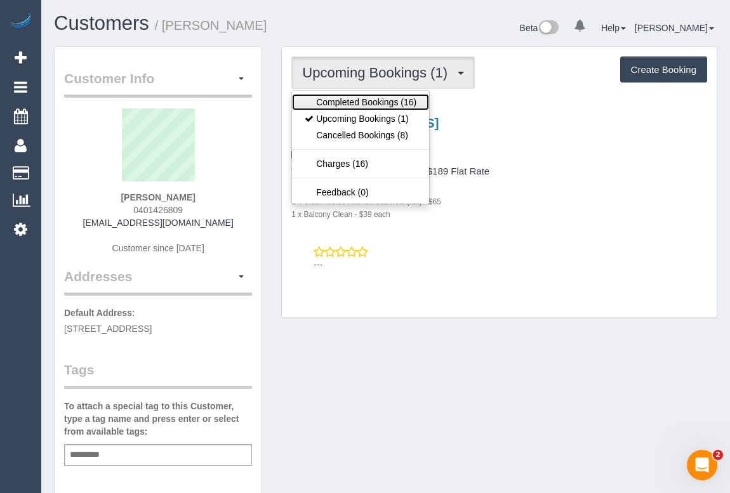
click at [358, 101] on link "Completed Bookings (16)" at bounding box center [360, 102] width 137 height 16
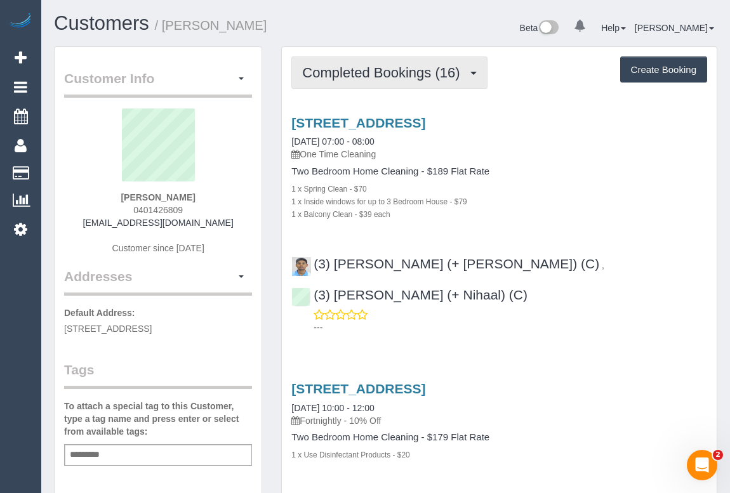
click at [380, 68] on span "Completed Bookings (16)" at bounding box center [384, 73] width 164 height 16
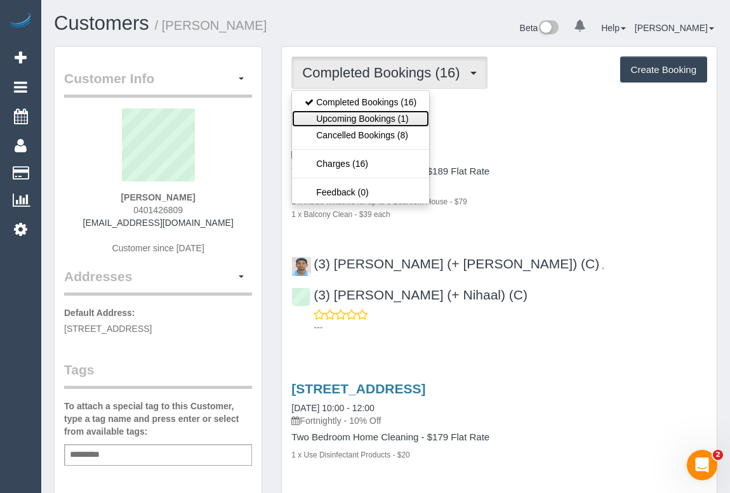
click at [357, 117] on link "Upcoming Bookings (1)" at bounding box center [360, 118] width 137 height 16
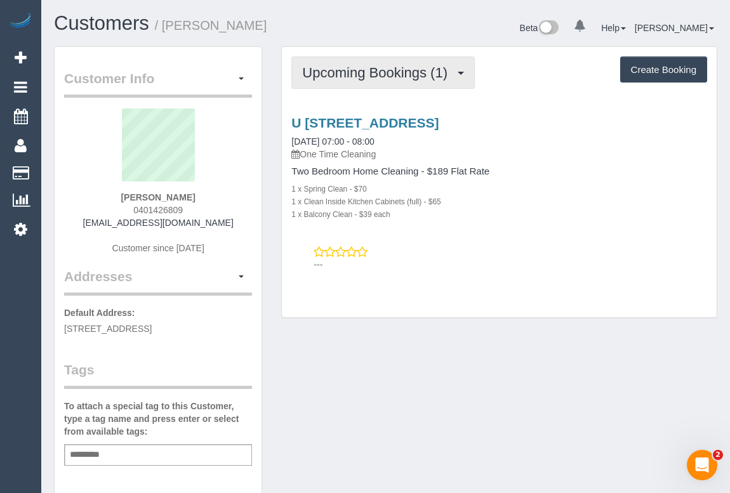
click at [370, 77] on span "Upcoming Bookings (1)" at bounding box center [378, 73] width 152 height 16
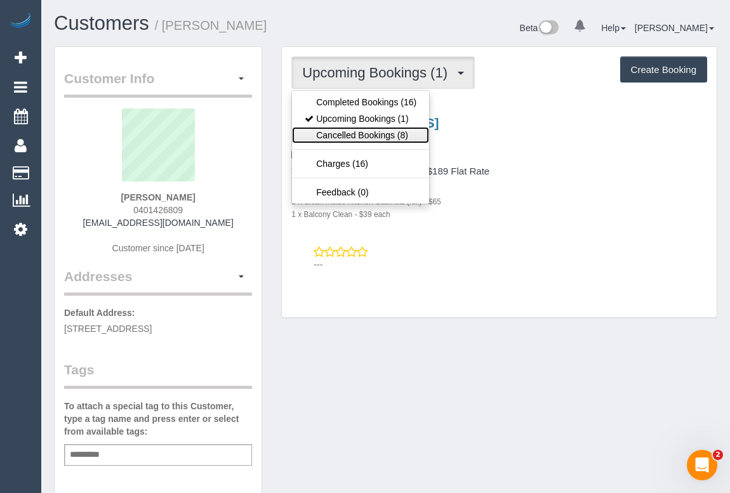
click at [353, 133] on link "Cancelled Bookings (8)" at bounding box center [360, 135] width 137 height 16
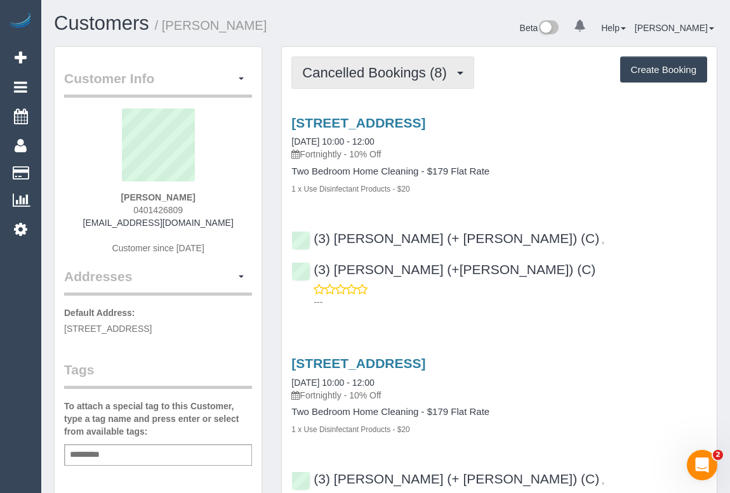
click at [373, 82] on button "Cancelled Bookings (8)" at bounding box center [382, 72] width 183 height 32
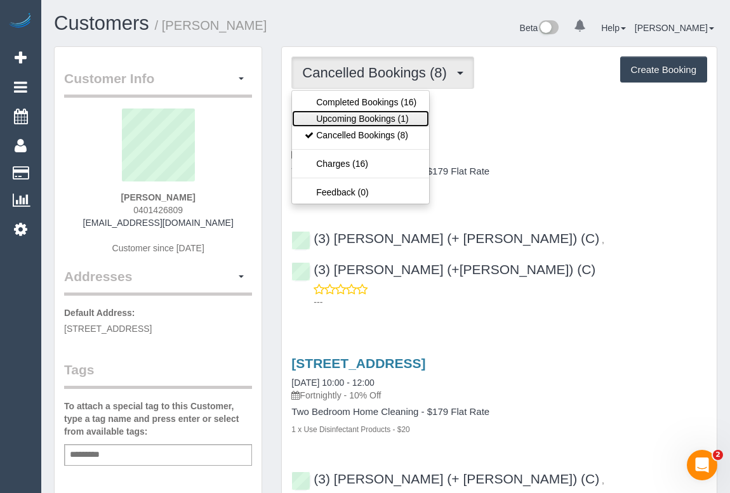
click at [362, 119] on link "Upcoming Bookings (1)" at bounding box center [360, 118] width 137 height 16
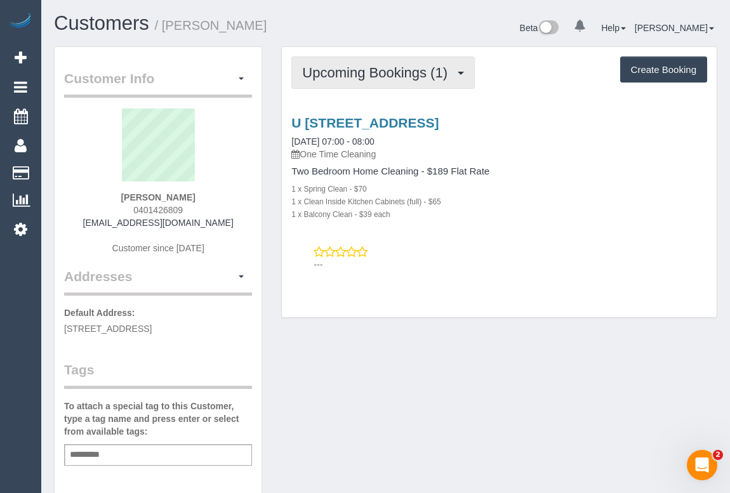
click at [360, 75] on span "Upcoming Bookings (1)" at bounding box center [378, 73] width 152 height 16
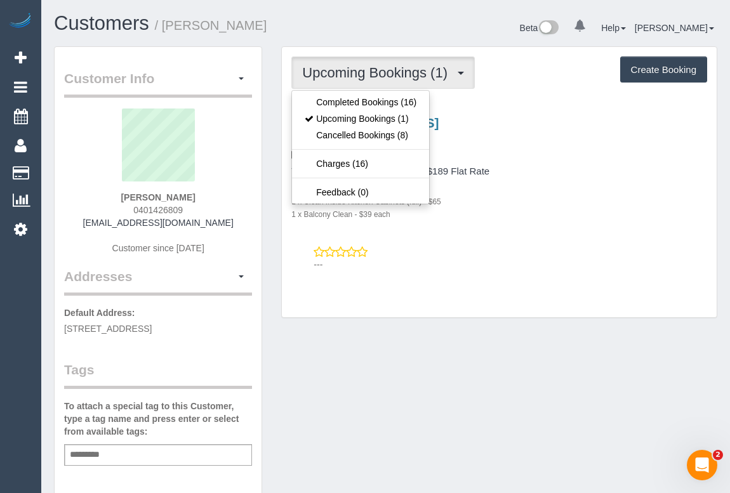
click at [533, 277] on div "Upcoming Bookings (1) Completed Bookings (16) Upcoming Bookings (1) Cancelled B…" at bounding box center [499, 182] width 435 height 271
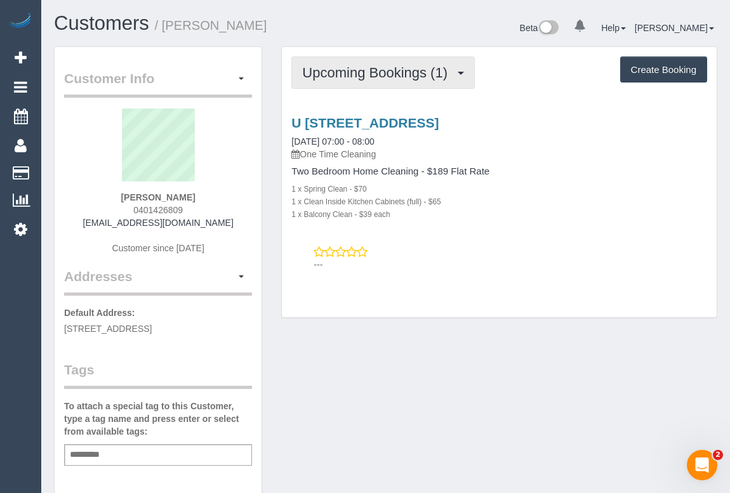
click at [343, 69] on span "Upcoming Bookings (1)" at bounding box center [378, 73] width 152 height 16
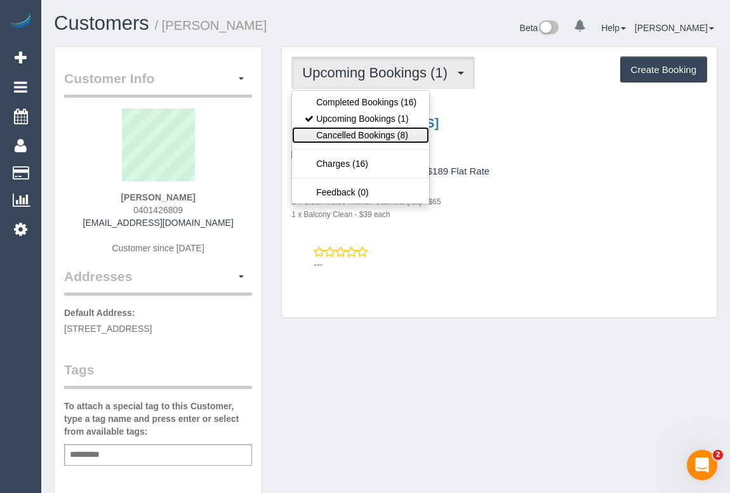
click at [347, 133] on link "Cancelled Bookings (8)" at bounding box center [360, 135] width 137 height 16
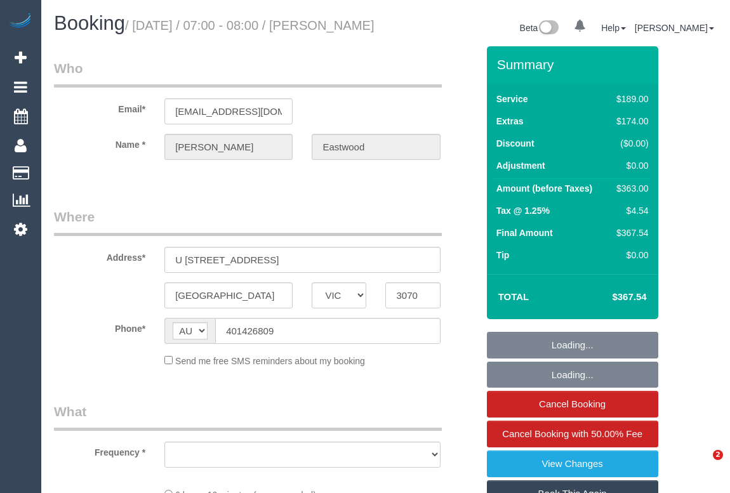
select select "VIC"
select select "string:stripe-pm_1S2jbO2GScqysDRVqEwhMXDE"
select select "number:28"
select select "number:16"
select select "number:19"
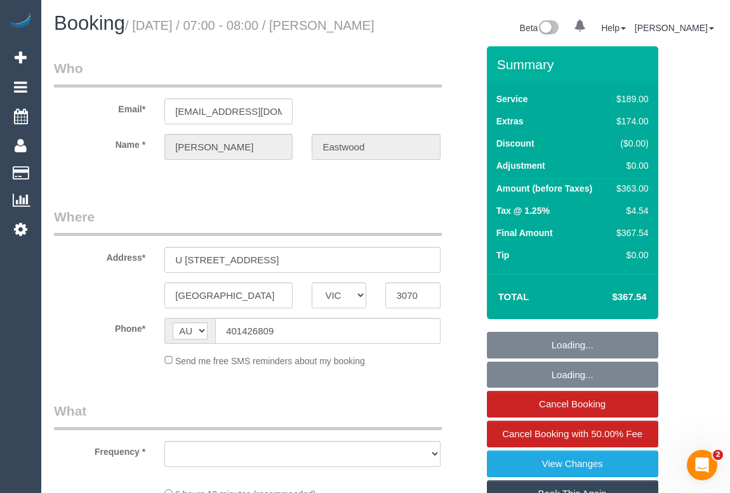
select select "number:24"
select select "number:13"
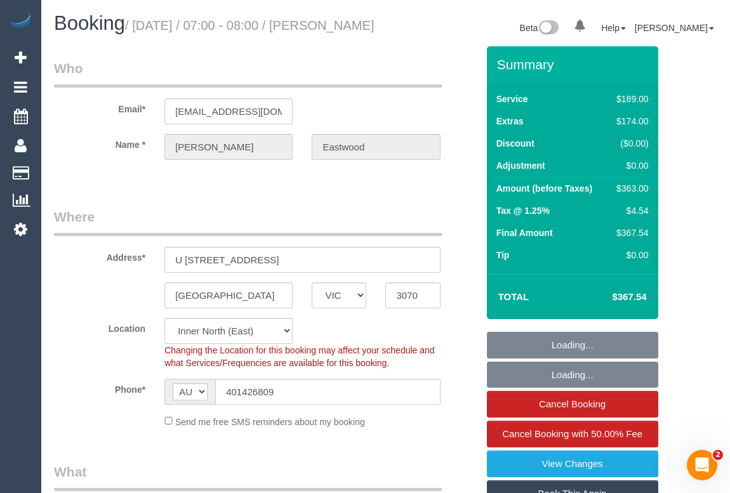
select select "object:1674"
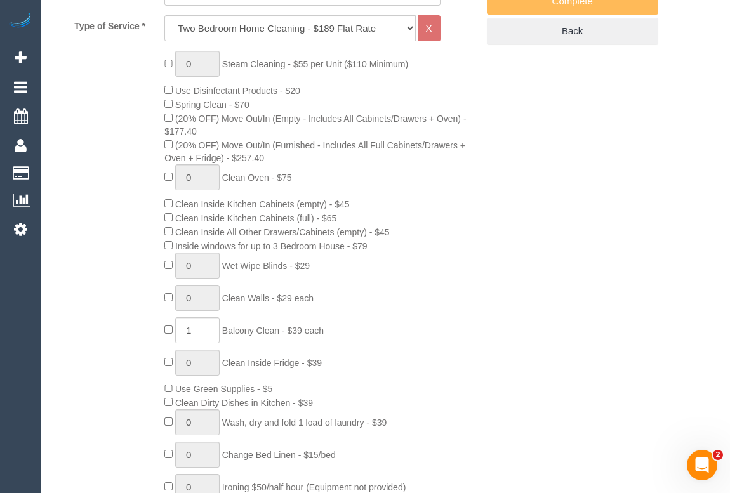
select select "spot1"
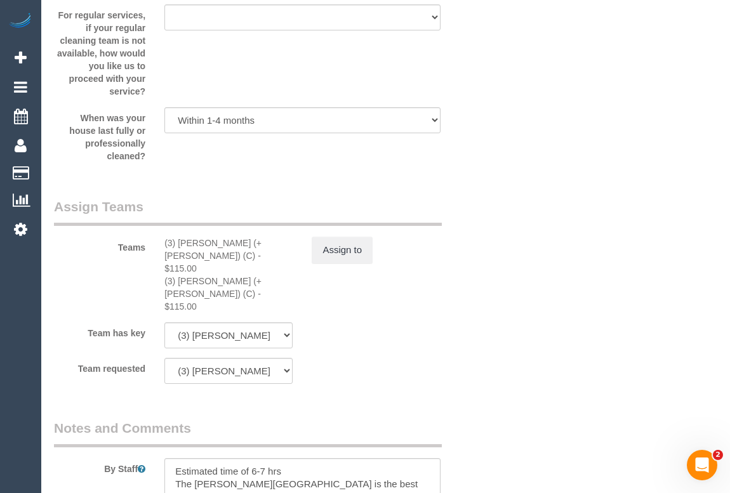
scroll to position [1845, 0]
click at [161, 261] on div "(3) Gazi (+ Juireya) (C) - $115.00 (3) Juireya (+ Gazi) (C) - $115.00" at bounding box center [228, 275] width 147 height 76
click at [350, 264] on button "Assign to" at bounding box center [341, 250] width 61 height 27
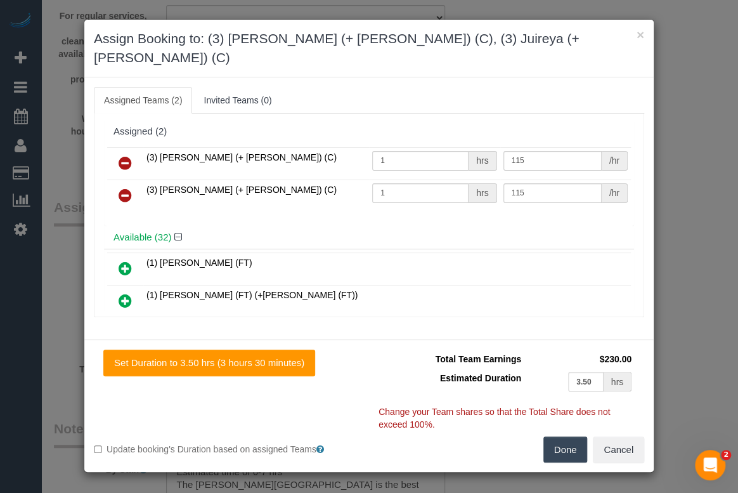
click at [126, 155] on icon at bounding box center [125, 162] width 13 height 15
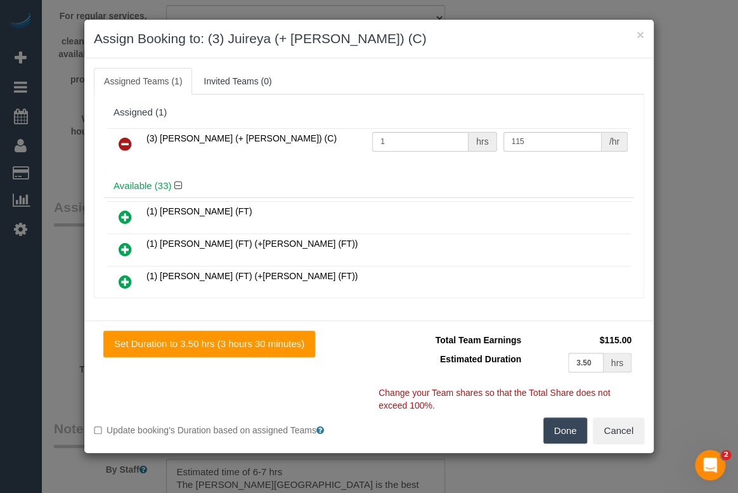
click at [125, 141] on icon at bounding box center [125, 143] width 13 height 15
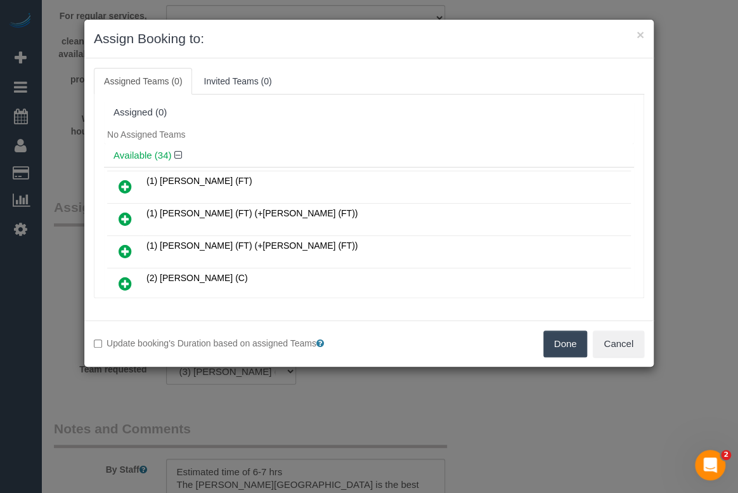
click at [554, 340] on button "Done" at bounding box center [566, 344] width 44 height 27
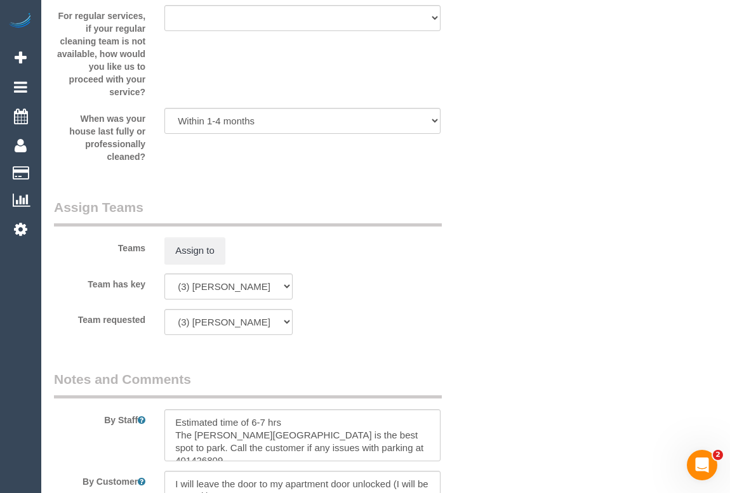
click at [475, 335] on div "Team requested (3) Gazi (+ Juireya) (C) (3) Juireya (+ Gazi) (C) (0) Office (1)…" at bounding box center [265, 322] width 442 height 26
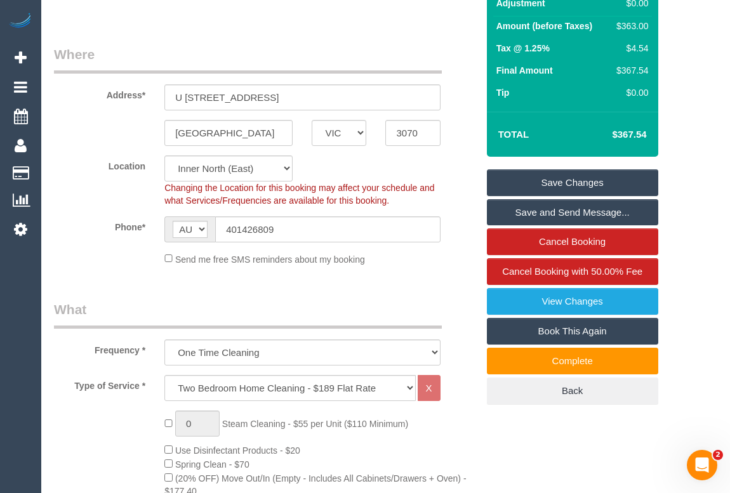
scroll to position [75, 0]
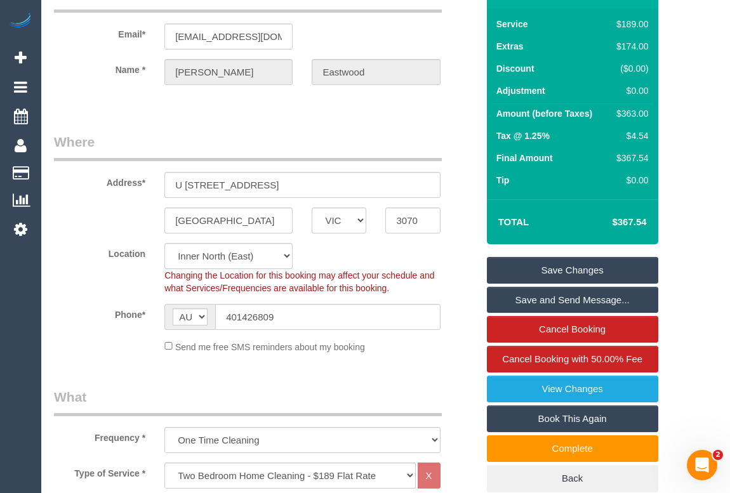
click at [546, 284] on link "Save Changes" at bounding box center [572, 270] width 171 height 27
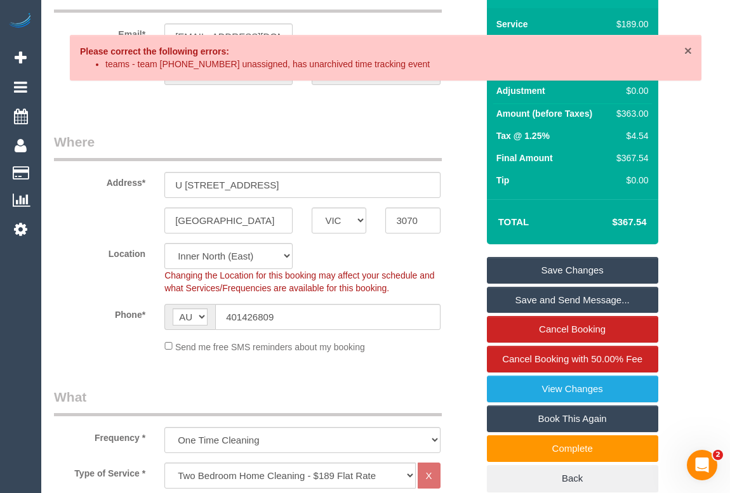
click at [691, 50] on span "×" at bounding box center [688, 50] width 8 height 15
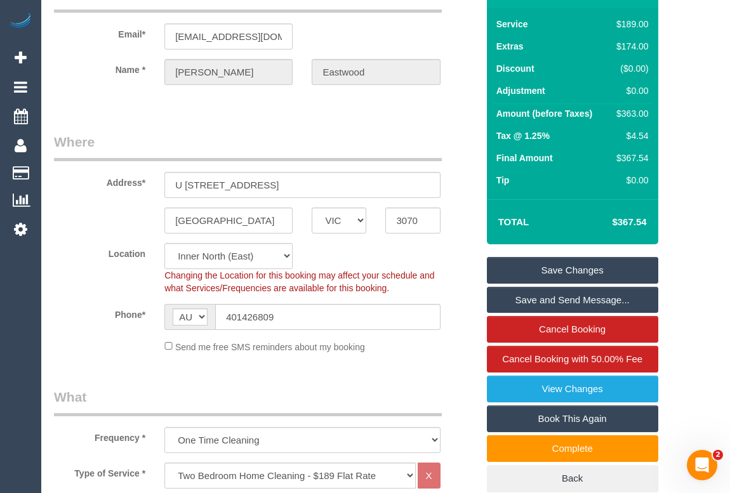
click at [564, 278] on link "Save Changes" at bounding box center [572, 270] width 171 height 27
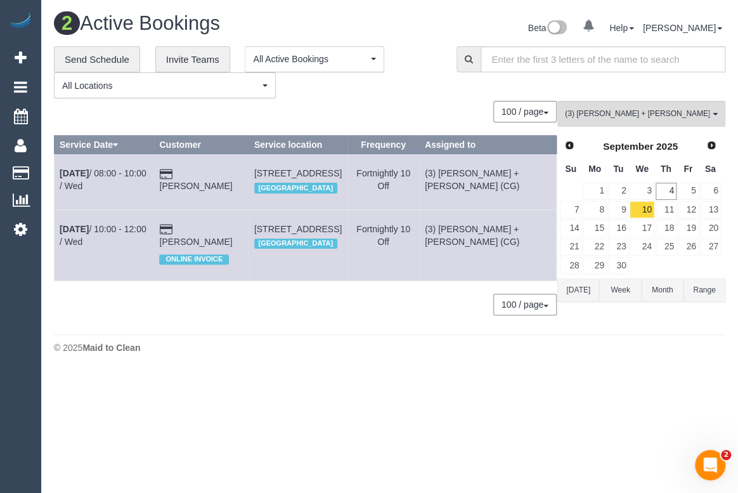
click at [285, 27] on h1 "2 Active Bookings" at bounding box center [217, 24] width 327 height 22
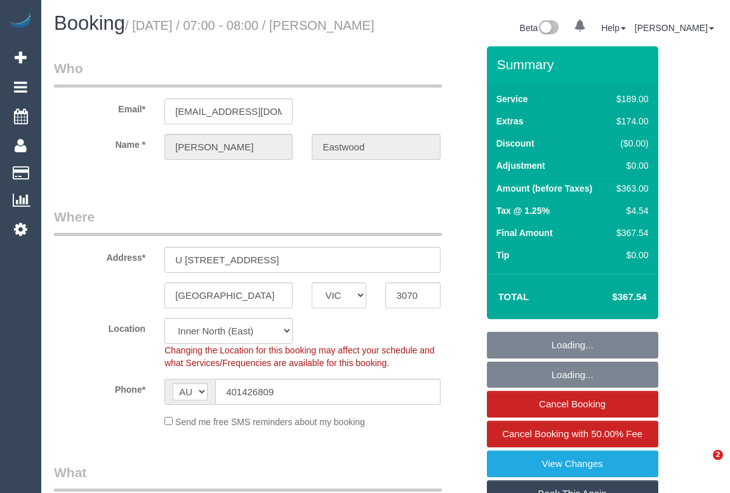
select select "VIC"
select select "object:612"
select select "string:stripe-pm_1S2jbO2GScqysDRVqEwhMXDE"
select select "number:28"
select select "number:16"
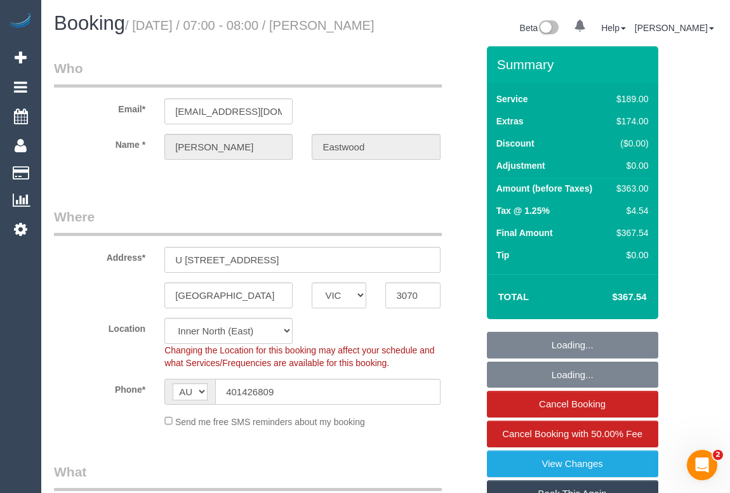
select select "number:19"
select select "number:24"
select select "number:13"
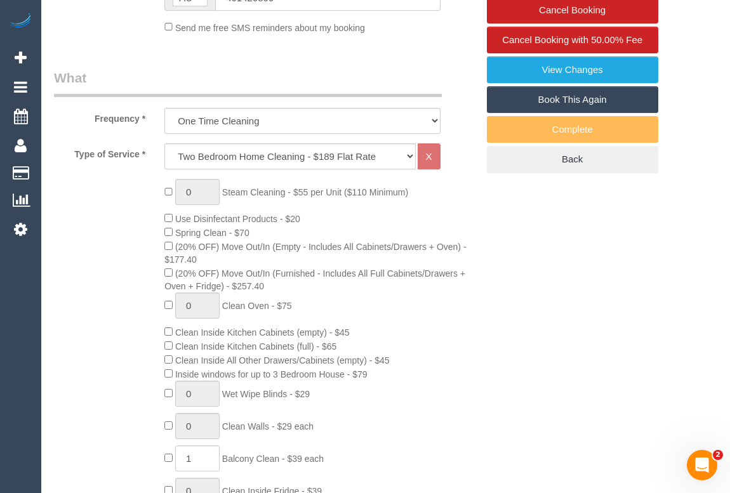
select select "spot1"
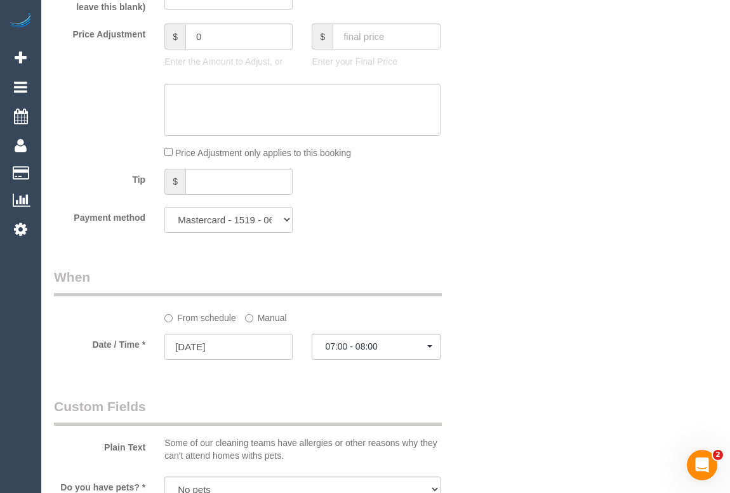
scroll to position [1384, 0]
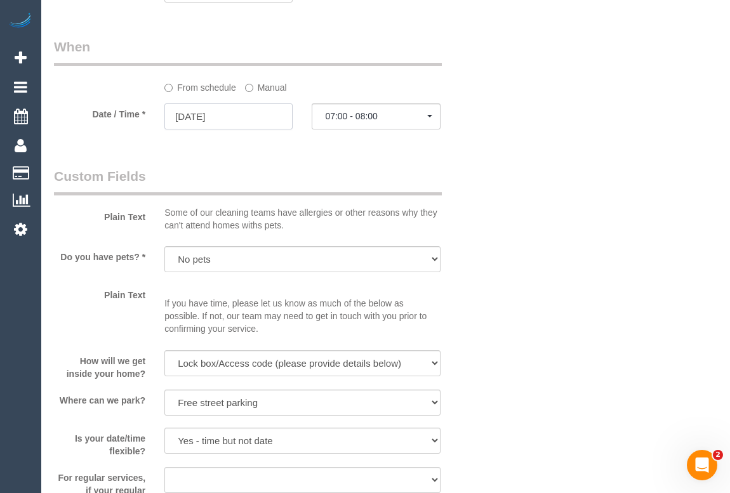
click at [206, 129] on input "[DATE]" at bounding box center [228, 116] width 128 height 26
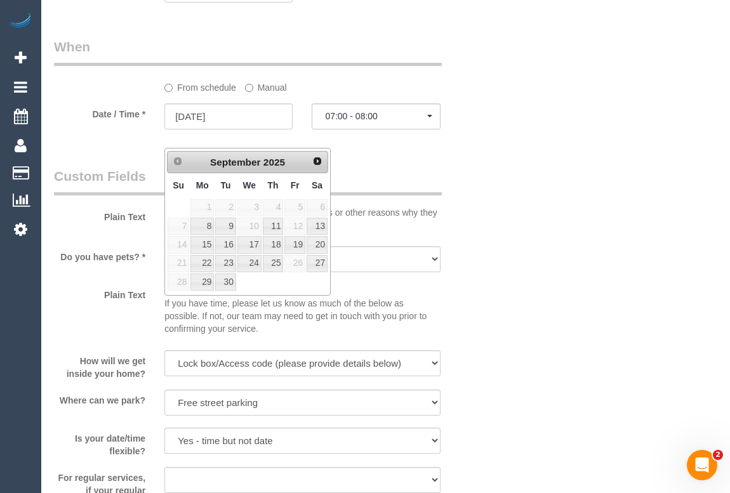
click at [534, 138] on div "Who Email* [EMAIL_ADDRESS][DOMAIN_NAME] Name * [GEOGRAPHIC_DATA][PERSON_NAME][G…" at bounding box center [385, 267] width 663 height 3209
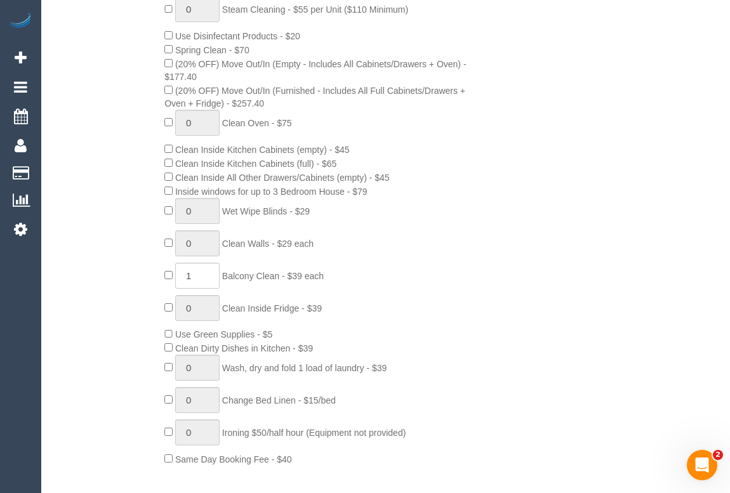
scroll to position [230, 0]
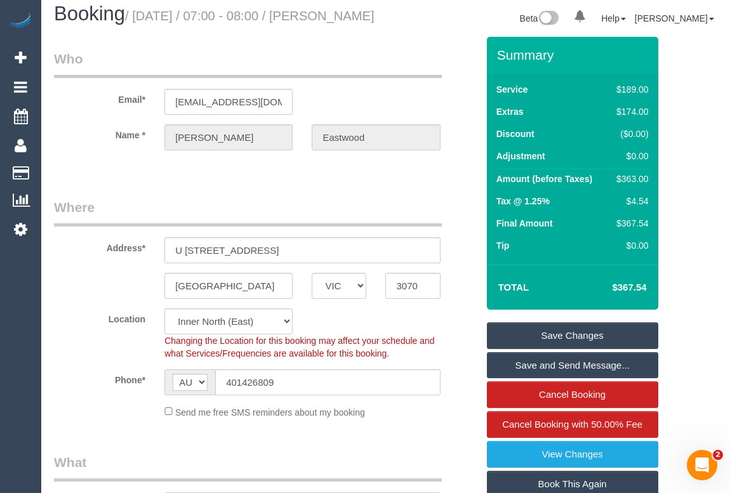
scroll to position [0, 0]
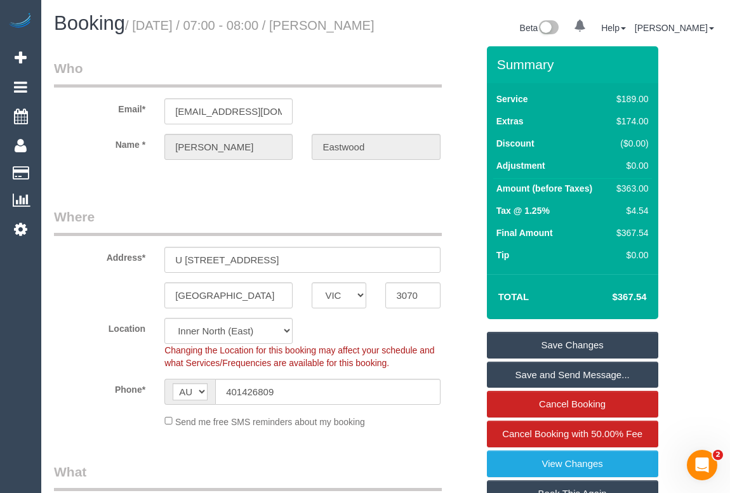
click at [311, 225] on legend "Where" at bounding box center [248, 221] width 388 height 29
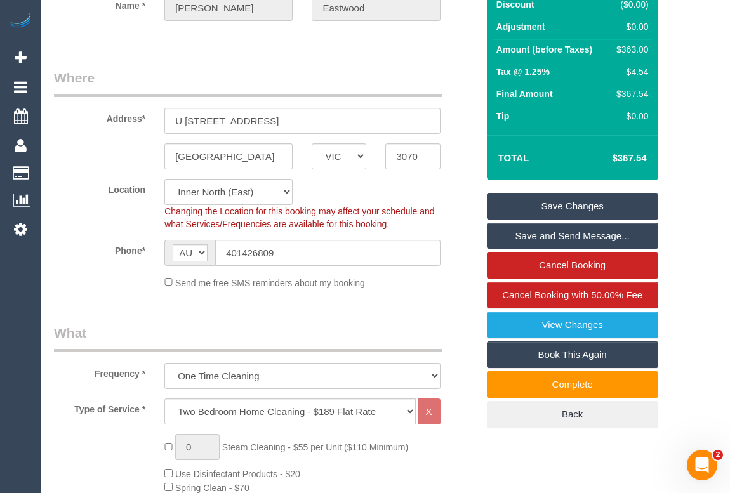
scroll to position [57, 0]
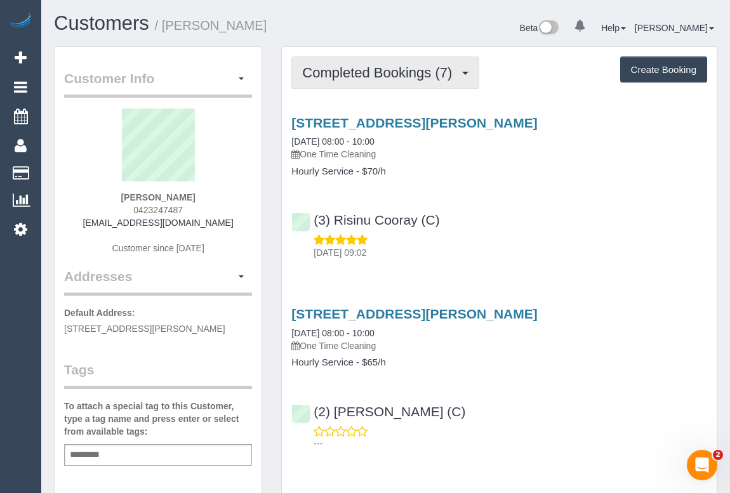
click at [360, 77] on span "Completed Bookings (7)" at bounding box center [380, 73] width 156 height 16
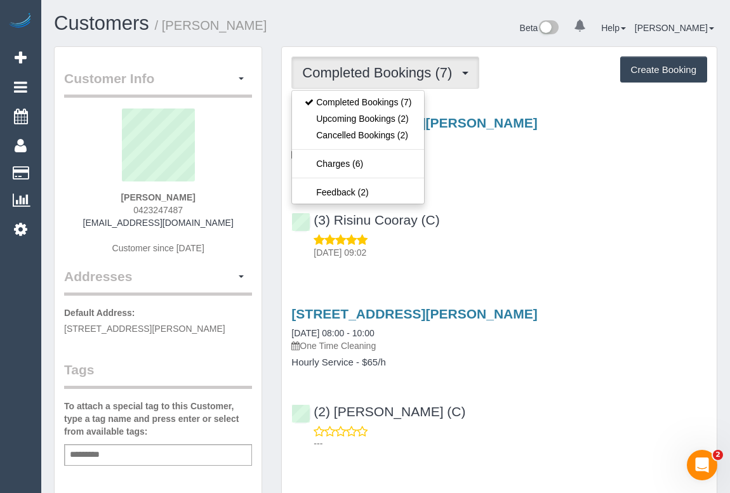
click at [516, 226] on div "(3) Risinu Cooray (C) [DATE] 09:02" at bounding box center [499, 230] width 435 height 57
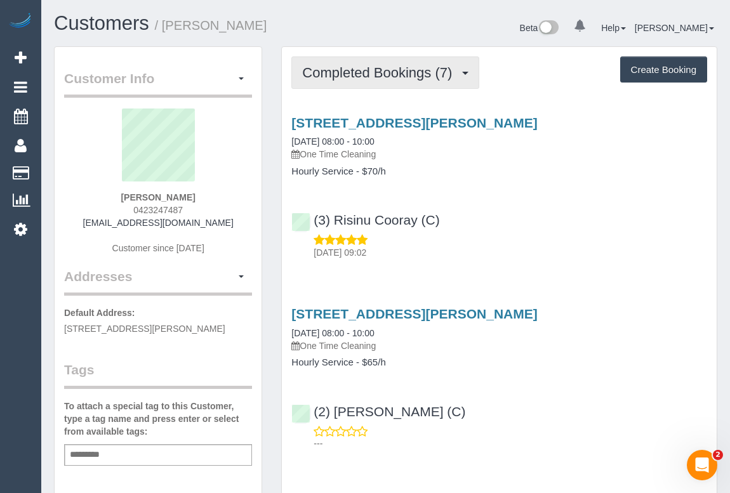
click at [379, 61] on button "Completed Bookings (7)" at bounding box center [385, 72] width 188 height 32
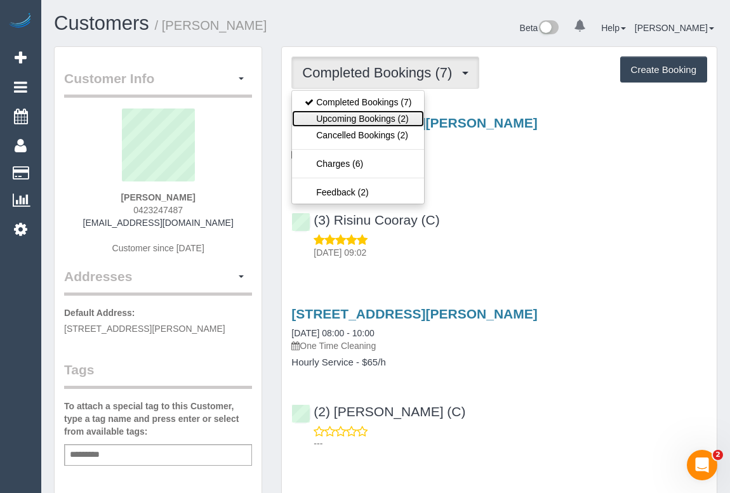
click at [367, 118] on link "Upcoming Bookings (2)" at bounding box center [358, 118] width 132 height 16
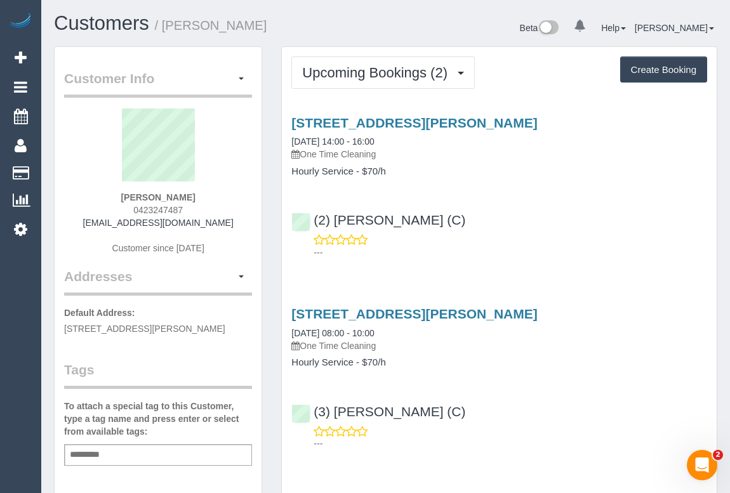
click at [489, 221] on div "(2) Anita Jamieson (C) ---" at bounding box center [499, 230] width 435 height 57
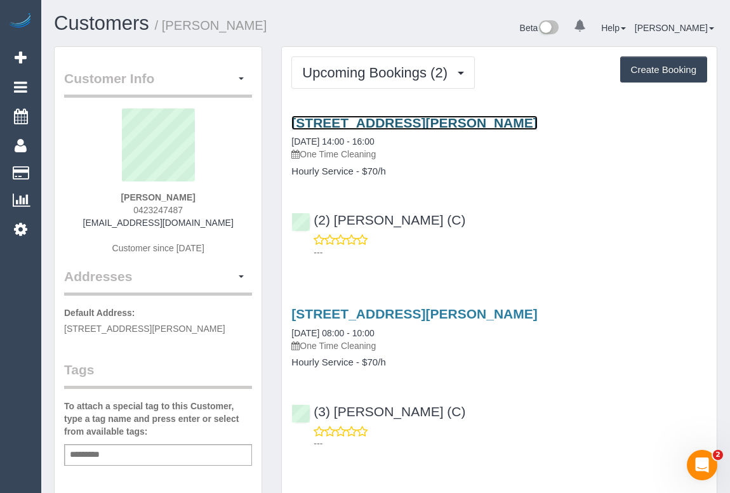
click at [369, 115] on link "39 Kingsway, 905, Glen Waverley, VIC 3150" at bounding box center [413, 122] width 245 height 15
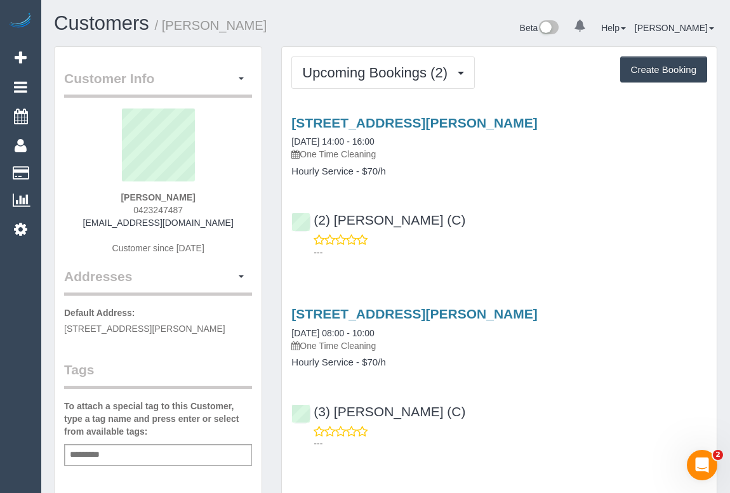
click at [507, 228] on div "(2) Anita Jamieson (C) ---" at bounding box center [499, 230] width 435 height 57
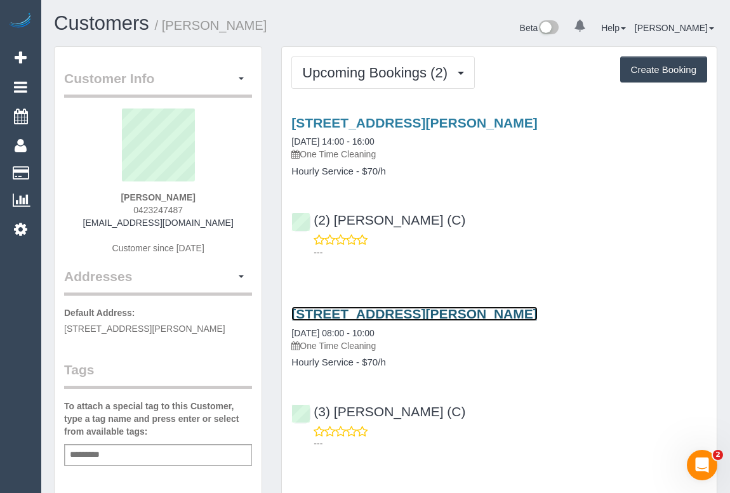
click at [421, 318] on link "39 Kingsway, 905, Glen Waverley, VIC 3150" at bounding box center [413, 313] width 245 height 15
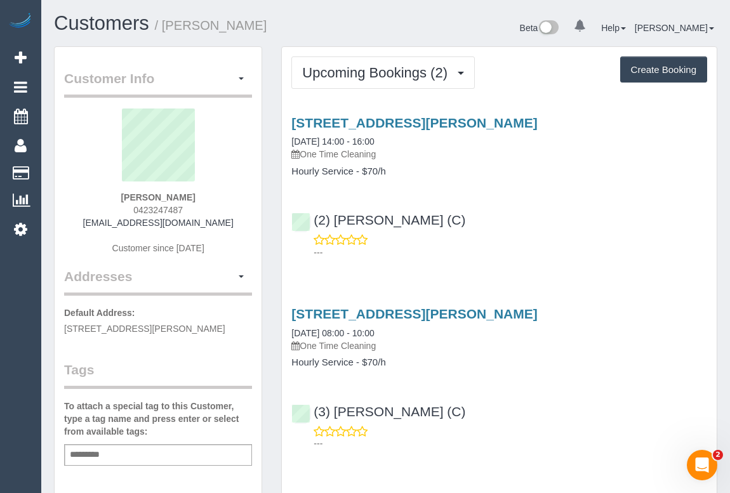
drag, startPoint x: 481, startPoint y: 183, endPoint x: 478, endPoint y: 190, distance: 7.4
click at [481, 183] on div "39 Kingsway, 905, Glen Waverley, VIC 3150 05/09/2025 14:00 - 16:00 One Time Cle…" at bounding box center [499, 185] width 435 height 160
click at [507, 244] on div "---" at bounding box center [499, 245] width 416 height 25
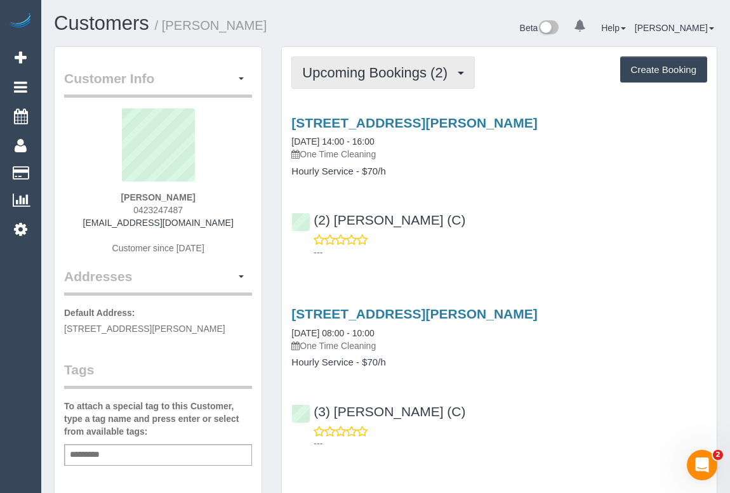
click at [349, 73] on span "Upcoming Bookings (2)" at bounding box center [378, 73] width 152 height 16
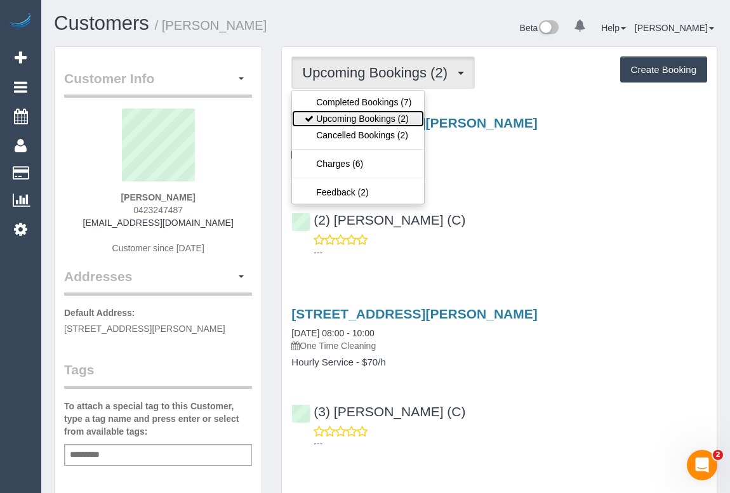
click at [343, 114] on link "Upcoming Bookings (2)" at bounding box center [358, 118] width 132 height 16
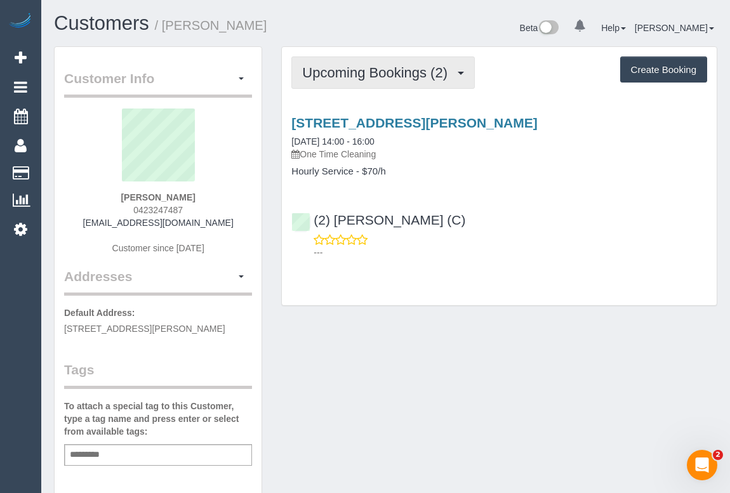
click at [355, 79] on span "Upcoming Bookings (2)" at bounding box center [378, 73] width 152 height 16
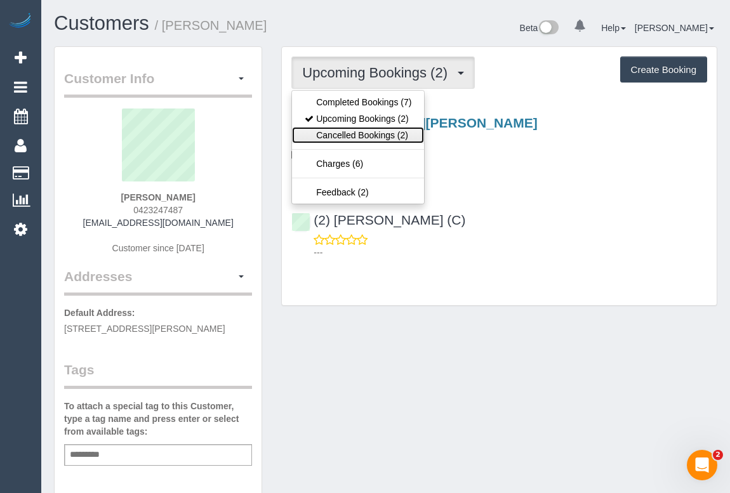
click at [357, 136] on link "Cancelled Bookings (2)" at bounding box center [358, 135] width 132 height 16
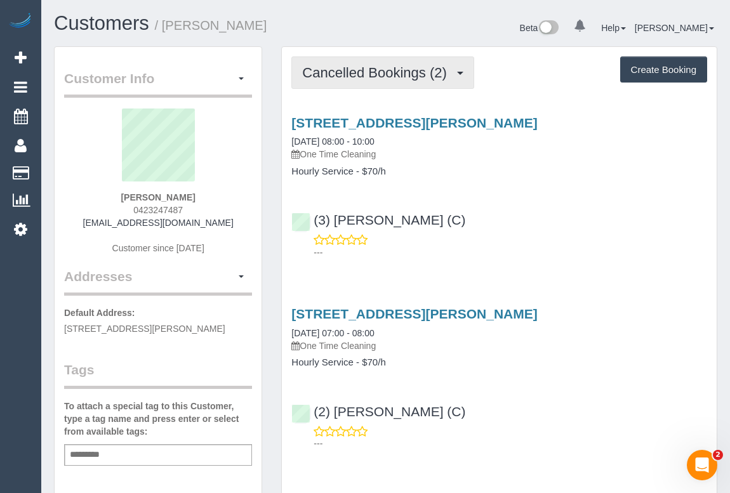
click at [366, 72] on span "Cancelled Bookings (2)" at bounding box center [377, 73] width 150 height 16
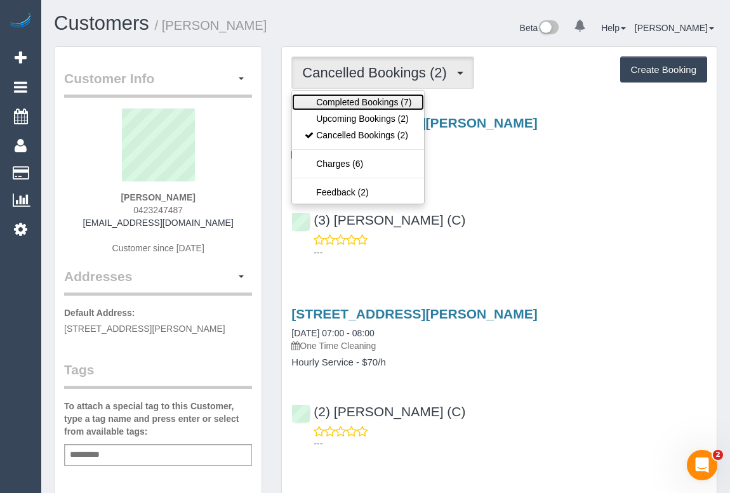
click at [364, 101] on link "Completed Bookings (7)" at bounding box center [358, 102] width 132 height 16
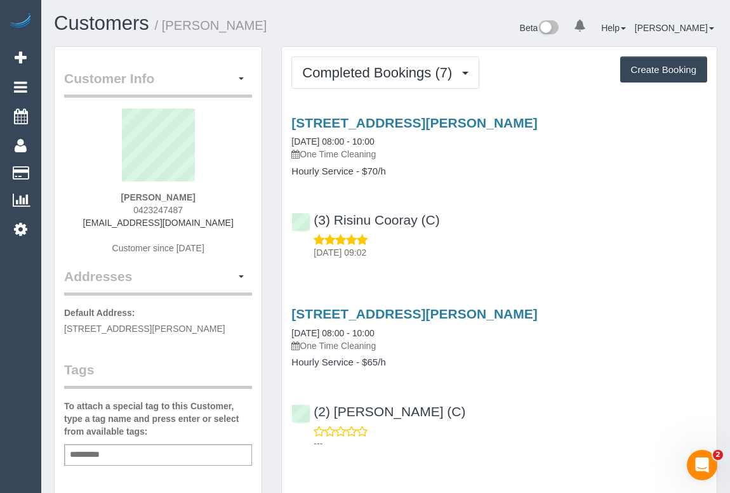
click at [271, 18] on h1 "Customers / Megumi Wada" at bounding box center [215, 24] width 322 height 22
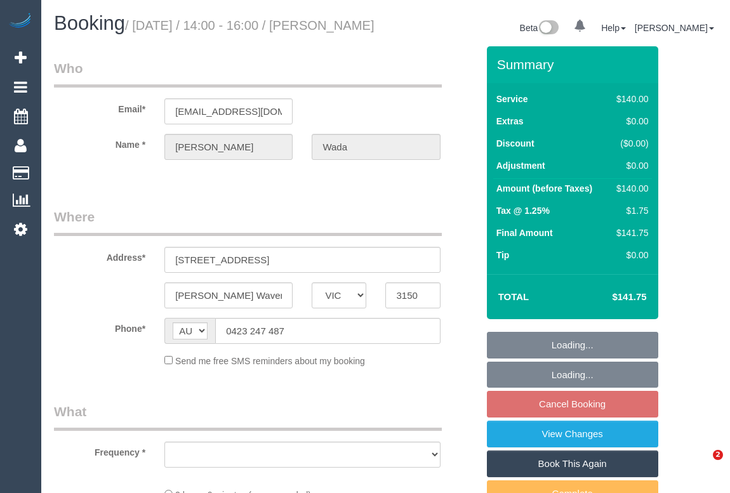
select select "VIC"
select select "object:567"
select select "string:stripe-pm_1RU3mm2GScqysDRVCj1OnuyX"
select select "number:28"
select select "number:14"
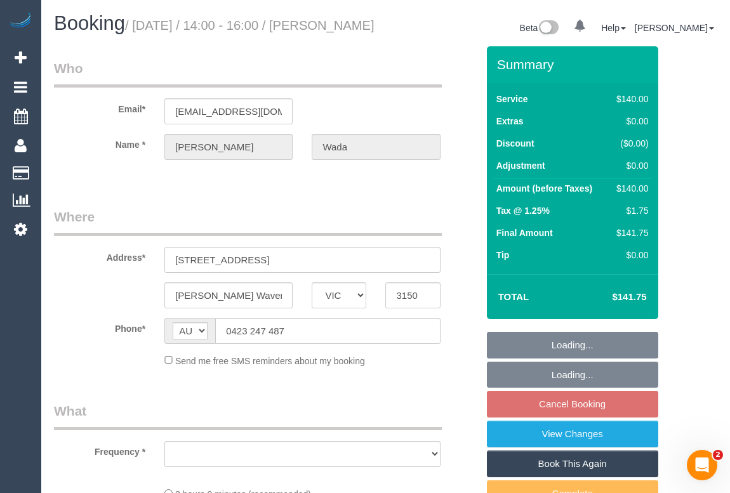
select select "number:19"
select select "number:25"
select select "number:35"
select select "number:13"
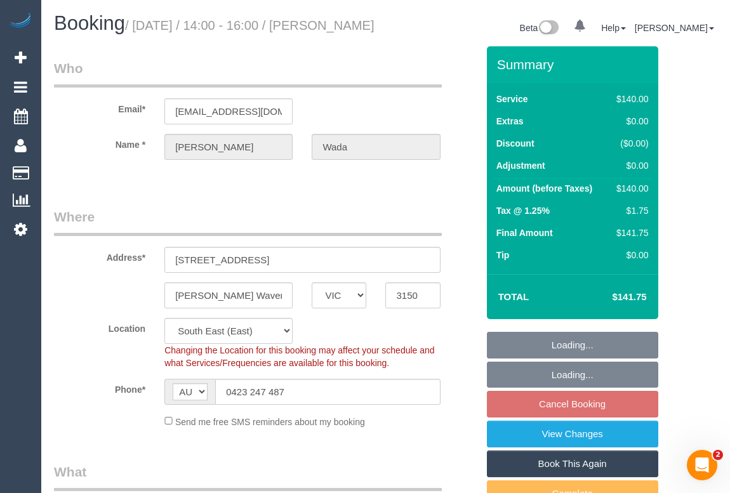
select select "object:1392"
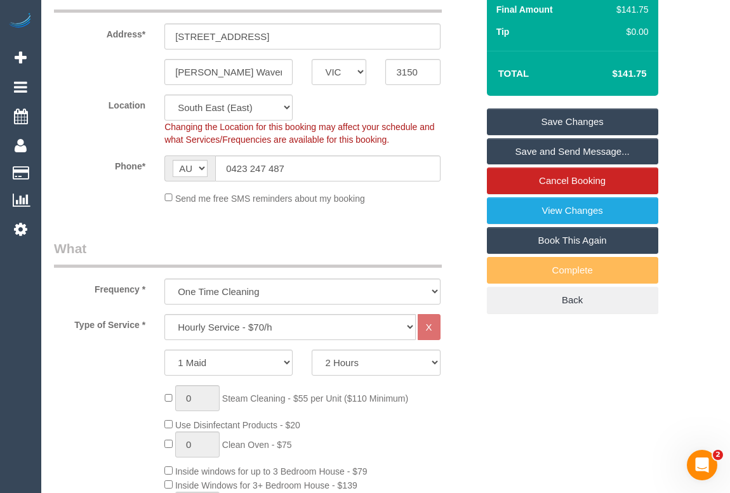
scroll to position [230, 0]
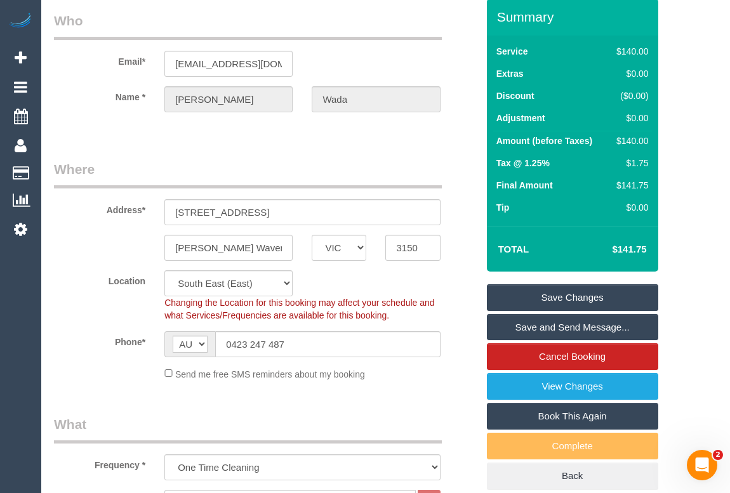
scroll to position [0, 0]
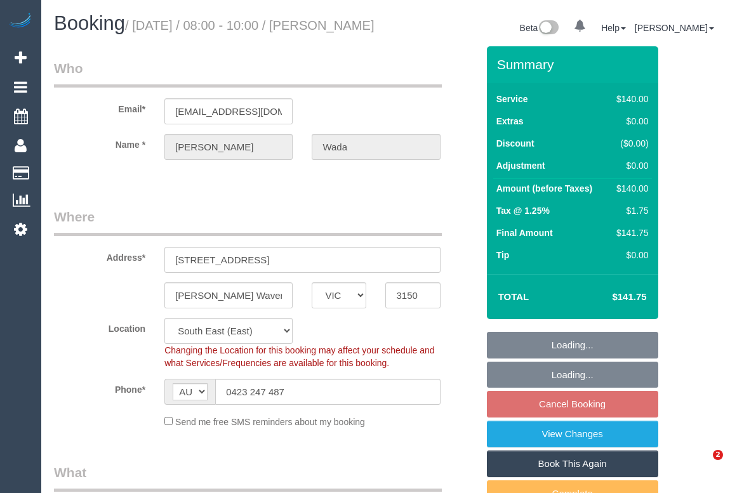
select select "VIC"
select select "string:stripe-pm_1RU3mm2GScqysDRVCj1OnuyX"
select select "number:28"
select select "number:14"
select select "number:19"
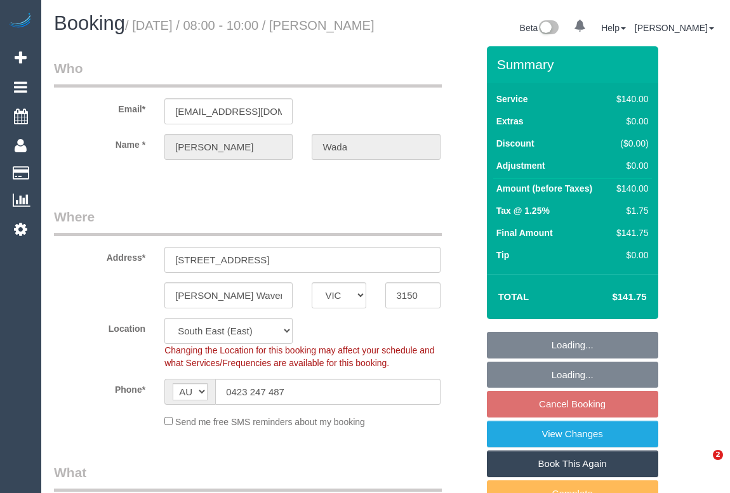
select select "number:25"
select select "number:35"
select select "number:13"
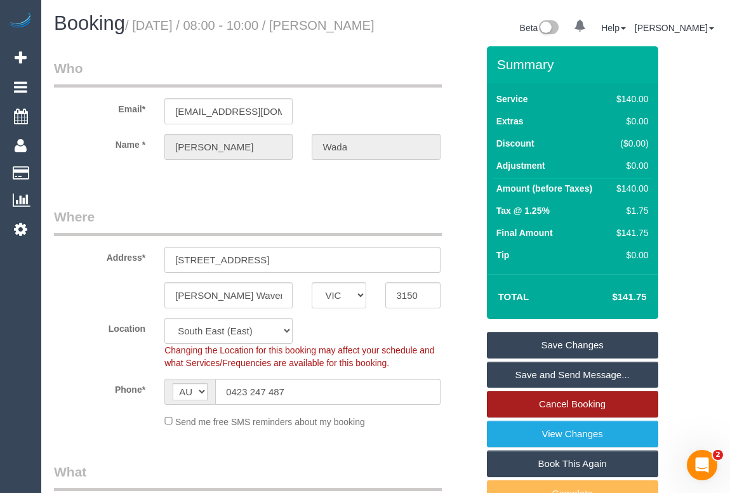
click at [592, 412] on link "Cancel Booking" at bounding box center [572, 404] width 171 height 27
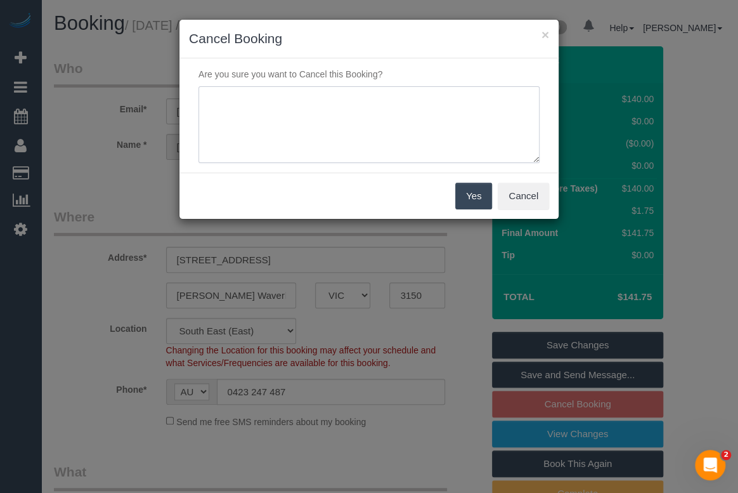
click at [271, 105] on textarea at bounding box center [369, 124] width 341 height 77
type textarea "Not needed. - SMS - OM"
click at [472, 195] on button "Yes" at bounding box center [473, 196] width 37 height 27
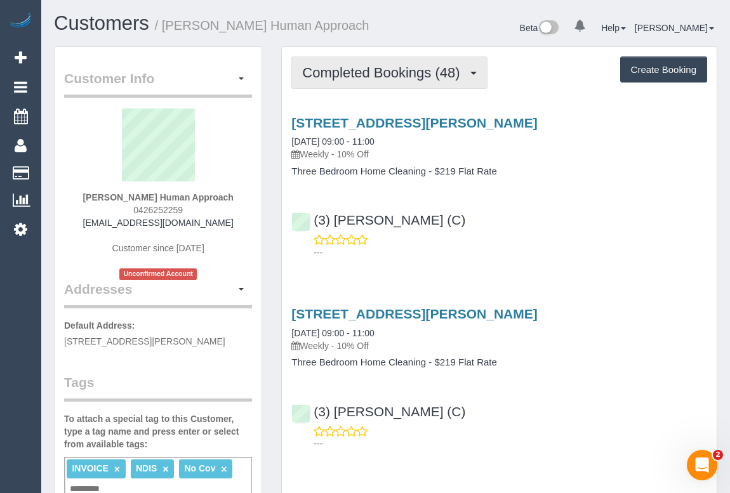
click at [388, 70] on span "Completed Bookings (48)" at bounding box center [384, 73] width 164 height 16
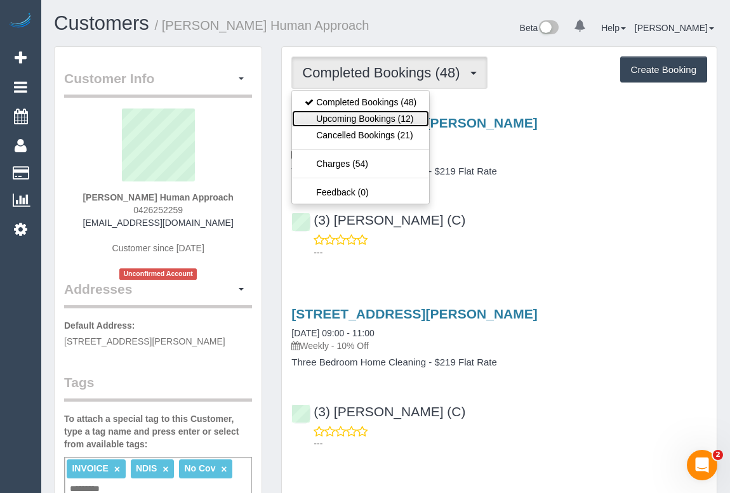
click at [371, 114] on link "Upcoming Bookings (12)" at bounding box center [360, 118] width 137 height 16
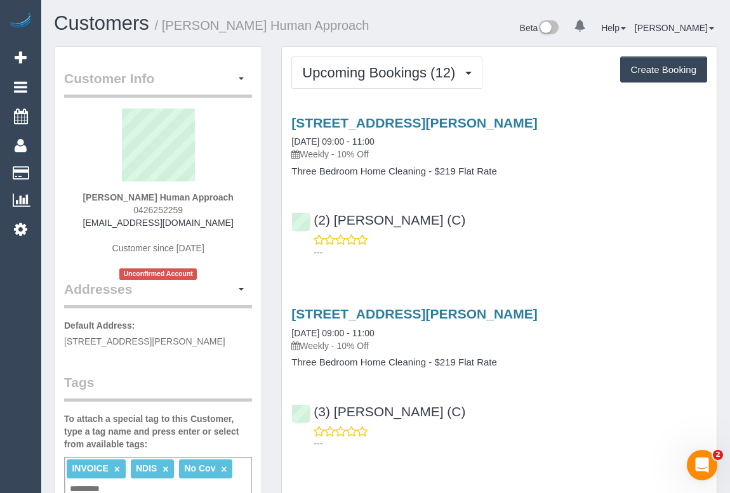
click at [577, 247] on p "---" at bounding box center [509, 252] width 393 height 13
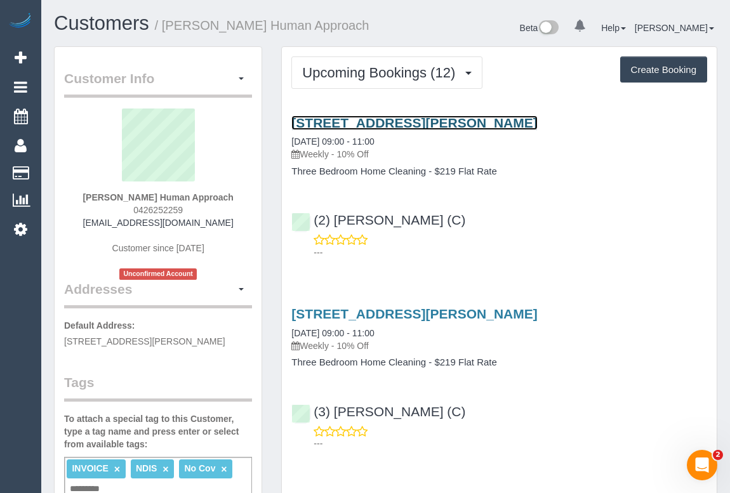
click at [398, 121] on link "12/15a Wattle Grove, Mc Kinnon, VIC 3204" at bounding box center [413, 122] width 245 height 15
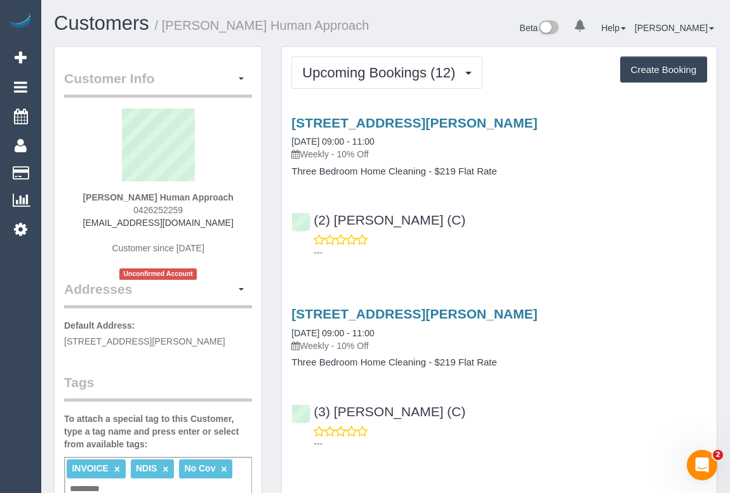
click at [520, 190] on div "12/15a Wattle Grove, Mc Kinnon, VIC 3204 05/09/2025 09:00 - 11:00 Weekly - 10% …" at bounding box center [499, 185] width 435 height 160
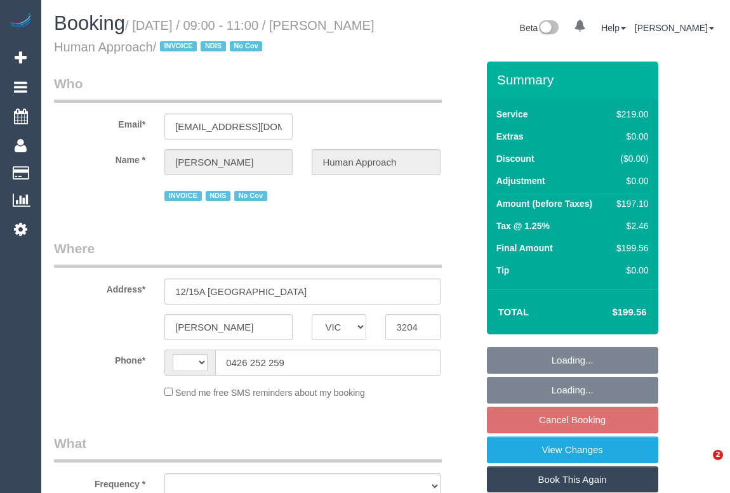
select select "VIC"
select select "number:27"
select select "number:14"
select select "number:18"
select select "number:36"
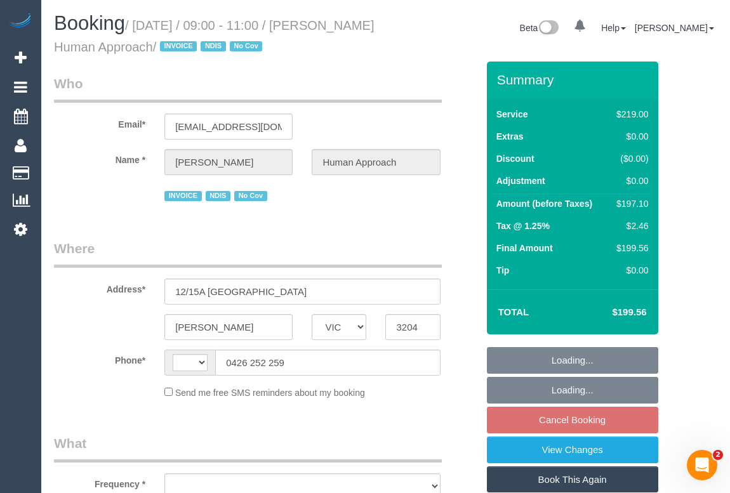
select select "number:35"
select select "number:13"
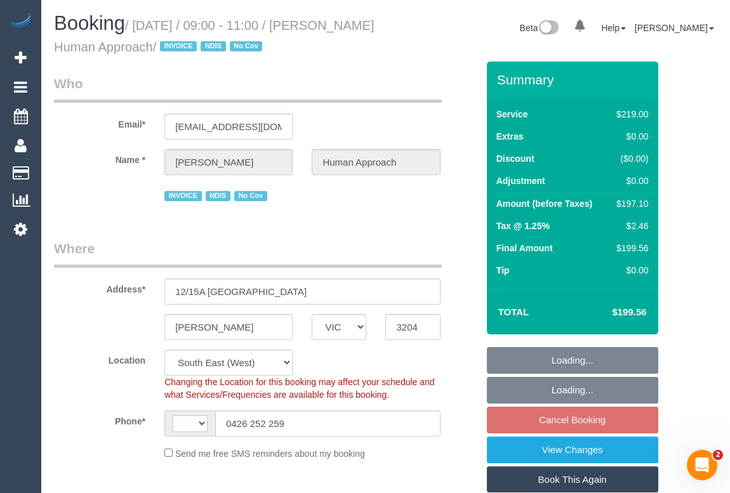
select select "string:AU"
select select "object:835"
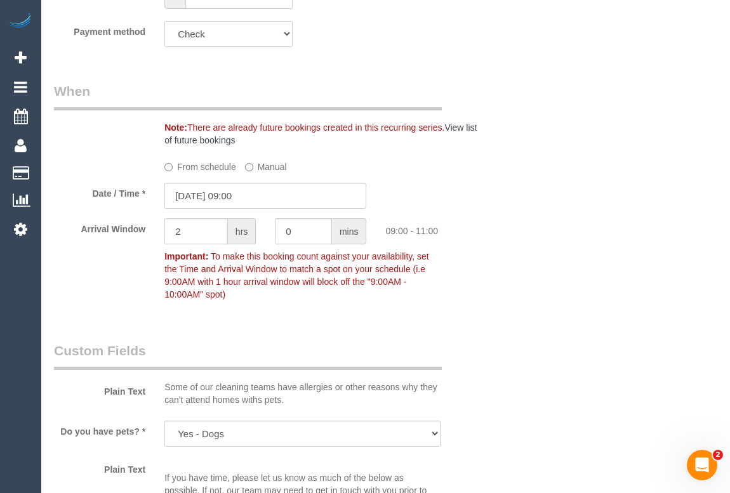
scroll to position [1384, 0]
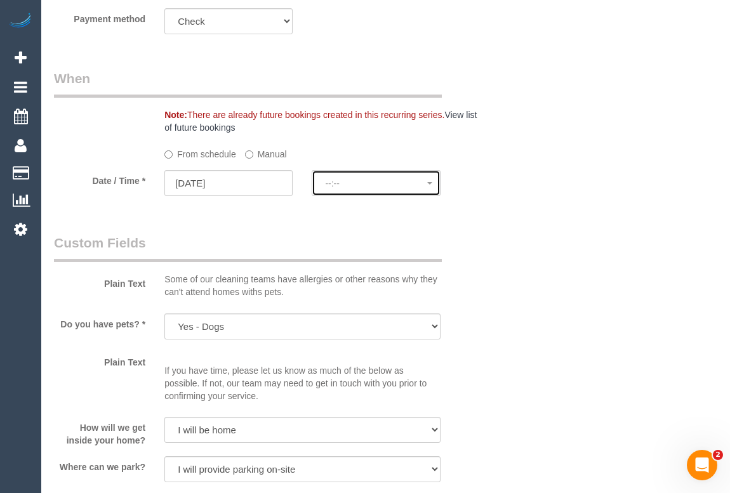
click at [358, 187] on span "--:--" at bounding box center [375, 183] width 101 height 10
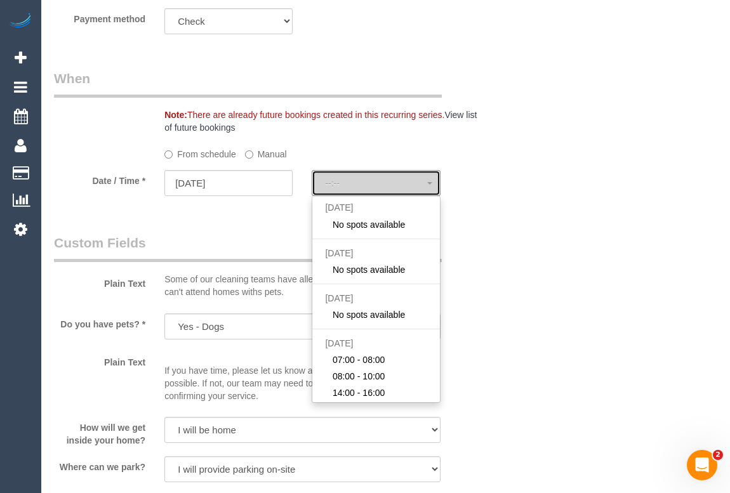
select select "spot11"
click at [490, 234] on div "Who Email* issy.humanapproach@fake.com Name * Isabella Butcher Human Approach I…" at bounding box center [385, 292] width 663 height 3229
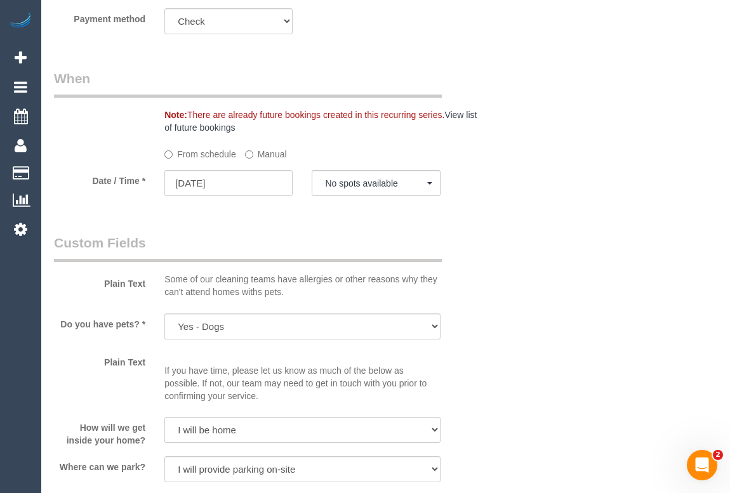
click at [483, 259] on div "Plain Text Some of our cleaning teams have allergies or other reasons why they …" at bounding box center [265, 268] width 442 height 70
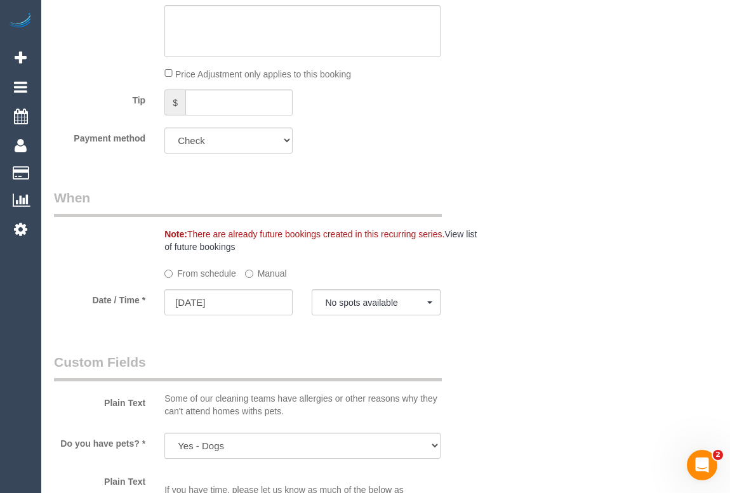
scroll to position [1153, 0]
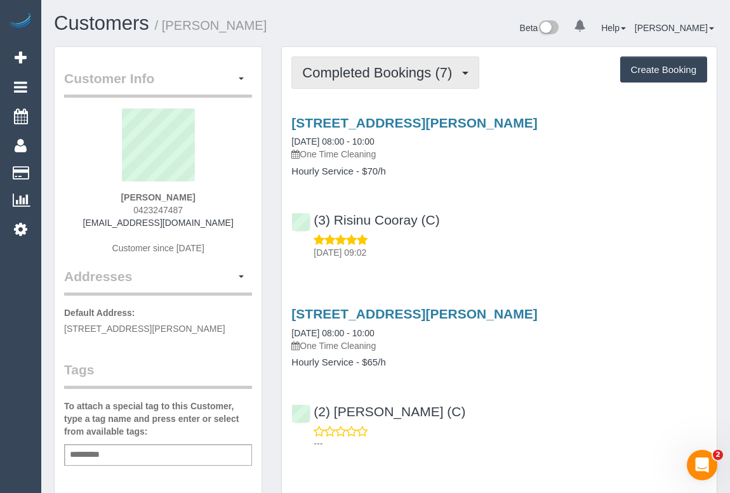
click at [387, 72] on span "Completed Bookings (7)" at bounding box center [380, 73] width 156 height 16
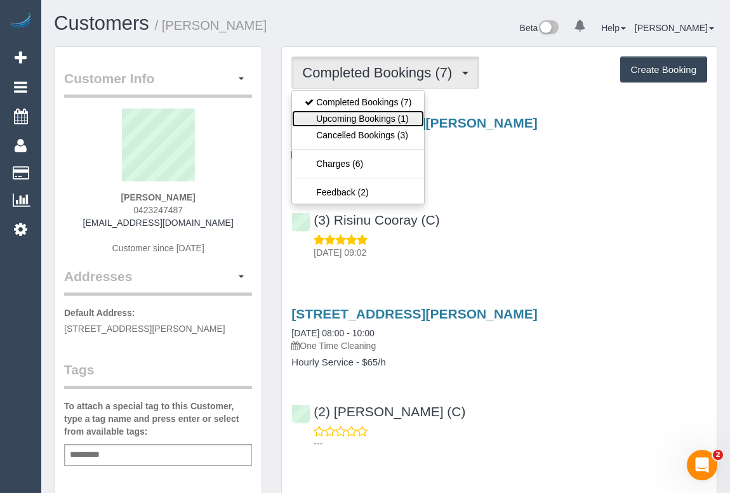
click at [370, 115] on link "Upcoming Bookings (1)" at bounding box center [358, 118] width 132 height 16
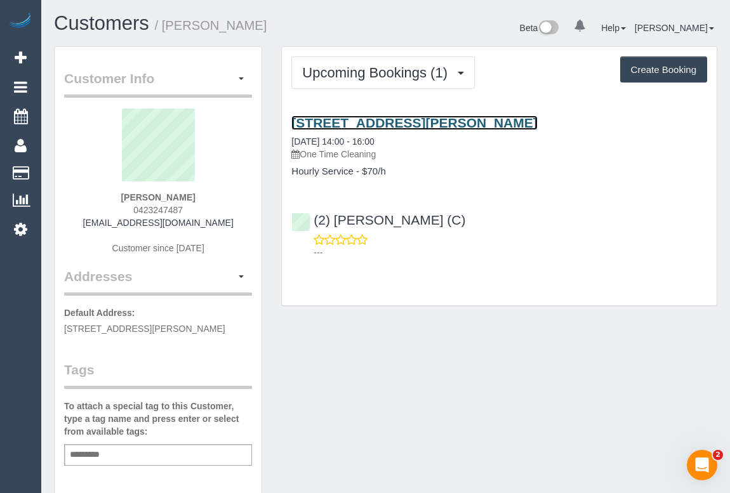
click at [352, 121] on link "[STREET_ADDRESS][PERSON_NAME]" at bounding box center [413, 122] width 245 height 15
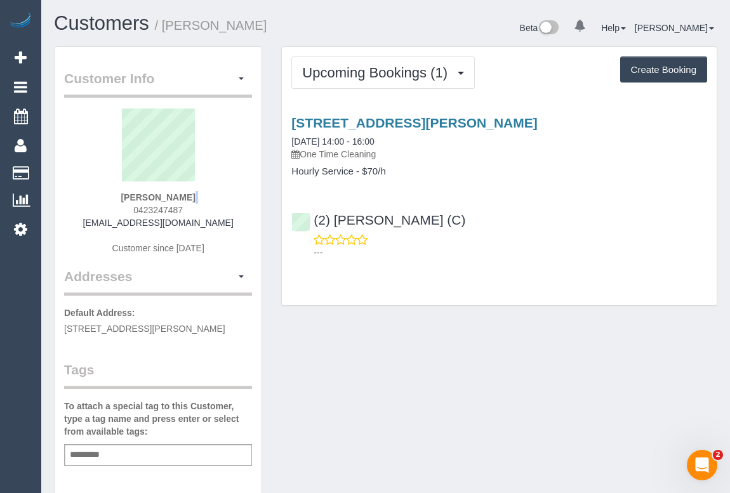
drag, startPoint x: 125, startPoint y: 209, endPoint x: 185, endPoint y: 202, distance: 60.7
click at [185, 202] on div "[PERSON_NAME] 0423247487 [EMAIL_ADDRESS][DOMAIN_NAME] Customer since [DATE]" at bounding box center [158, 187] width 188 height 159
drag, startPoint x: 185, startPoint y: 207, endPoint x: 129, endPoint y: 205, distance: 55.9
click at [129, 205] on div "[PERSON_NAME] 0423247487 [EMAIL_ADDRESS][DOMAIN_NAME] Customer since [DATE]" at bounding box center [158, 187] width 188 height 159
copy span "0423247487"
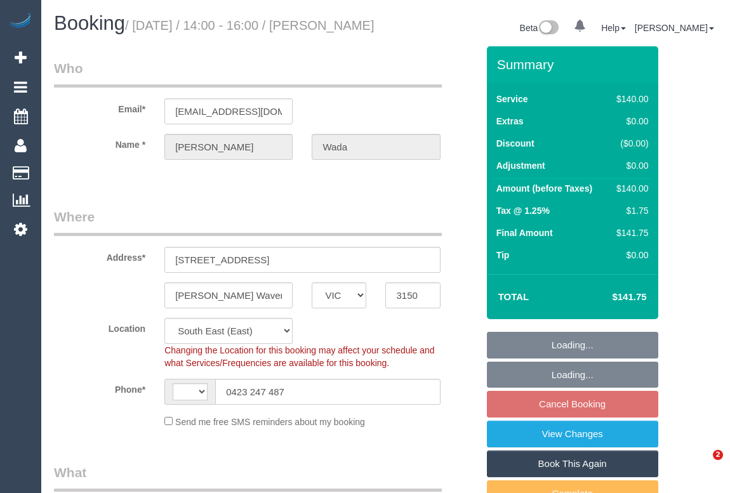
select select "VIC"
select select "object:322"
select select "string:stripe-pm_1RU3mm2GScqysDRVCj1OnuyX"
select select "object:574"
select select "string:AU"
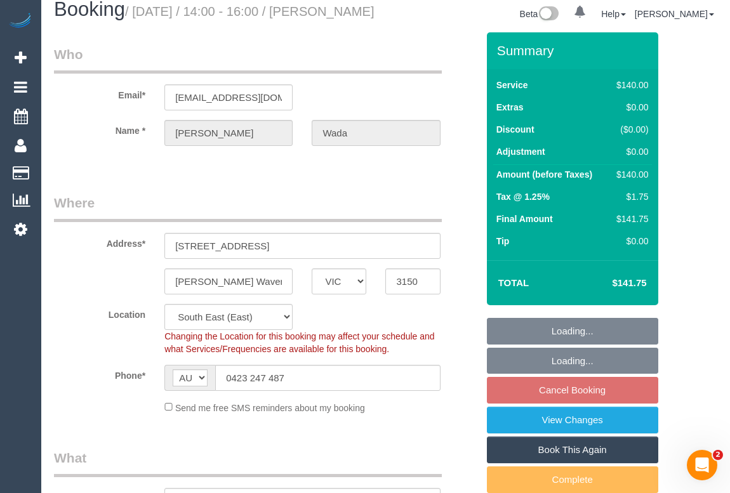
select select "number:28"
select select "number:14"
select select "number:19"
select select "number:25"
select select "number:35"
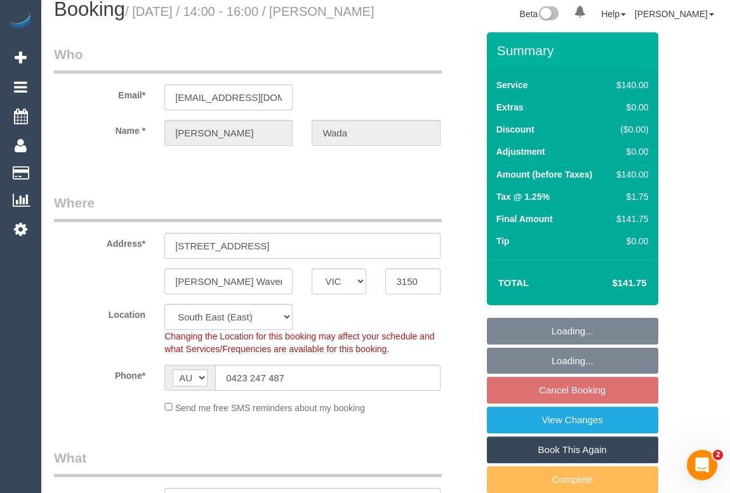
select select "number:13"
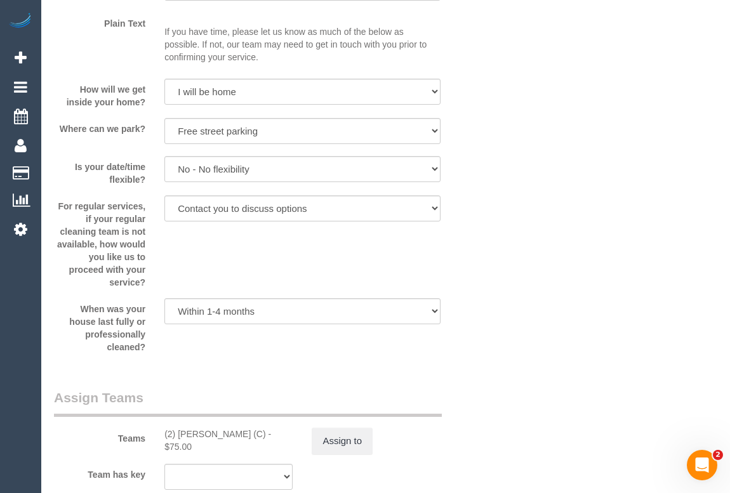
scroll to position [2133, 0]
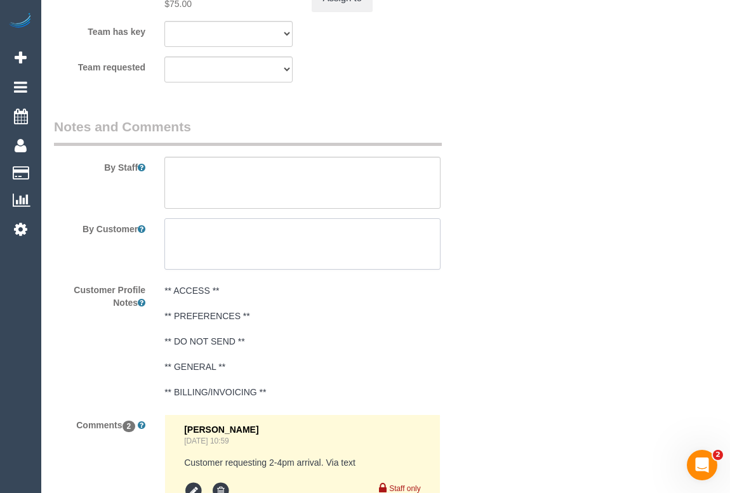
click at [209, 254] on textarea at bounding box center [301, 244] width 275 height 52
drag, startPoint x: 252, startPoint y: 244, endPoint x: 135, endPoint y: 243, distance: 117.4
click at [135, 243] on div "By Customer" at bounding box center [265, 244] width 442 height 52
type textarea "Please contact"
click at [209, 189] on textarea at bounding box center [301, 183] width 275 height 52
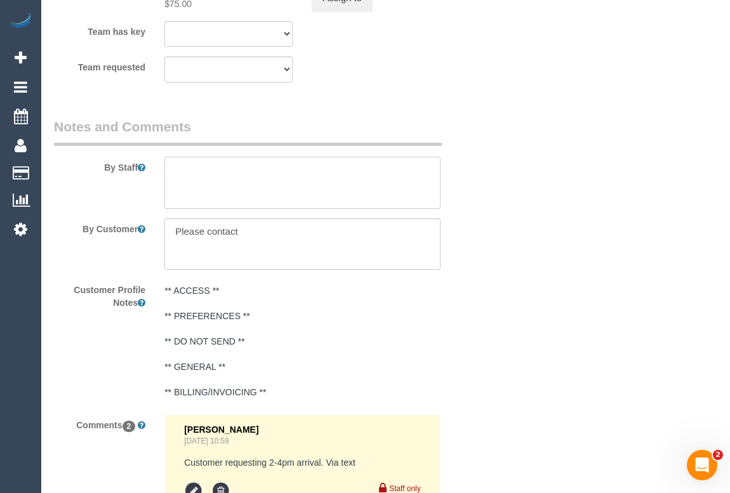
paste textarea "Please contact"
click at [276, 192] on textarea at bounding box center [301, 183] width 275 height 52
click at [407, 182] on textarea at bounding box center [301, 183] width 275 height 52
paste textarea "0423247487"
drag, startPoint x: 395, startPoint y: 187, endPoint x: 383, endPoint y: 187, distance: 12.7
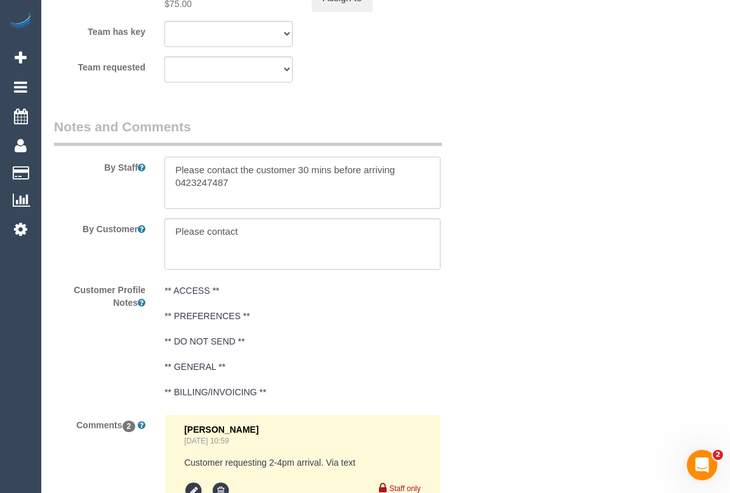
click at [383, 187] on textarea at bounding box center [301, 183] width 275 height 52
type textarea "Please contact the customer 30 mins before arrival 0423247487"
drag, startPoint x: 288, startPoint y: 251, endPoint x: 179, endPoint y: 247, distance: 109.2
click at [176, 240] on textarea at bounding box center [301, 244] width 275 height 52
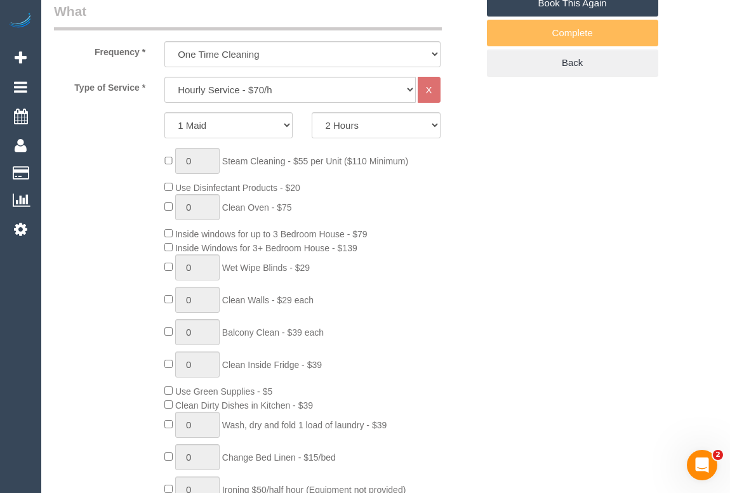
scroll to position [288, 0]
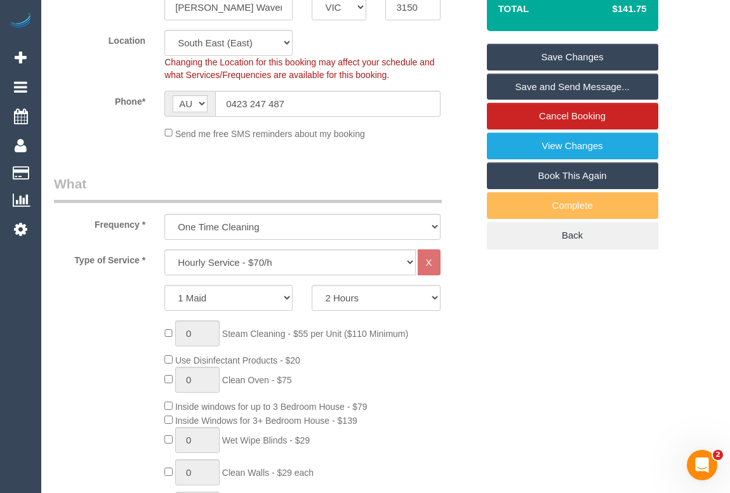
click at [577, 70] on link "Save Changes" at bounding box center [572, 57] width 171 height 27
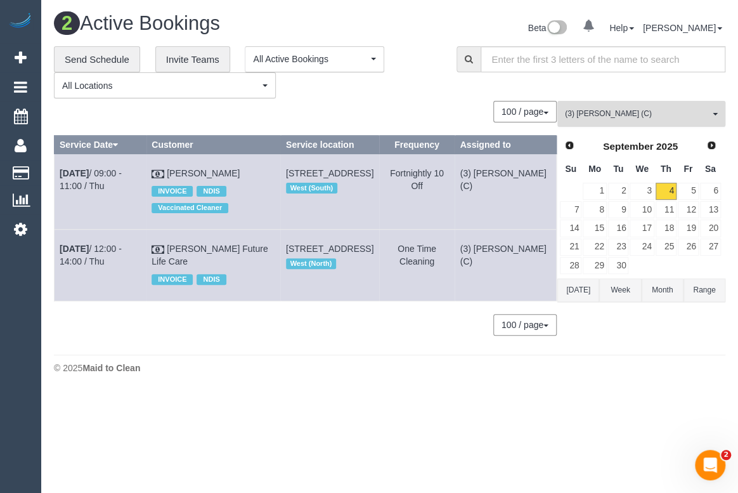
click at [631, 116] on span "(3) Vishal Kumar (C)" at bounding box center [637, 113] width 145 height 11
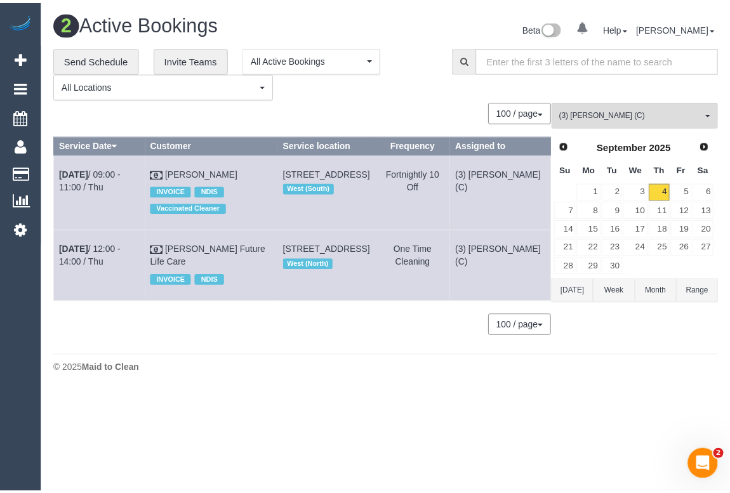
scroll to position [3042, 0]
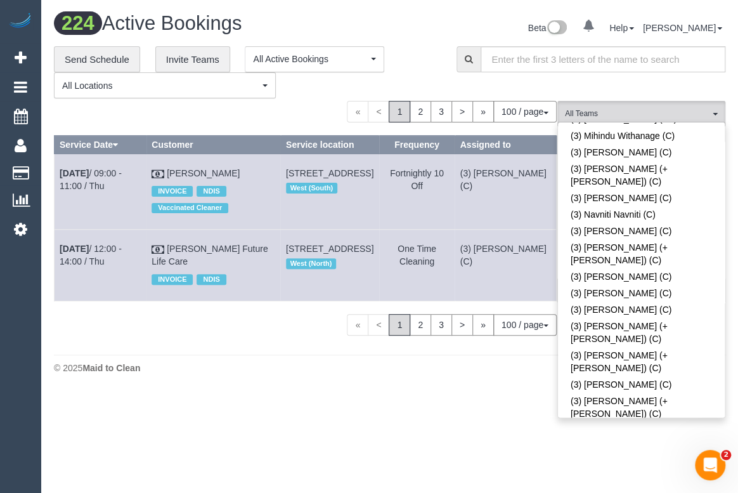
click at [436, 77] on div "**********" at bounding box center [246, 72] width 384 height 53
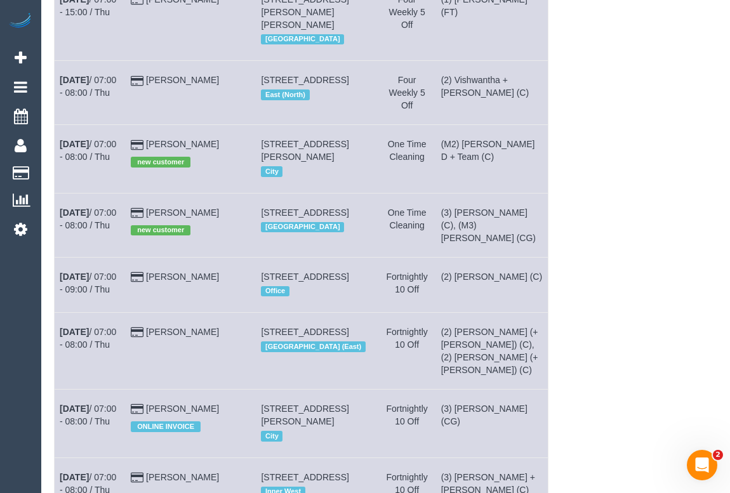
scroll to position [0, 0]
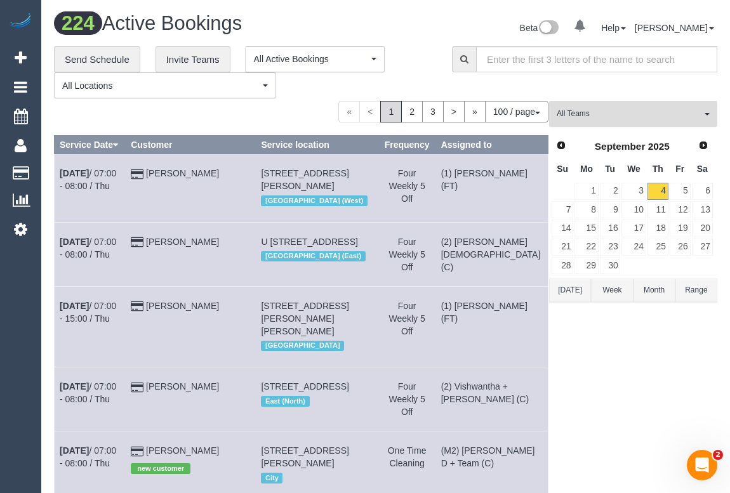
click at [608, 115] on span "All Teams" at bounding box center [628, 113] width 145 height 11
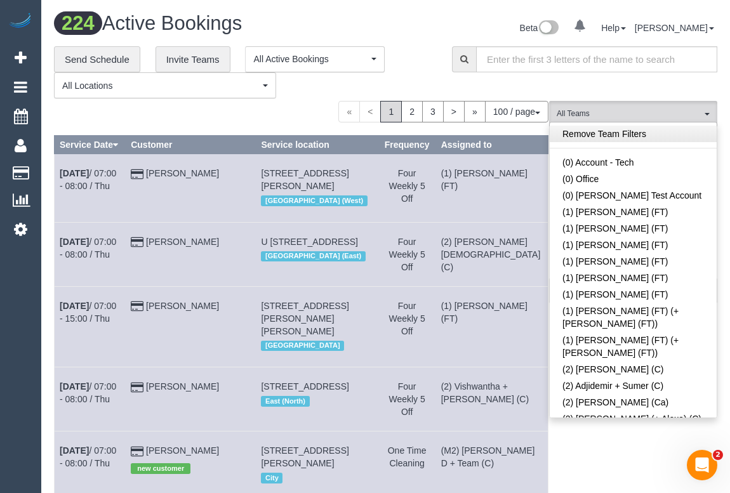
click at [634, 138] on link "Remove Team Filters" at bounding box center [632, 134] width 167 height 16
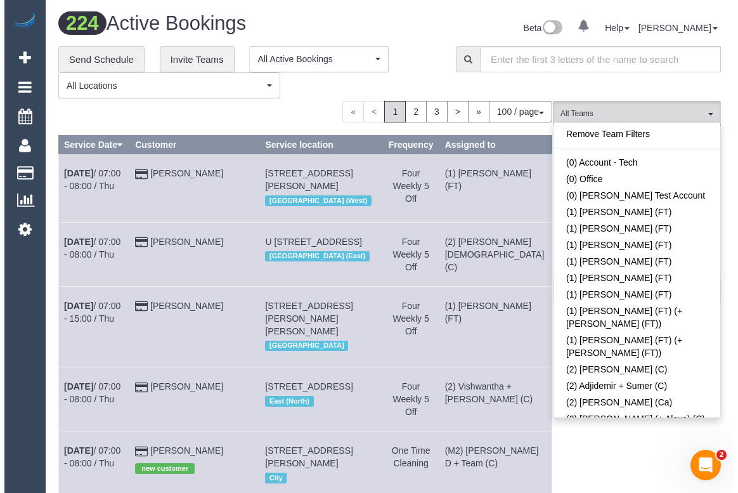
scroll to position [1425, 0]
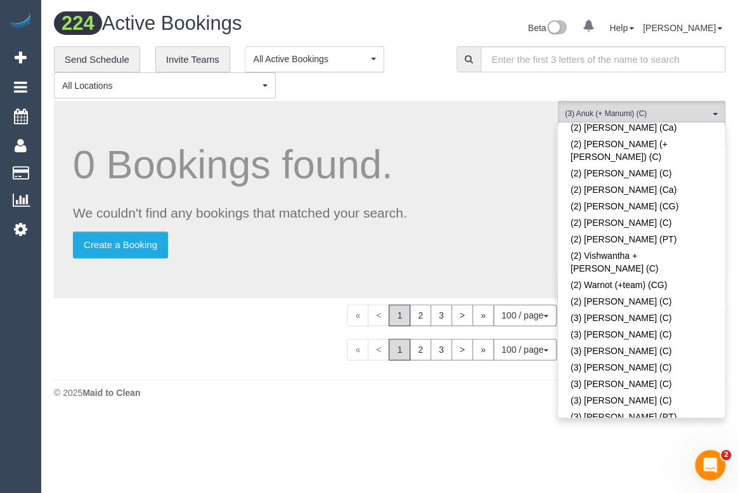
click at [425, 42] on div "Beta 0 Your Notifications You have 0 alerts Help Help Docs Take a Tour Contact …" at bounding box center [563, 30] width 346 height 34
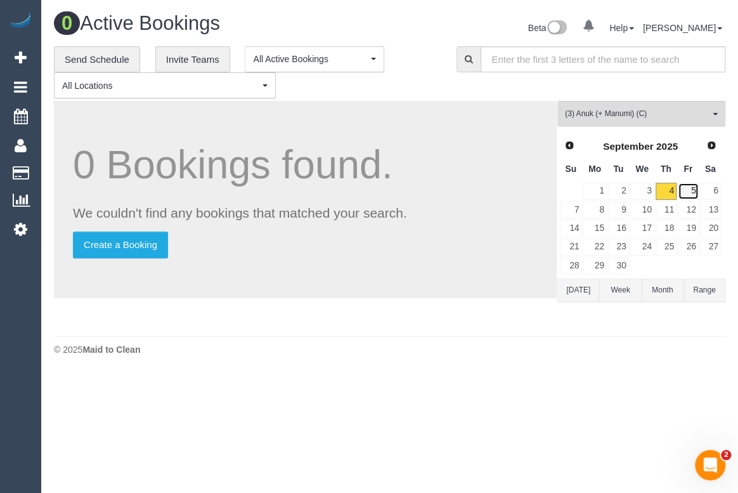
click at [684, 196] on link "5" at bounding box center [688, 191] width 21 height 17
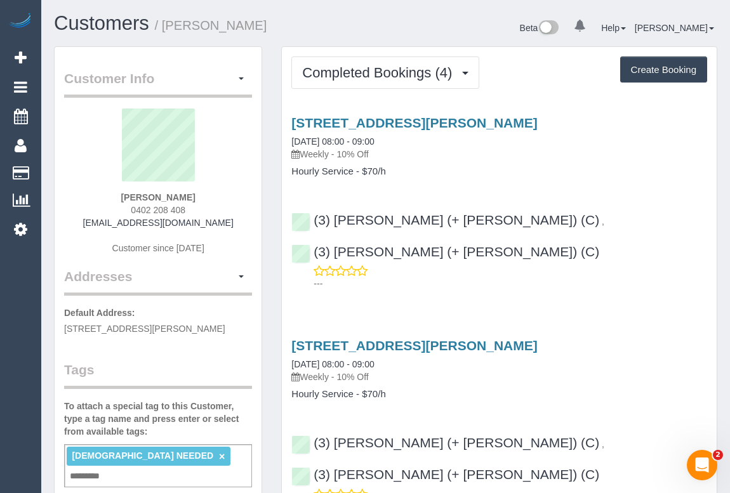
drag, startPoint x: 127, startPoint y: 206, endPoint x: 194, endPoint y: 209, distance: 67.4
click at [194, 209] on div "Suzanne Tassone 0402 208 408 suztassone@gmail.com Customer since 2025" at bounding box center [158, 187] width 188 height 159
copy span "0402 208 408"
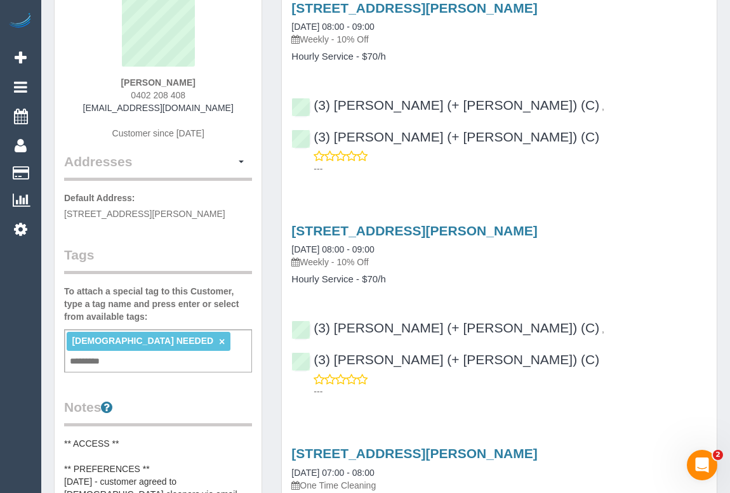
click at [110, 353] on input "text" at bounding box center [88, 361] width 43 height 16
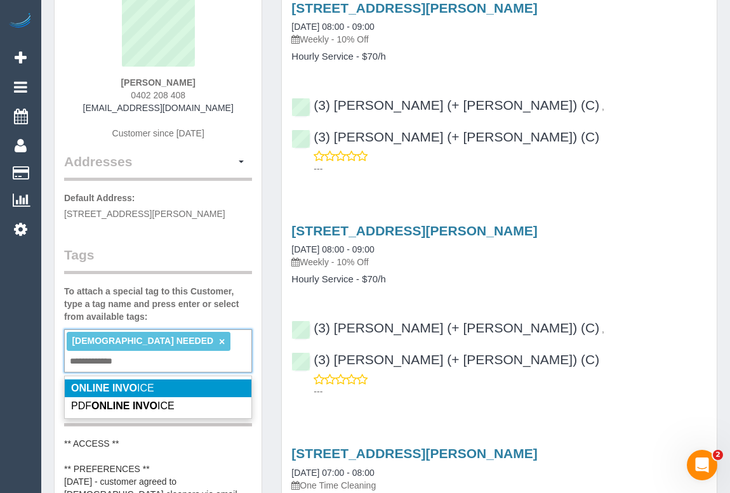
type input "**********"
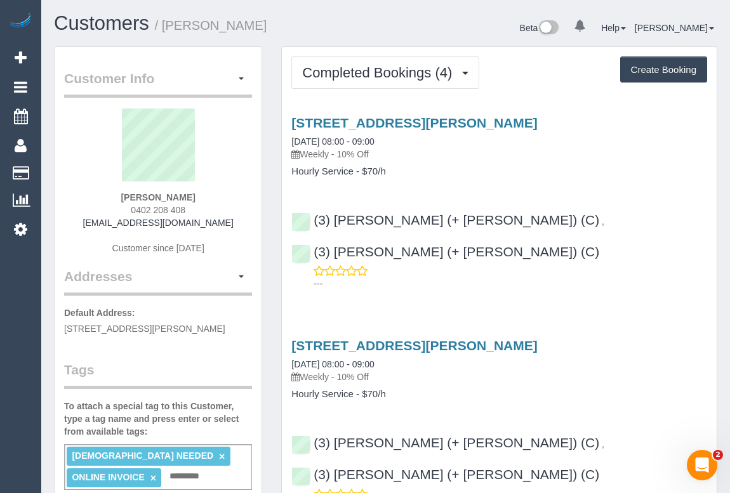
scroll to position [57, 0]
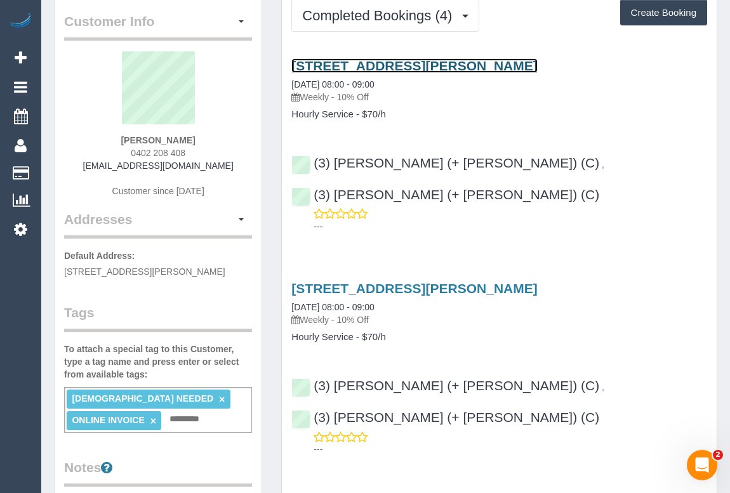
click at [412, 58] on link "81 Hanson Road, Craigieburn, VIC 3064" at bounding box center [413, 65] width 245 height 15
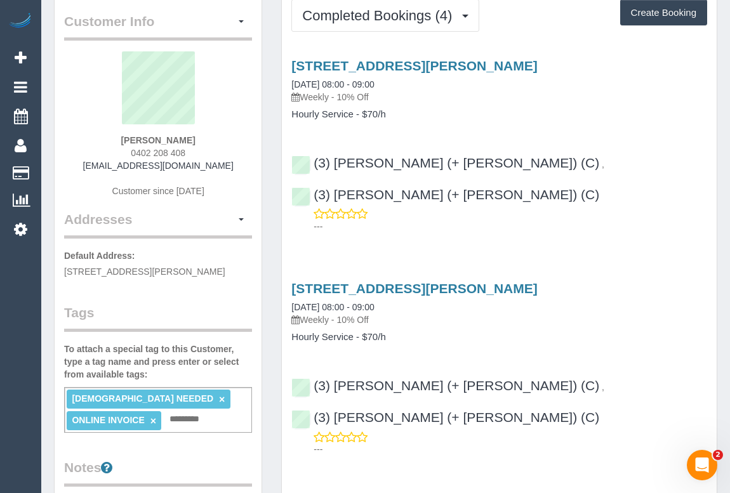
drag, startPoint x: 291, startPoint y: 110, endPoint x: 355, endPoint y: 117, distance: 63.8
click at [355, 117] on h4 "Hourly Service - $70/h" at bounding box center [499, 114] width 416 height 11
copy h4 "Hourly Service"
drag, startPoint x: 307, startPoint y: 94, endPoint x: 333, endPoint y: 93, distance: 26.0
click at [333, 93] on p "Weekly - 10% Off" at bounding box center [499, 97] width 416 height 13
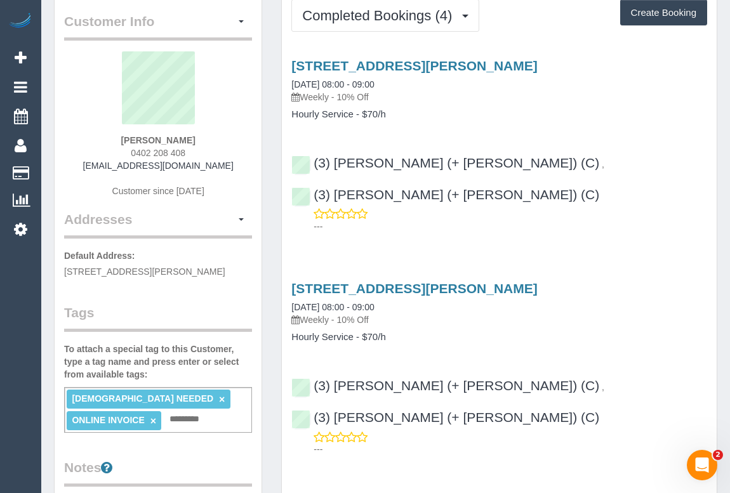
copy p "Weekly"
drag, startPoint x: 291, startPoint y: 112, endPoint x: 354, endPoint y: 114, distance: 63.5
click at [354, 114] on div "81 Hanson Road, Craigieburn, VIC 3064 03/09/2025 08:00 - 09:00 Weekly - 10% Off…" at bounding box center [499, 89] width 435 height 62
copy h4 "Hourly Service"
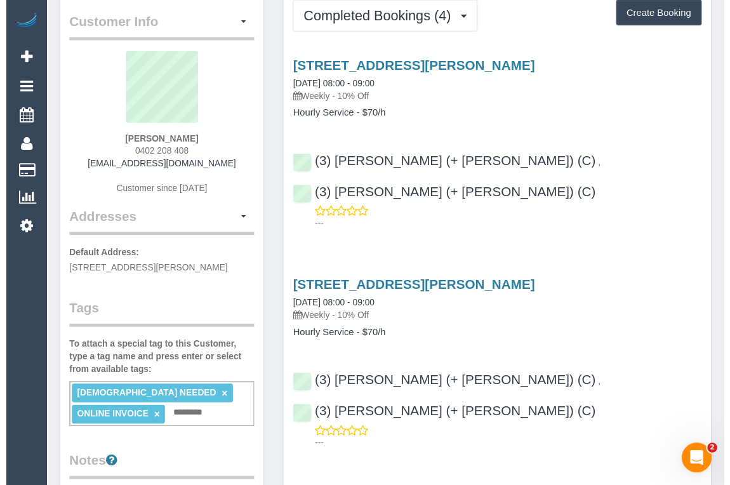
scroll to position [0, 0]
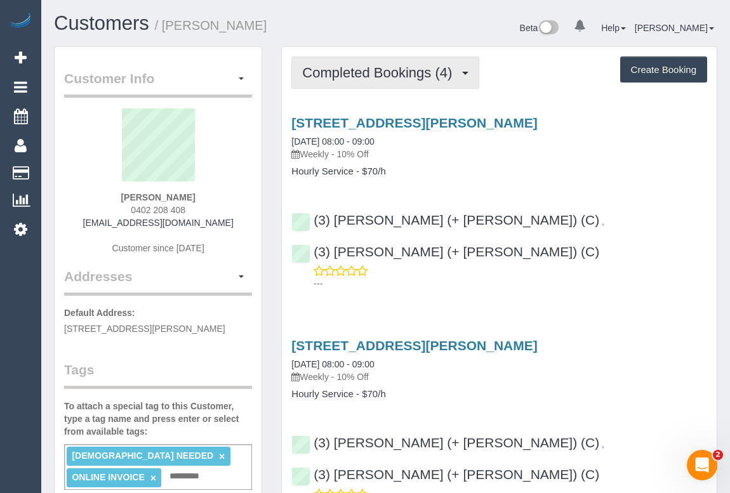
click at [389, 75] on span "Completed Bookings (4)" at bounding box center [380, 73] width 156 height 16
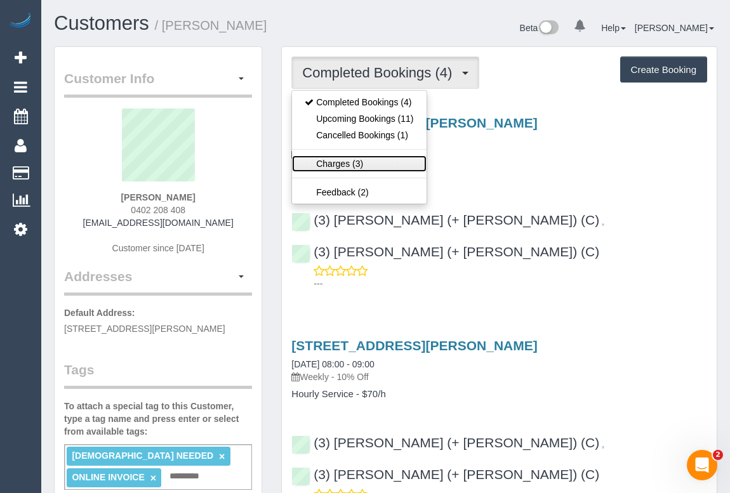
click at [335, 167] on link "Charges (3)" at bounding box center [359, 163] width 134 height 16
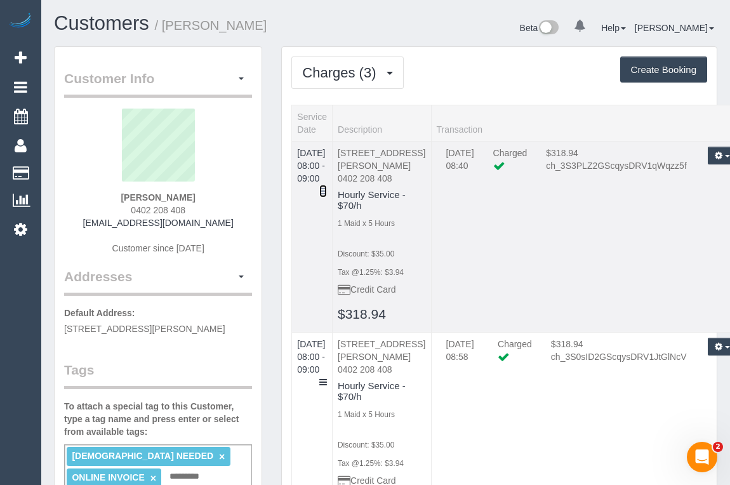
click at [327, 187] on icon at bounding box center [323, 191] width 8 height 9
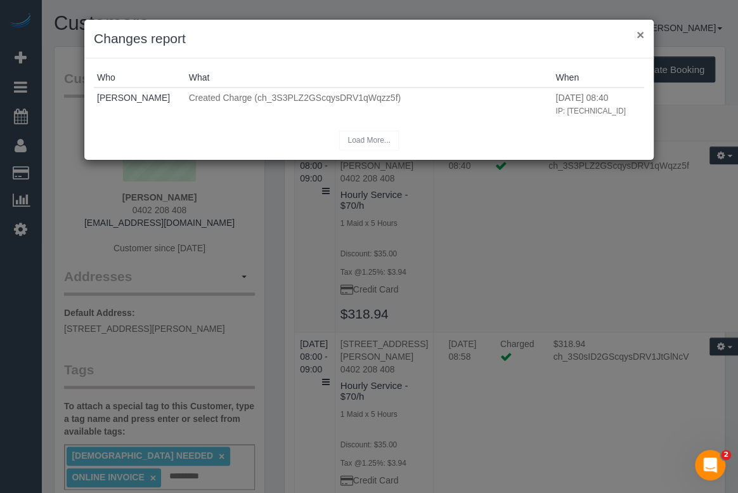
click at [644, 32] on button "×" at bounding box center [641, 34] width 8 height 13
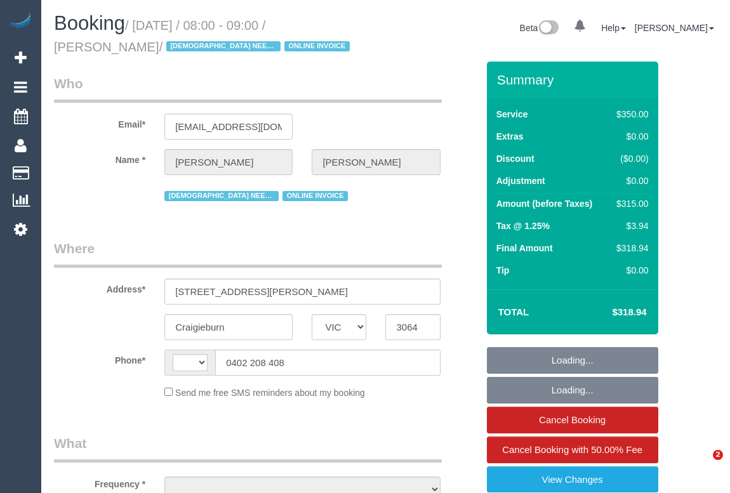
select select "VIC"
select select "string:stripe-pm_1RsBuS2GScqysDRVbt1l3syi"
select select "string:AU"
select select "object:558"
select select "300"
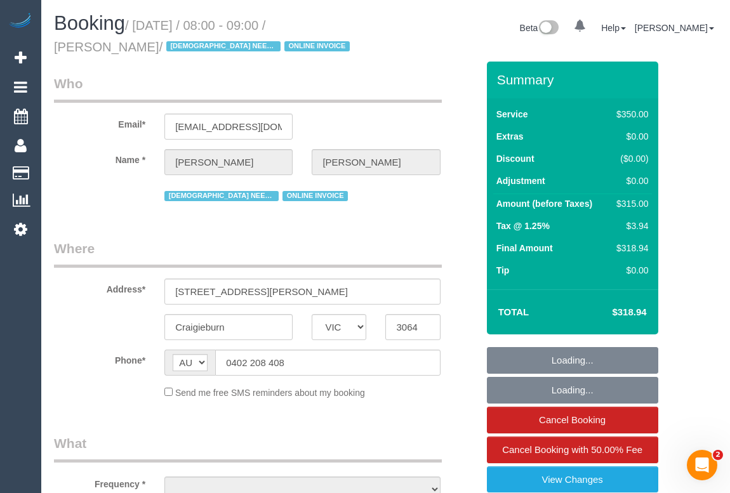
select select "number:28"
select select "number:14"
select select "number:18"
select select "number:36"
select select "number:35"
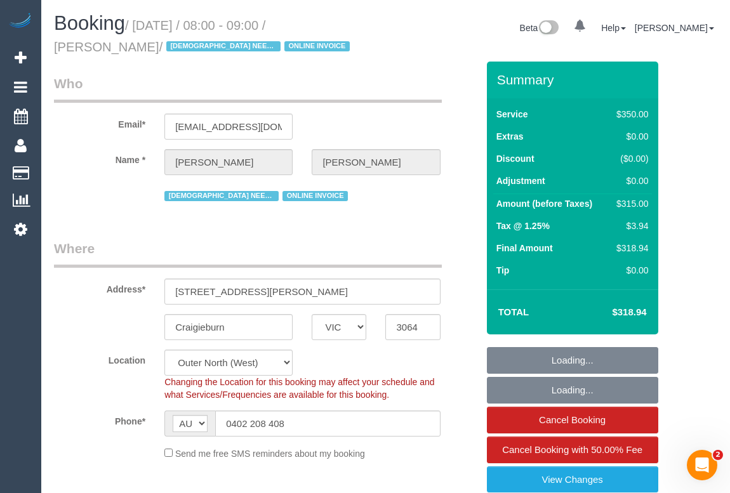
select select "object:1255"
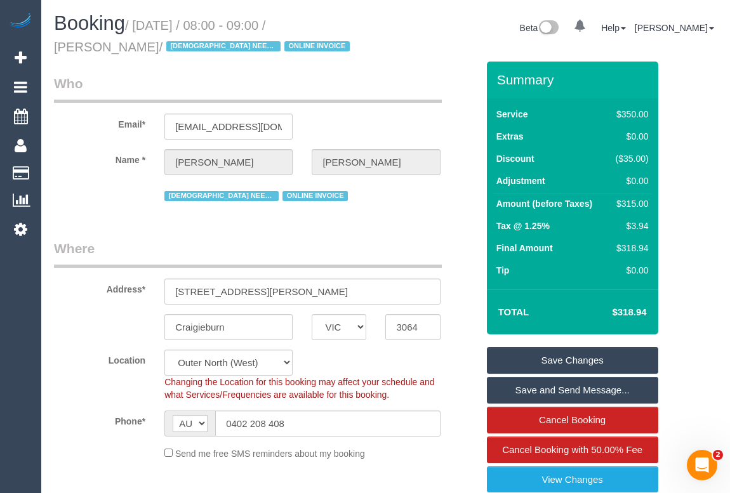
drag, startPoint x: 54, startPoint y: 44, endPoint x: 152, endPoint y: 48, distance: 97.7
click at [152, 48] on small "/ [DATE] / 08:00 - 09:00 / [PERSON_NAME] / [DEMOGRAPHIC_DATA] NEEDED ONLINE INV…" at bounding box center [203, 36] width 299 height 36
copy small "[PERSON_NAME]"
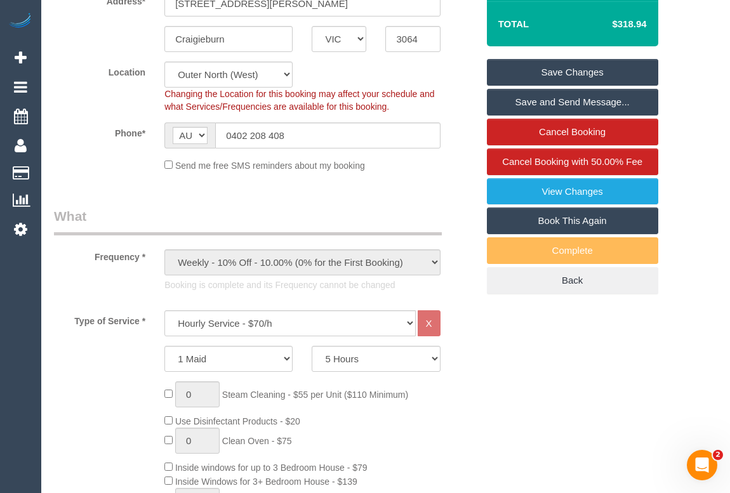
scroll to position [519, 0]
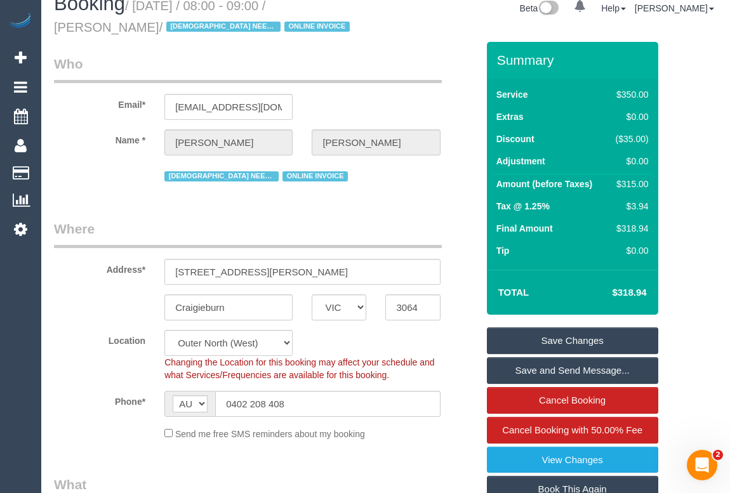
scroll to position [0, 0]
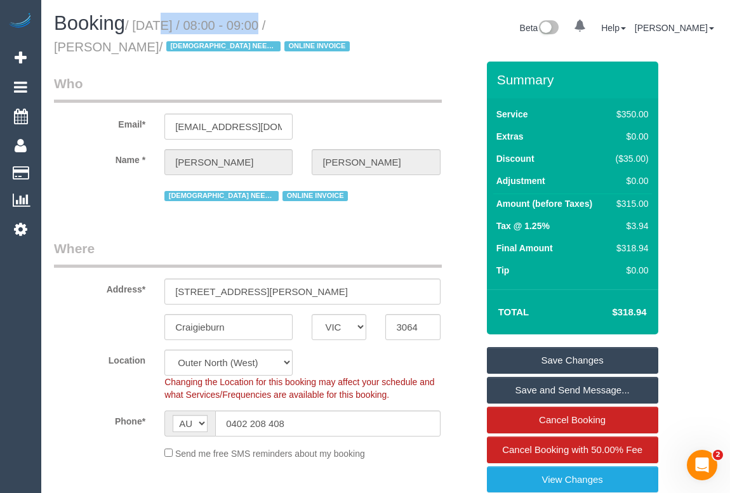
drag, startPoint x: 140, startPoint y: 25, endPoint x: 254, endPoint y: 19, distance: 113.7
click at [254, 19] on small "/ [DATE] / 08:00 - 09:00 / [PERSON_NAME] / [DEMOGRAPHIC_DATA] NEEDED ONLINE INV…" at bounding box center [203, 36] width 299 height 36
copy small "[DATE]"
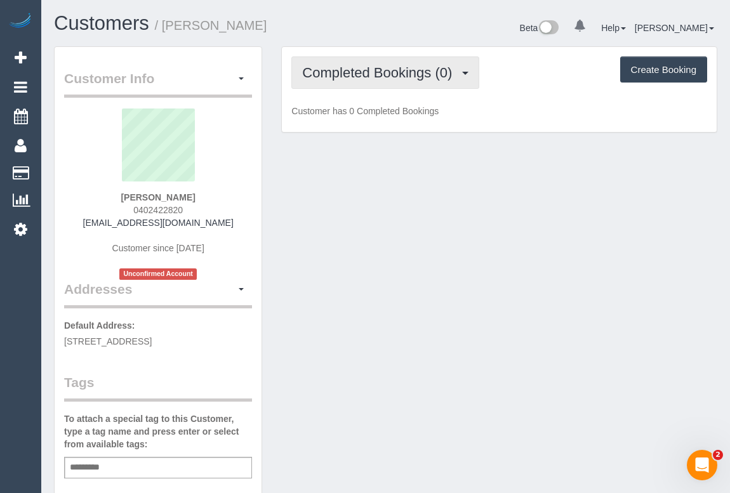
click at [368, 75] on span "Completed Bookings (0)" at bounding box center [380, 73] width 156 height 16
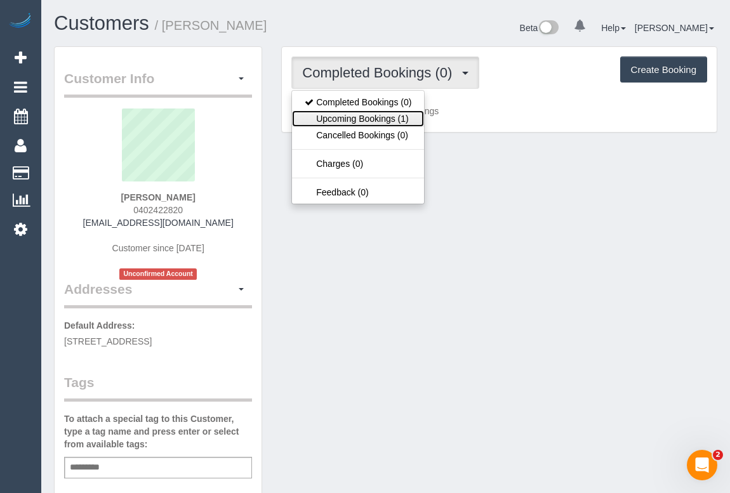
click at [353, 120] on link "Upcoming Bookings (1)" at bounding box center [358, 118] width 132 height 16
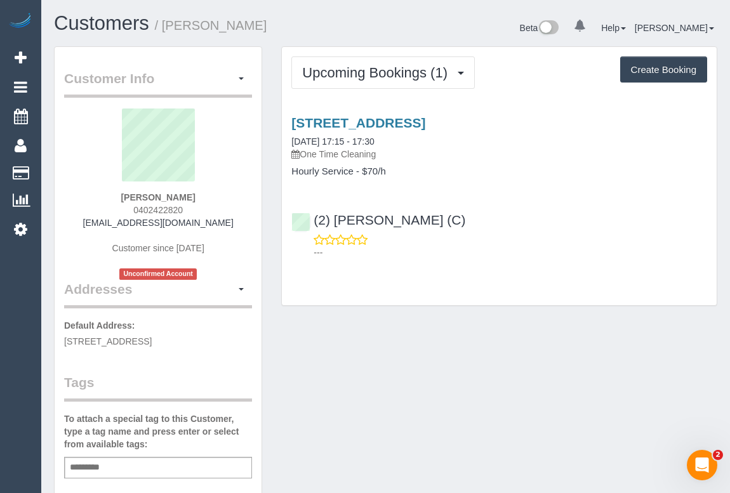
click at [561, 189] on div "4 Acacia Place, 601, Abbotsford, VIC 3067 04/09/2025 17:15 - 17:30 One Time Cle…" at bounding box center [499, 185] width 435 height 160
click at [419, 119] on link "4 Acacia Place, 601, Abbotsford, VIC 3067" at bounding box center [358, 122] width 134 height 15
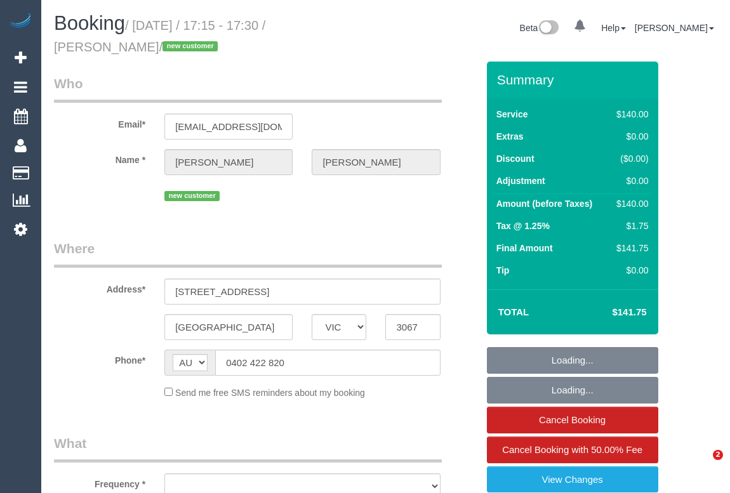
select select "VIC"
select select "string:stripe-pm_1S2gpF2GScqysDRVhMzYVQ14"
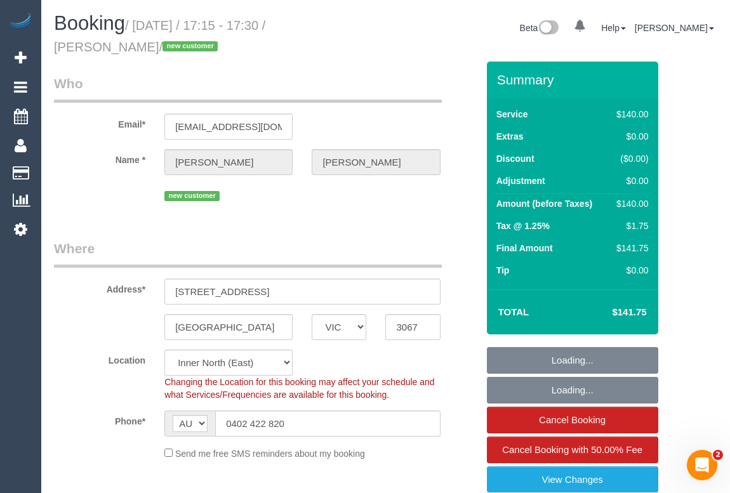
select select "object:543"
select select "number:28"
select select "number:14"
select select "number:18"
select select "number:25"
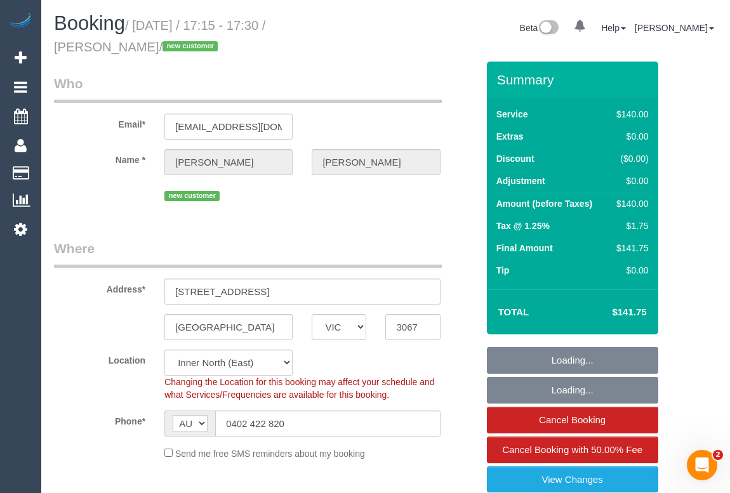
select select "number:12"
select select "object:1666"
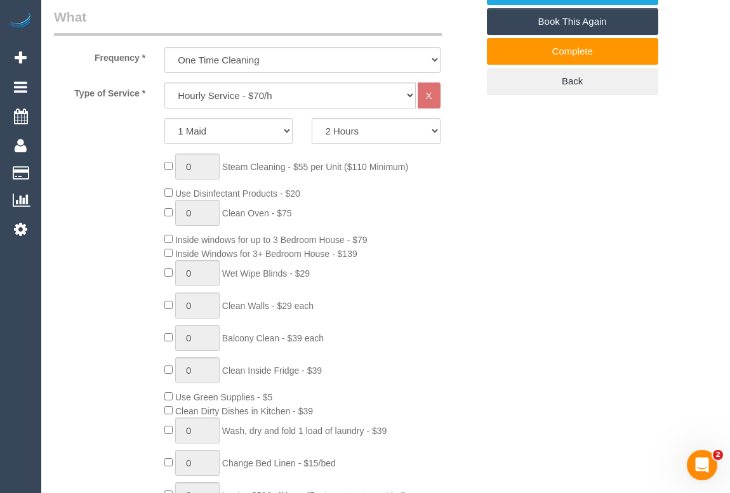
scroll to position [346, 0]
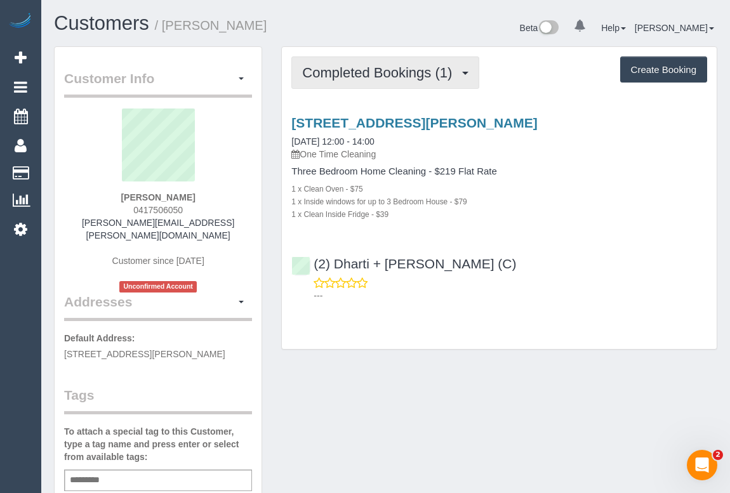
click at [365, 79] on button "Completed Bookings (1)" at bounding box center [385, 72] width 188 height 32
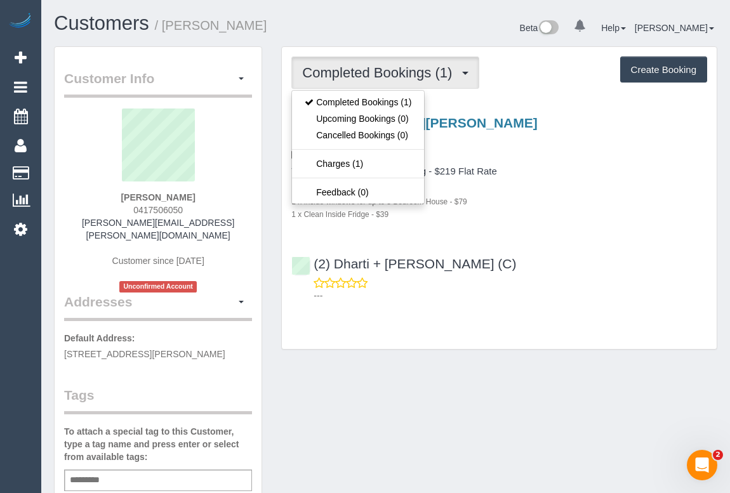
click at [381, 353] on div "Completed Bookings (1) Completed Bookings (1) Upcoming Bookings (0) Cancelled B…" at bounding box center [499, 204] width 455 height 316
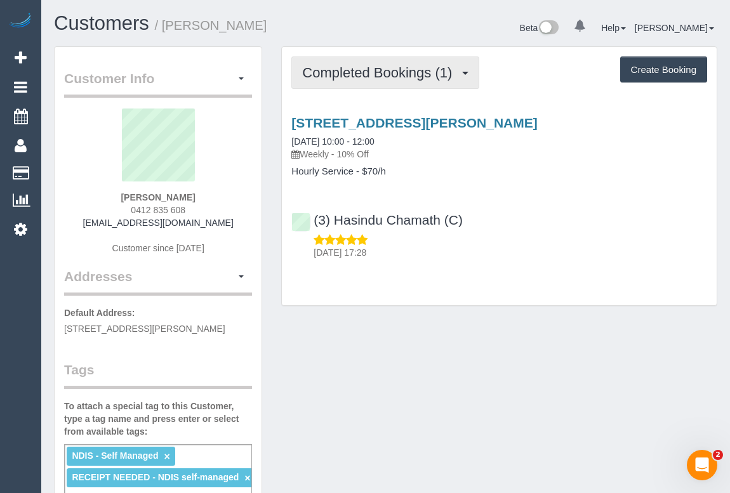
click at [358, 68] on span "Completed Bookings (1)" at bounding box center [380, 73] width 156 height 16
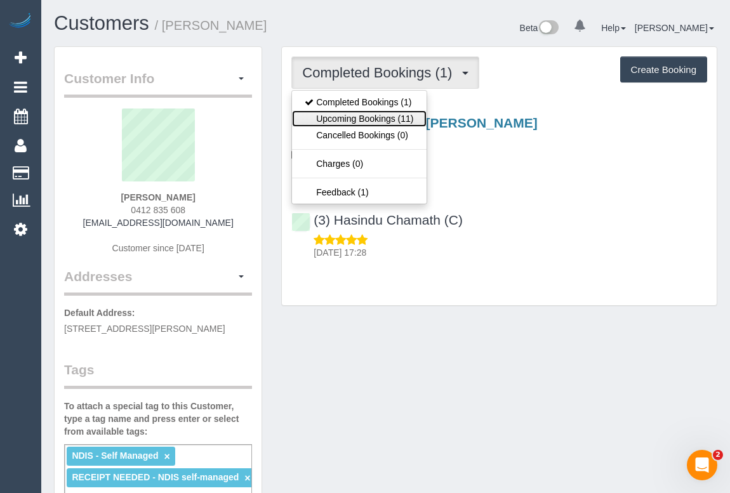
click at [368, 119] on link "Upcoming Bookings (11)" at bounding box center [359, 118] width 134 height 16
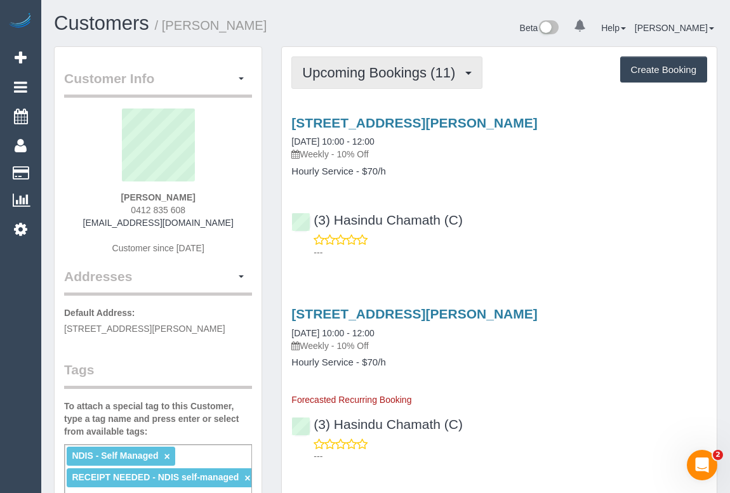
click at [365, 77] on span "Upcoming Bookings (11)" at bounding box center [381, 73] width 159 height 16
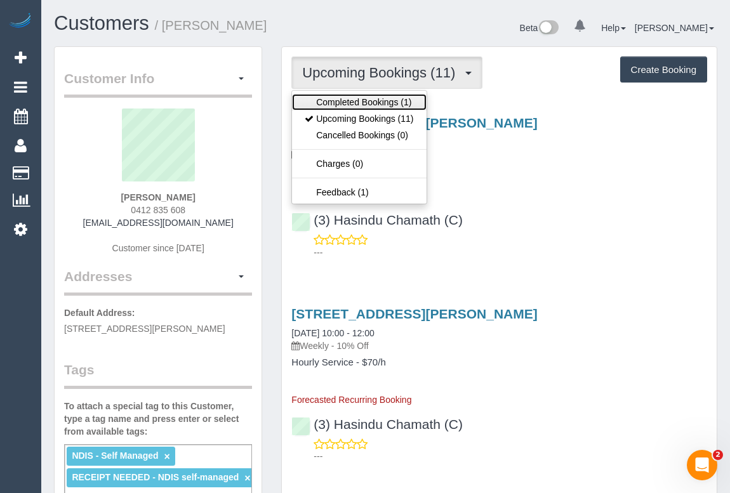
click at [356, 104] on link "Completed Bookings (1)" at bounding box center [359, 102] width 134 height 16
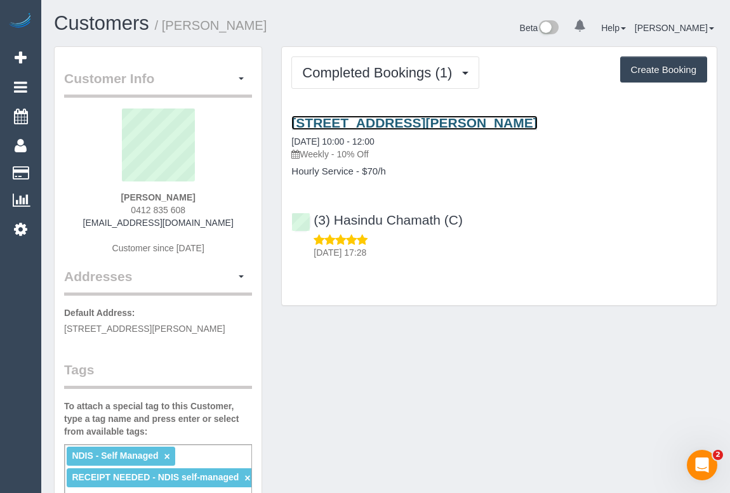
click at [403, 125] on link "64 Malpas Street, Preston, VIC 3072" at bounding box center [413, 122] width 245 height 15
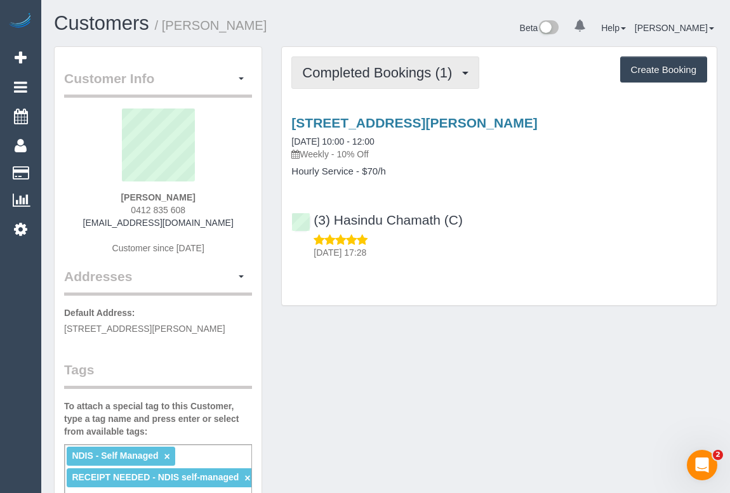
click at [357, 74] on span "Completed Bookings (1)" at bounding box center [380, 73] width 156 height 16
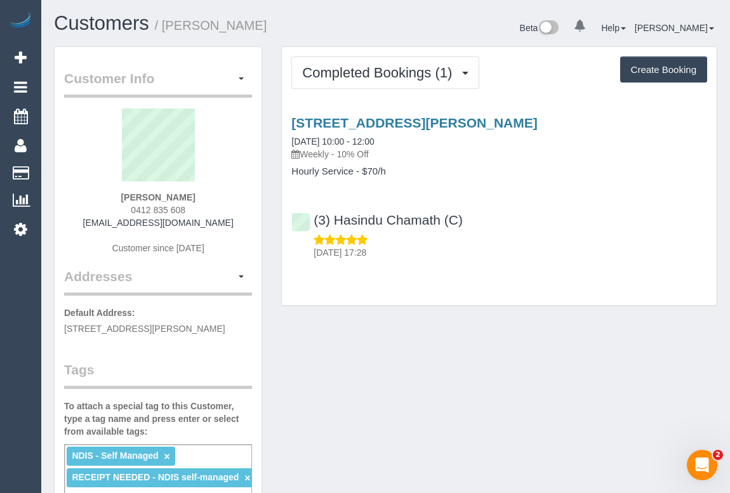
drag, startPoint x: 127, startPoint y: 193, endPoint x: 238, endPoint y: 201, distance: 111.3
click at [238, 201] on div "Kate Kricker 0412 835 608 kjkricker@gmail.com Customer since 2025" at bounding box center [158, 187] width 188 height 159
copy strong "[PERSON_NAME]"
drag, startPoint x: 129, startPoint y: 212, endPoint x: 191, endPoint y: 212, distance: 62.2
click at [191, 212] on div "Kate Kricker 0412 835 608 kjkricker@gmail.com Customer since 2025" at bounding box center [158, 187] width 188 height 159
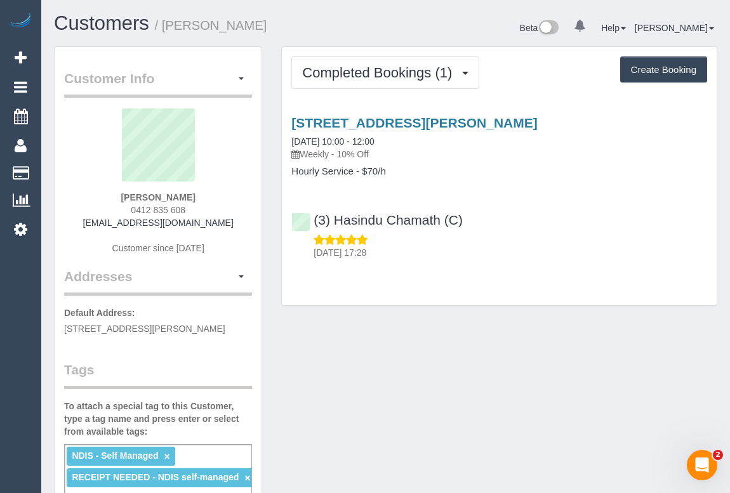
copy span "0412 835 608"
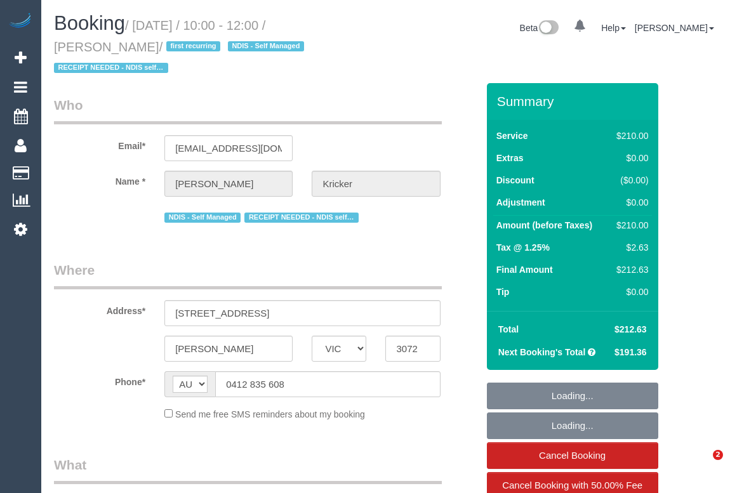
select select "VIC"
select select "string:stripe-pm_1S0bXI2GScqysDRV5d8akQbC"
select select "180"
select select "number:30"
select select "number:14"
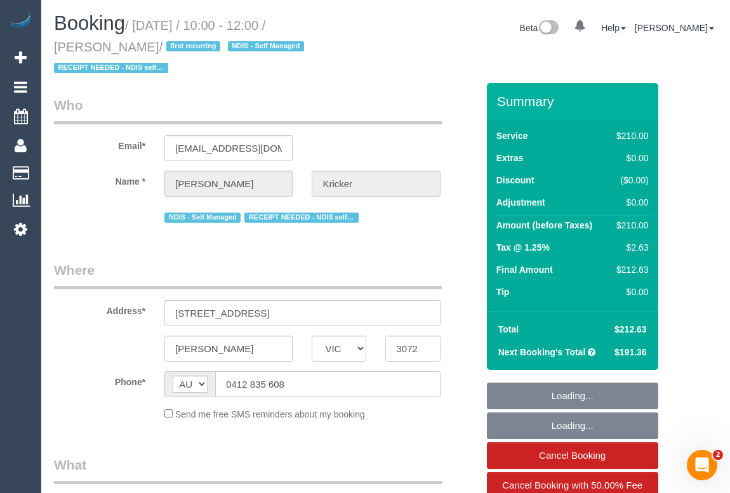
select select "number:19"
select select "number:36"
select select "number:34"
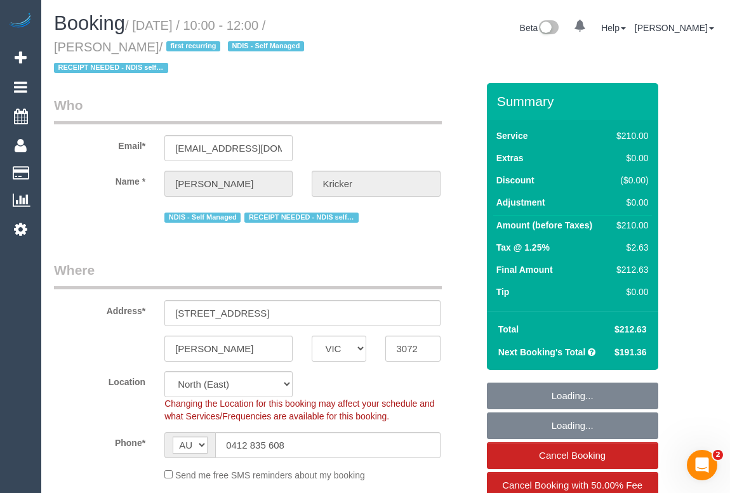
select select "object:929"
select select "spot1"
select select "object:1567"
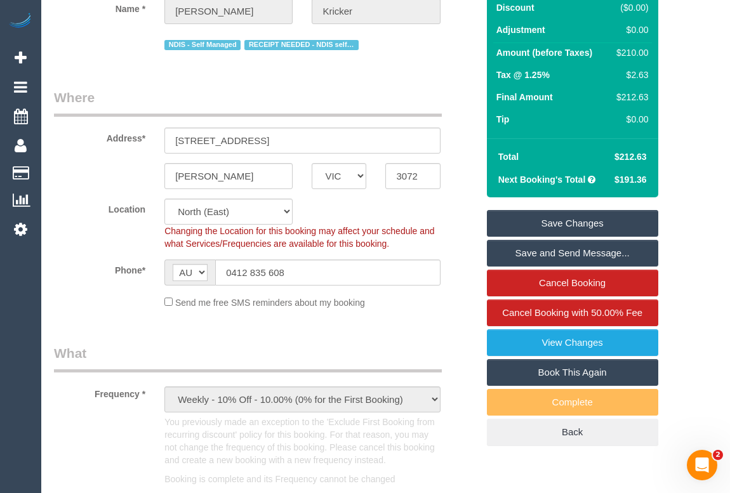
scroll to position [230, 0]
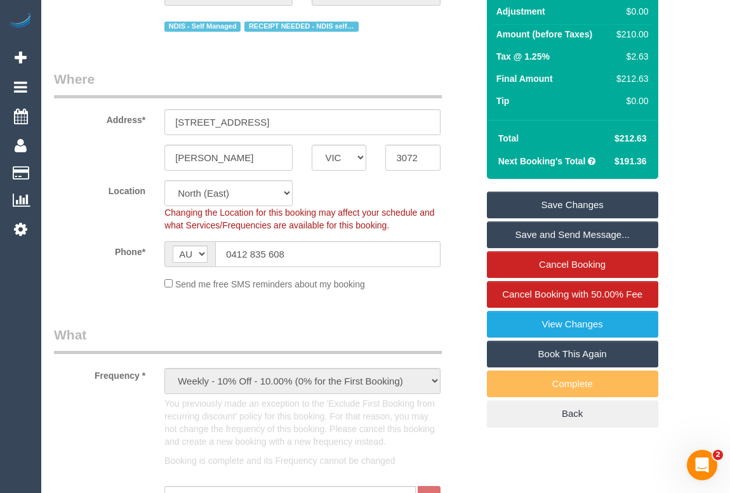
scroll to position [173, 0]
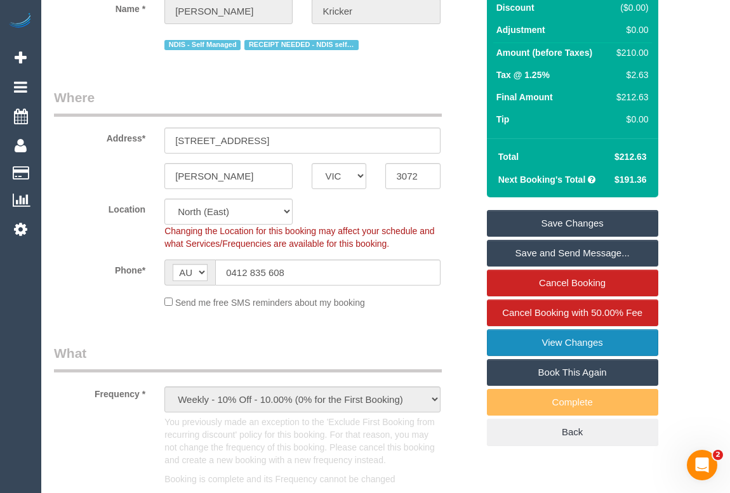
click at [556, 344] on link "View Changes" at bounding box center [572, 342] width 171 height 27
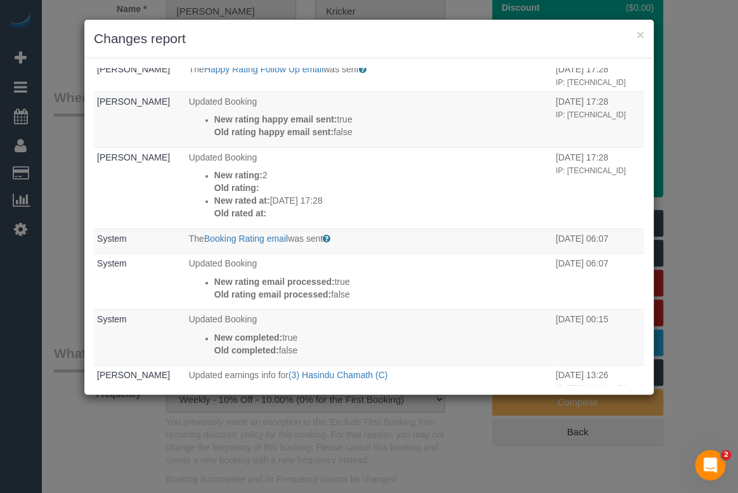
scroll to position [0, 0]
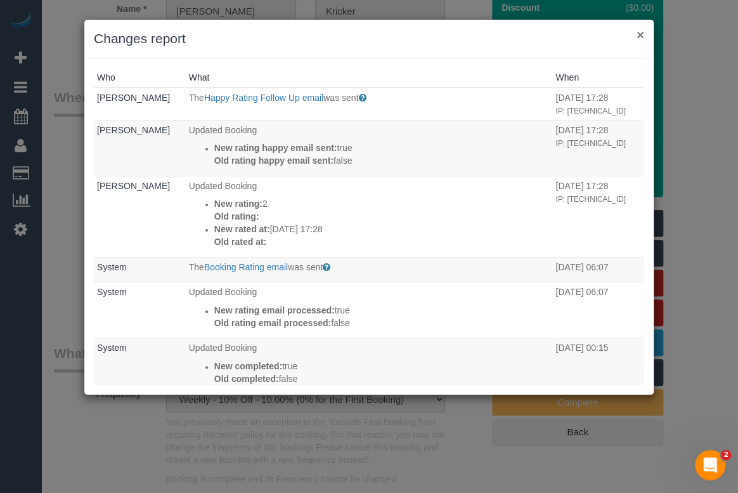
click at [637, 34] on button "×" at bounding box center [641, 34] width 8 height 13
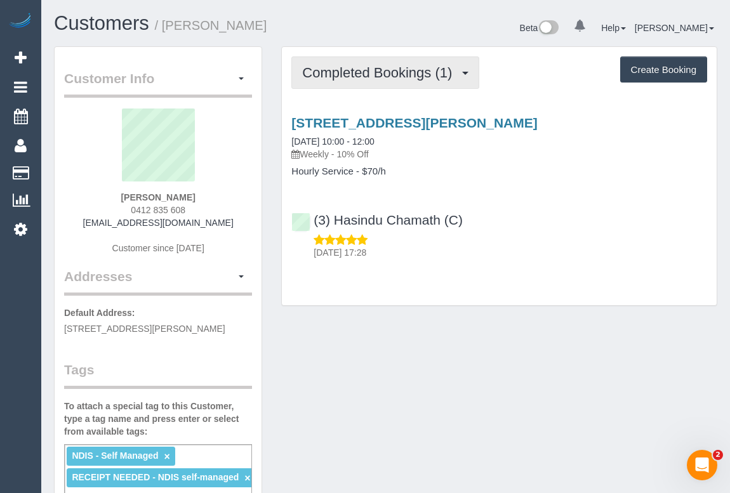
click at [348, 72] on span "Completed Bookings (1)" at bounding box center [380, 73] width 156 height 16
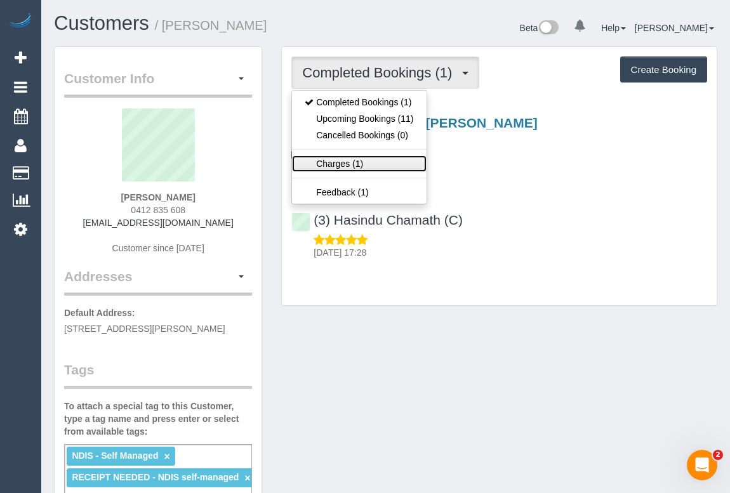
click at [346, 167] on link "Charges (1)" at bounding box center [359, 163] width 134 height 16
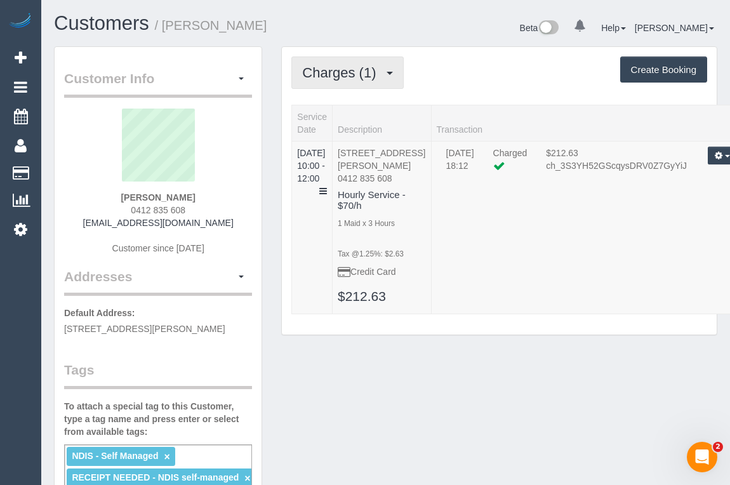
click at [329, 74] on span "Charges (1)" at bounding box center [342, 73] width 80 height 16
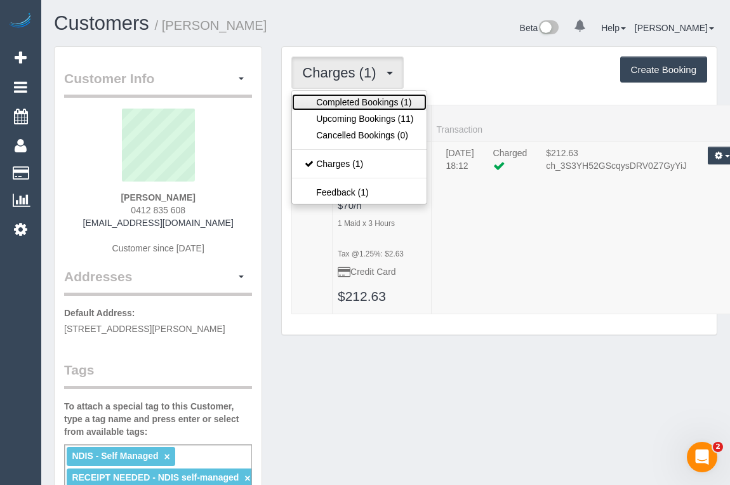
click at [361, 101] on link "Completed Bookings (1)" at bounding box center [359, 102] width 134 height 16
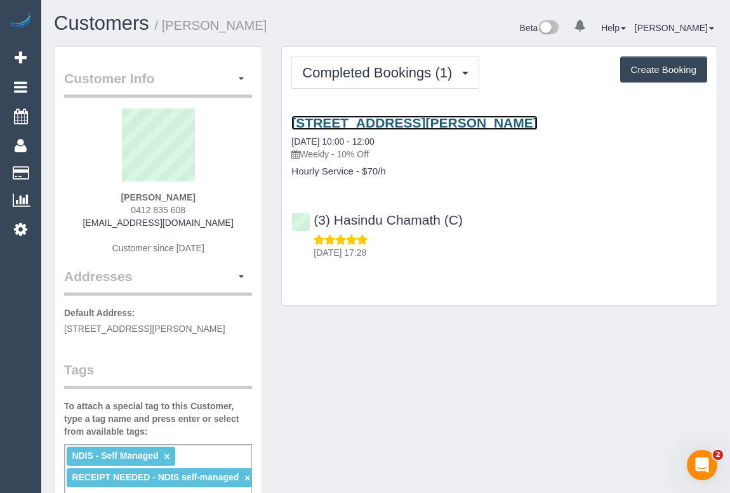
click at [416, 121] on link "64 Malpas Street, Preston, VIC 3072" at bounding box center [413, 122] width 245 height 15
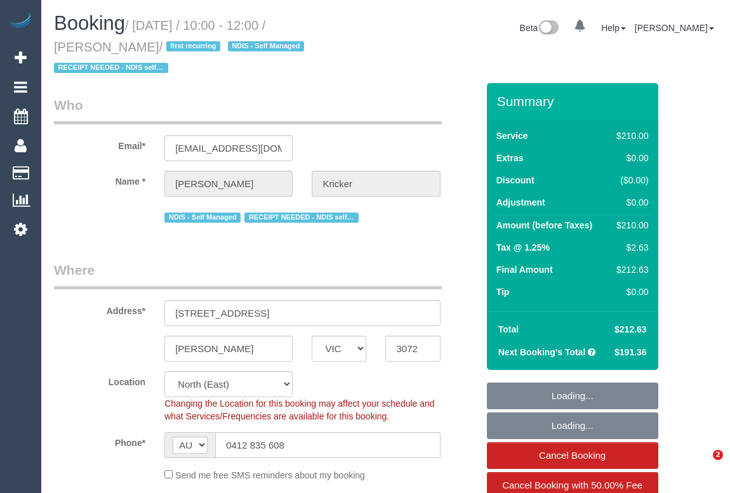
select select "VIC"
select select "180"
select select "number:30"
select select "number:14"
select select "number:19"
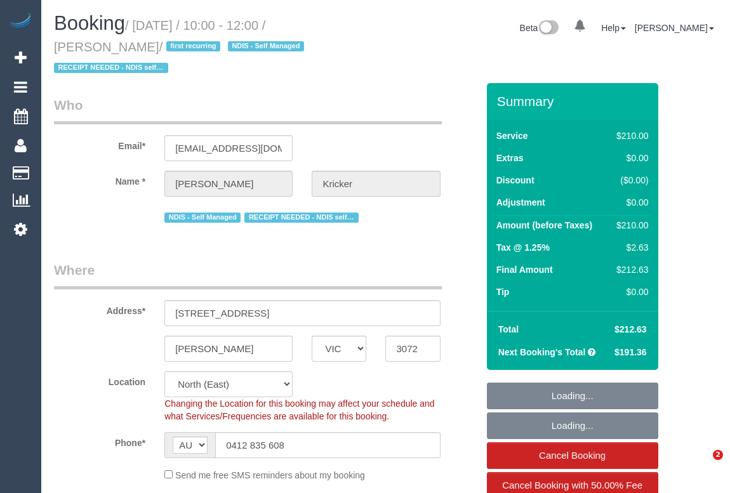
select select "number:36"
select select "number:34"
select select "string:stripe-pm_1S0bXI2GScqysDRV5d8akQbC"
select select "spot1"
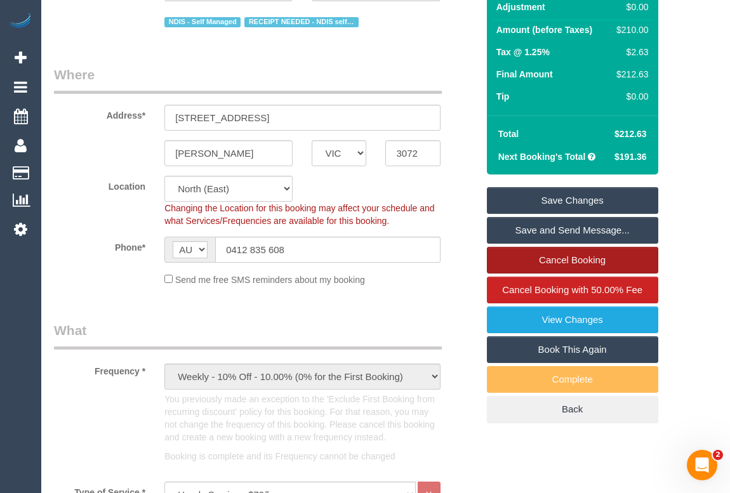
scroll to position [230, 0]
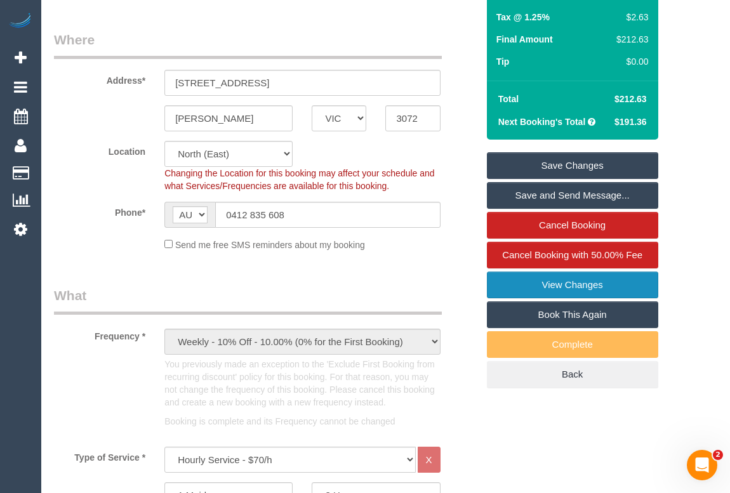
click at [557, 282] on link "View Changes" at bounding box center [572, 285] width 171 height 27
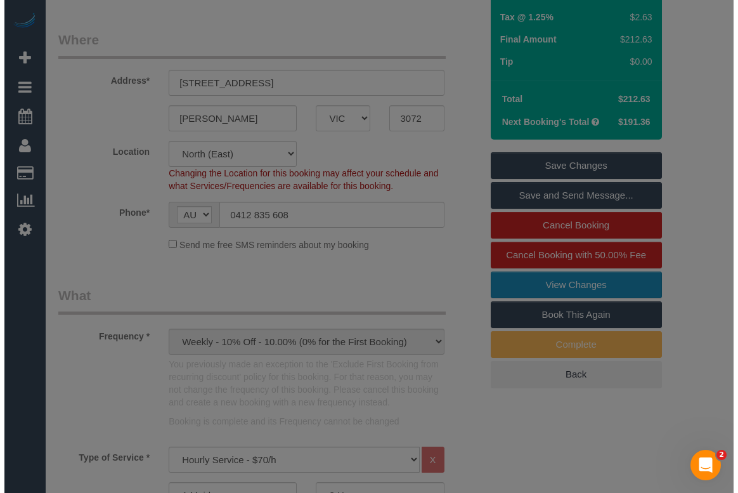
scroll to position [209, 0]
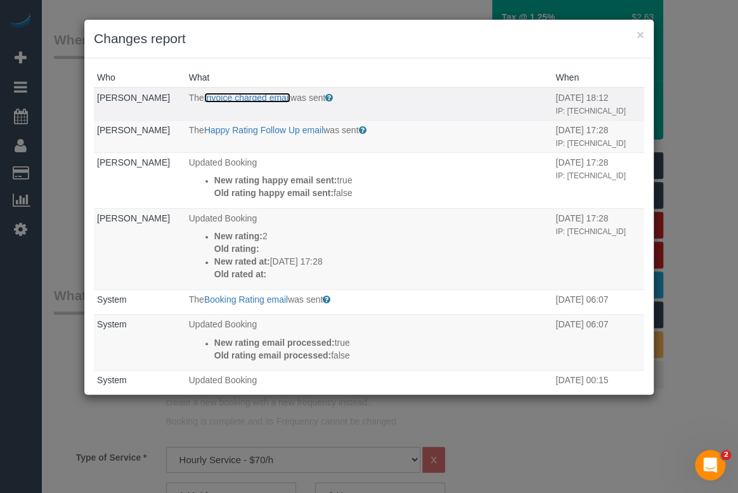
click at [250, 93] on link "Invoice charged email" at bounding box center [247, 98] width 86 height 10
